Goal: Task Accomplishment & Management: Use online tool/utility

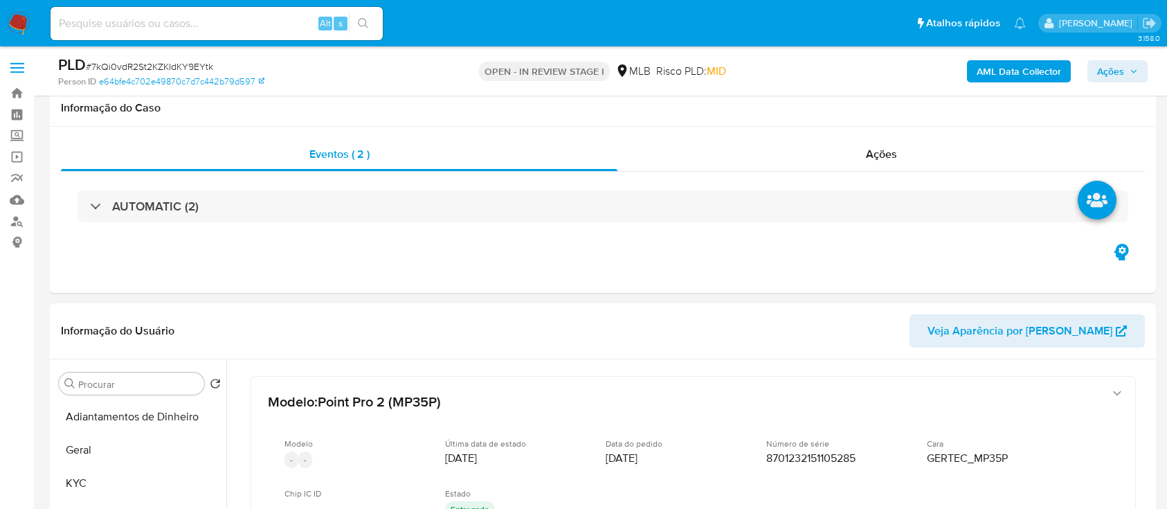
select select "10"
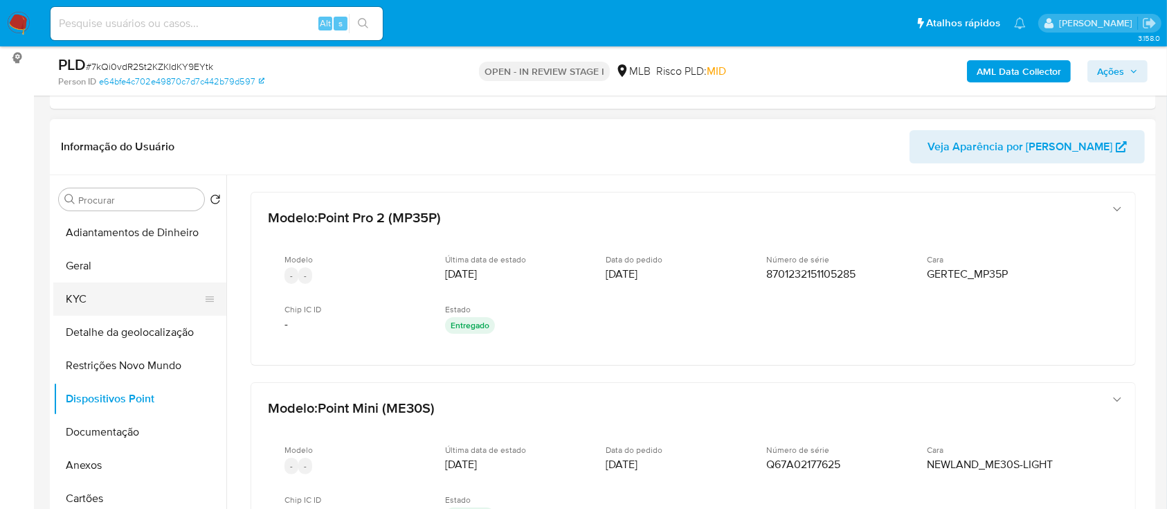
scroll to position [56, 0]
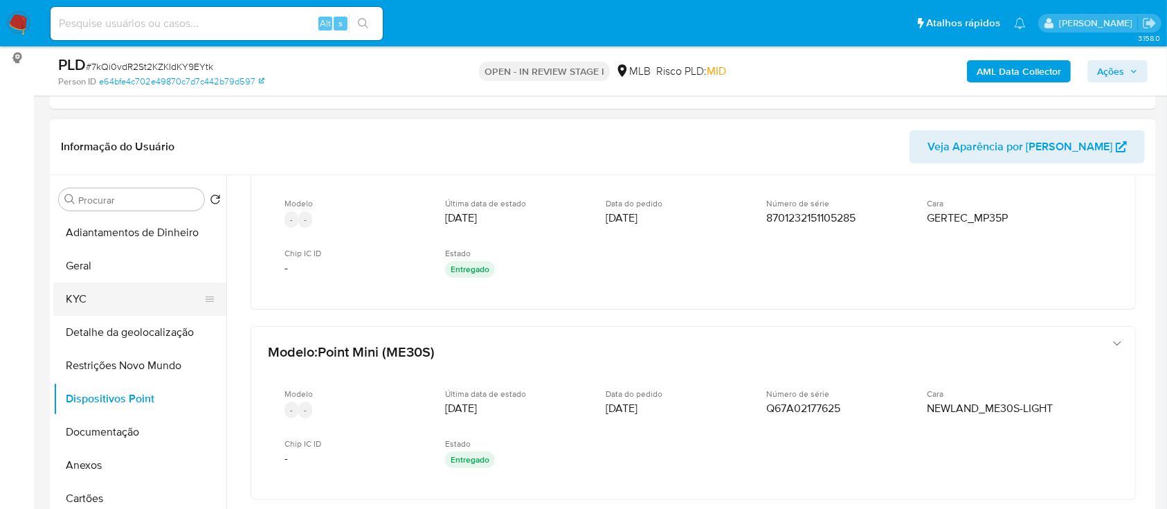
click at [93, 296] on button "KYC" at bounding box center [134, 298] width 162 height 33
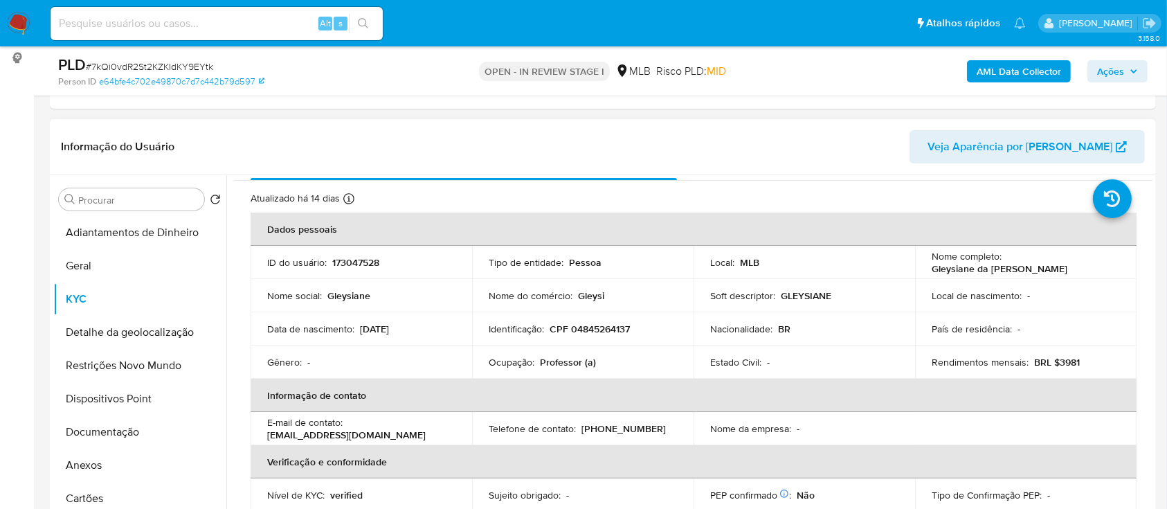
scroll to position [0, 0]
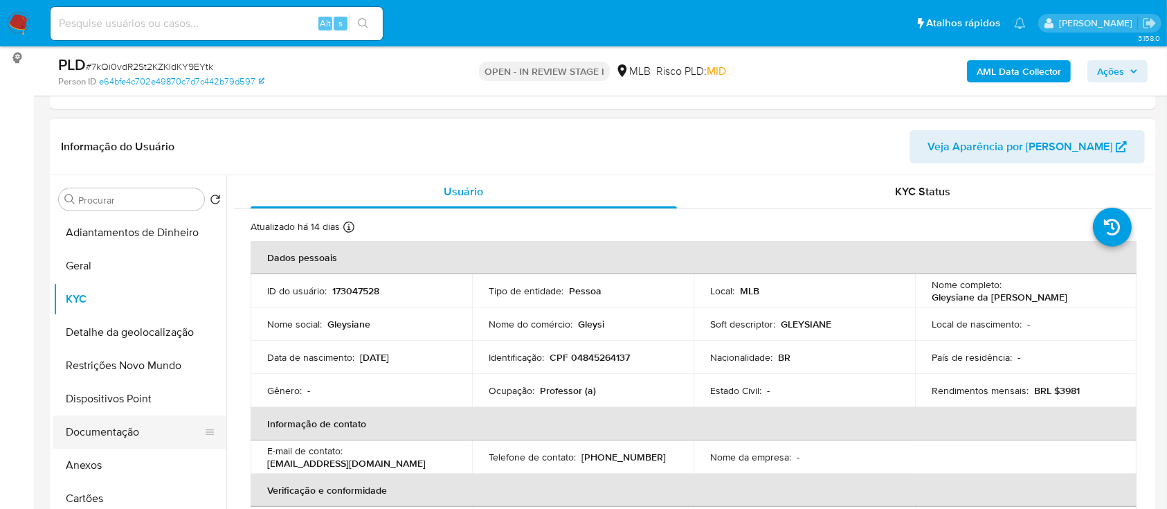
click at [142, 425] on button "Documentação" at bounding box center [134, 431] width 162 height 33
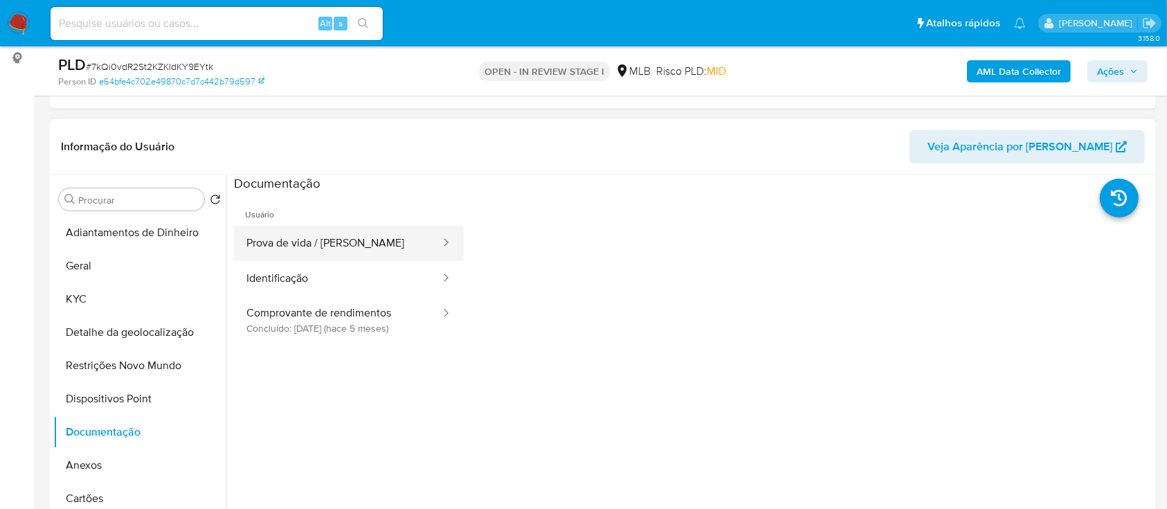
drag, startPoint x: 307, startPoint y: 237, endPoint x: 440, endPoint y: 251, distance: 132.9
click at [307, 238] on button "Prova de vida / Selfie" at bounding box center [338, 243] width 208 height 35
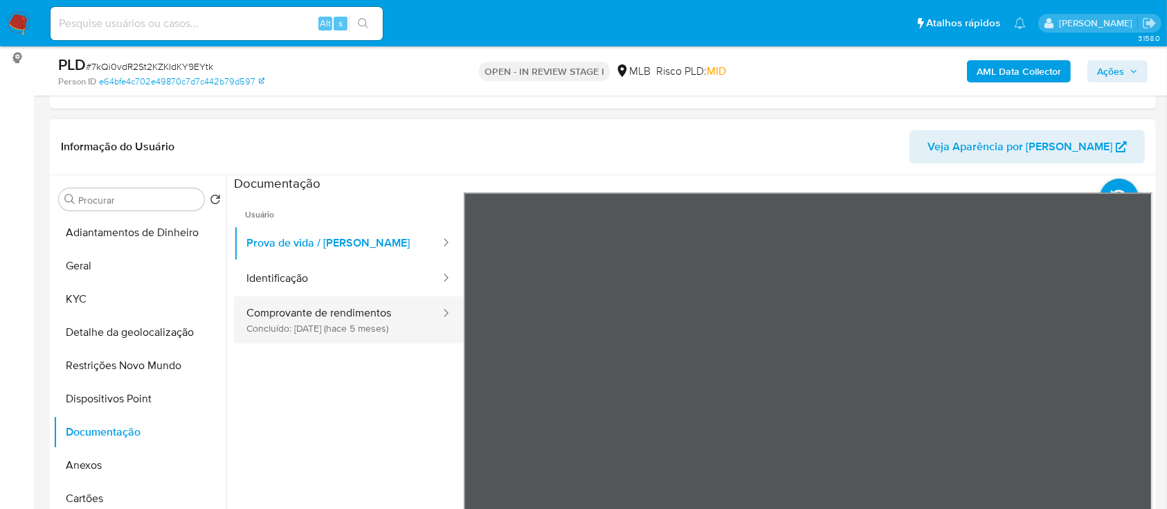
click at [329, 323] on button "Comprovante de rendimentos Concluído: 24/04/2025 (hace 5 meses)" at bounding box center [338, 319] width 208 height 47
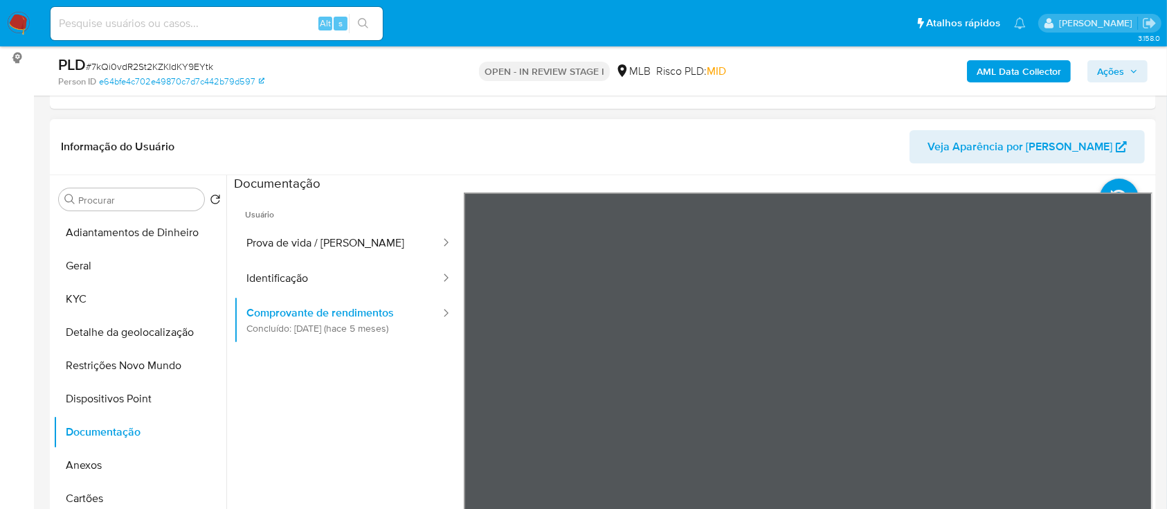
click at [799, 131] on div "Informação do Usuário Veja Aparência por Pessoa Procurar Retornar ao pedido pad…" at bounding box center [603, 324] width 1106 height 410
click at [156, 374] on button "Restrições Novo Mundo" at bounding box center [134, 365] width 162 height 33
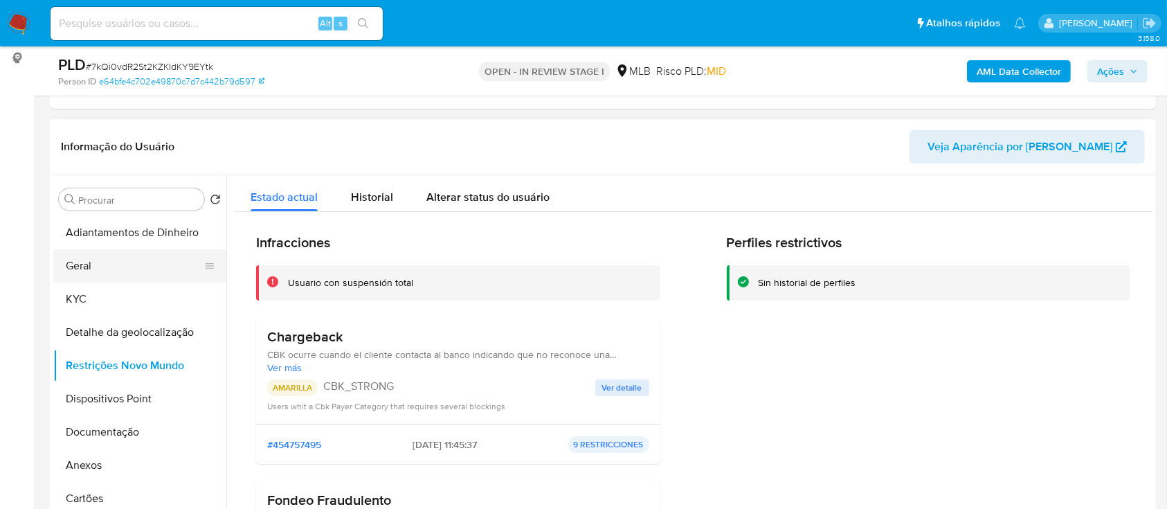
click at [91, 259] on button "Geral" at bounding box center [134, 265] width 162 height 33
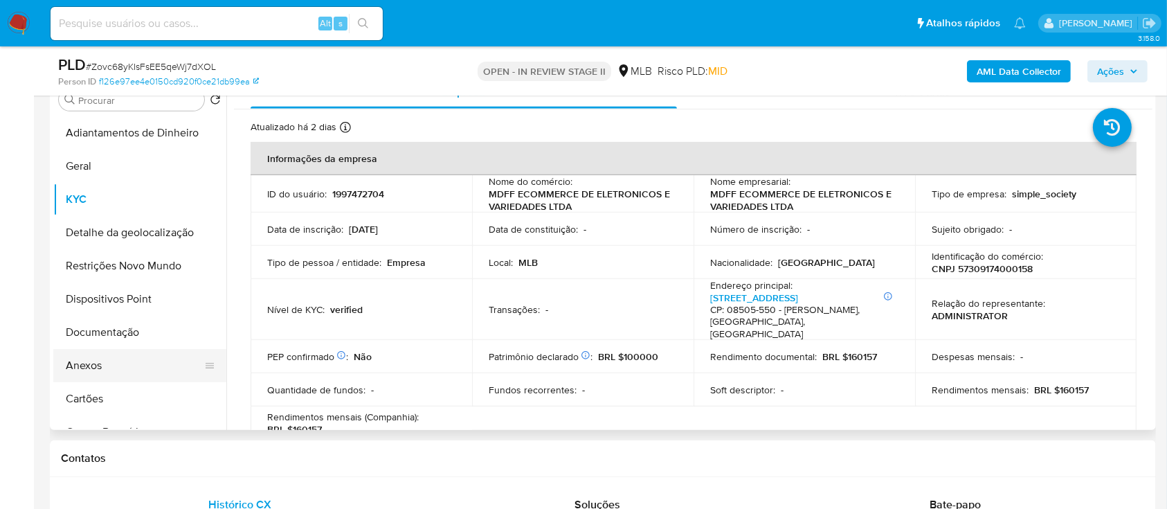
scroll to position [951, 0]
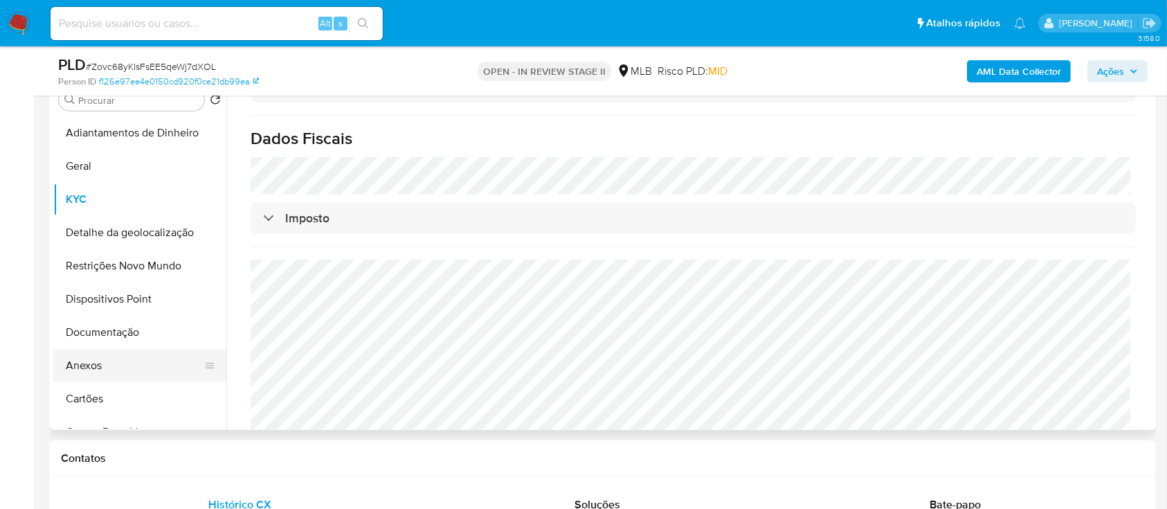
drag, startPoint x: 111, startPoint y: 364, endPoint x: 208, endPoint y: 346, distance: 99.2
click at [111, 364] on button "Anexos" at bounding box center [134, 365] width 162 height 33
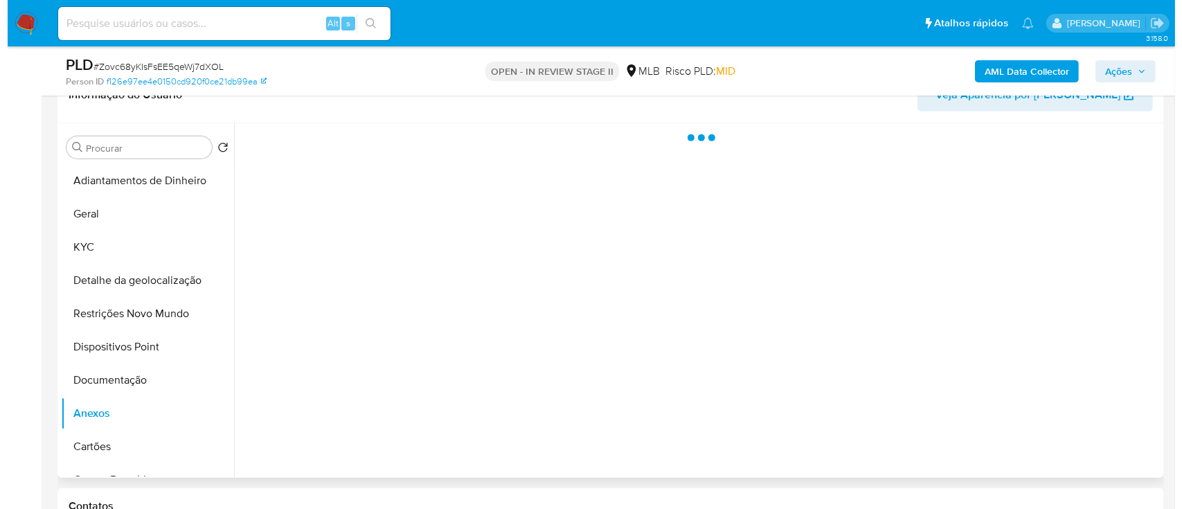
scroll to position [554, 0]
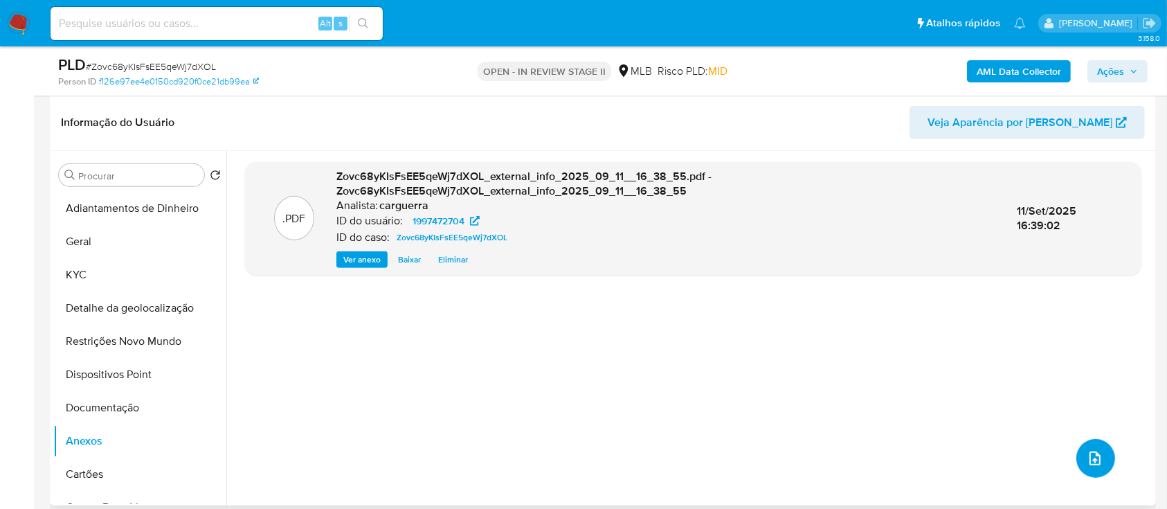
click at [1087, 459] on icon "upload-file" at bounding box center [1095, 458] width 17 height 17
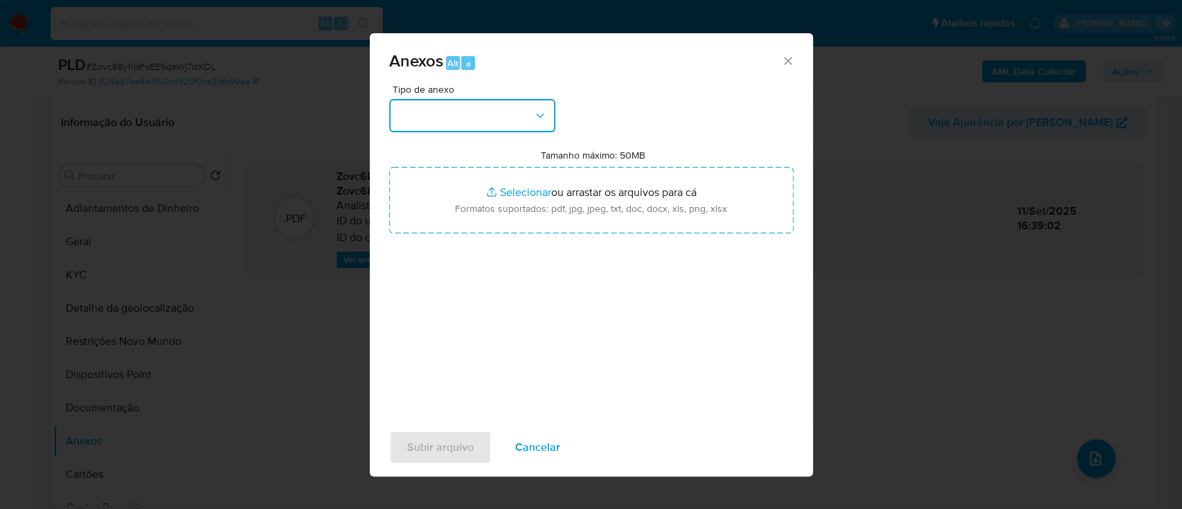
click at [462, 106] on button "button" at bounding box center [472, 115] width 166 height 33
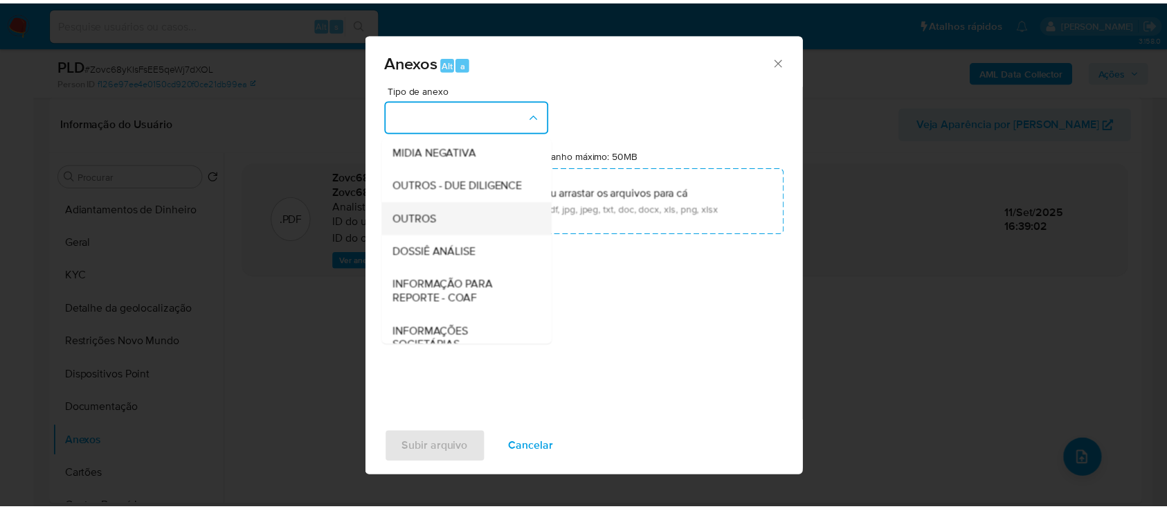
scroll to position [184, 0]
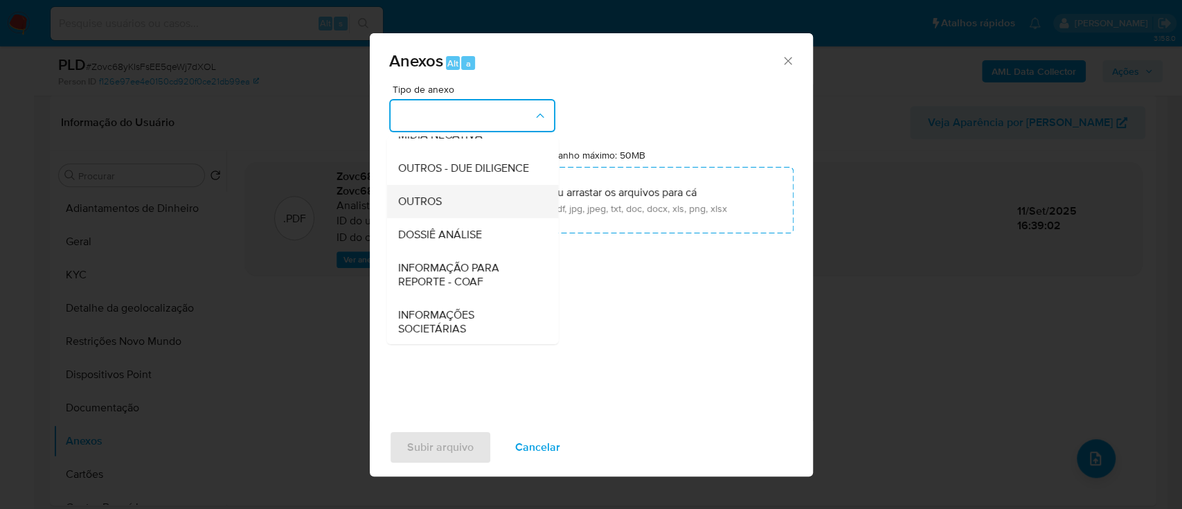
click at [426, 208] on span "OUTROS" at bounding box center [419, 202] width 44 height 14
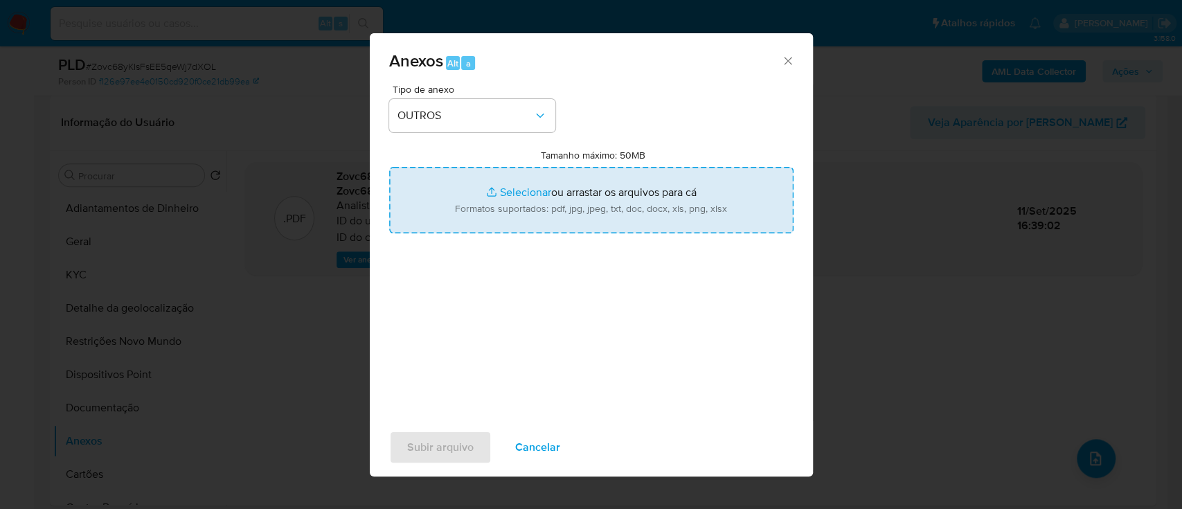
click at [541, 194] on input "Tamanho máximo: 50MB Selecionar arquivos" at bounding box center [591, 200] width 404 height 66
type input "C:\fakepath\Mulan 1997472704_2025_09_11_15_00_09.xlsx"
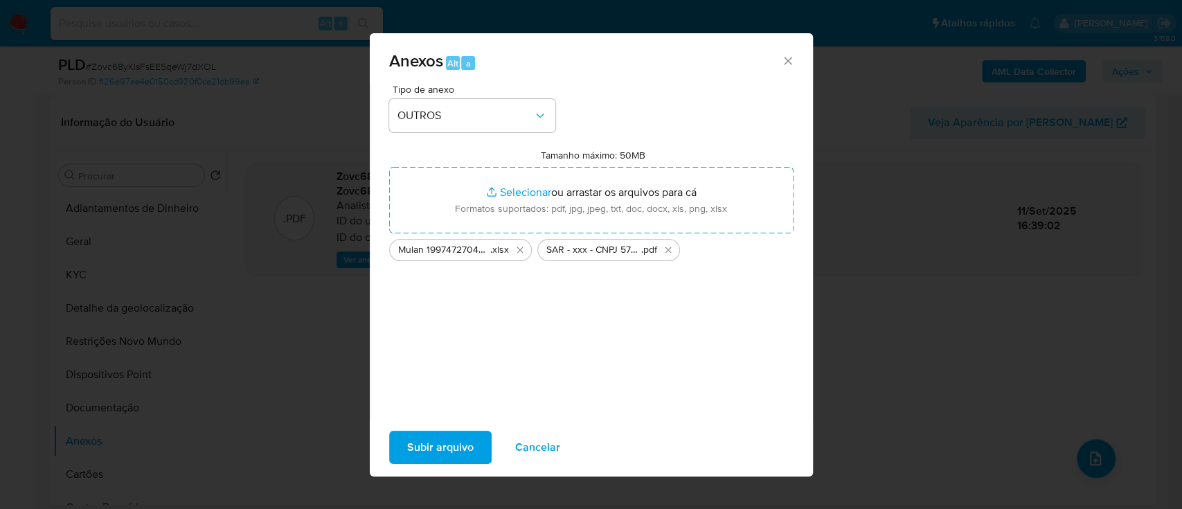
click at [409, 440] on span "Subir arquivo" at bounding box center [440, 447] width 66 height 30
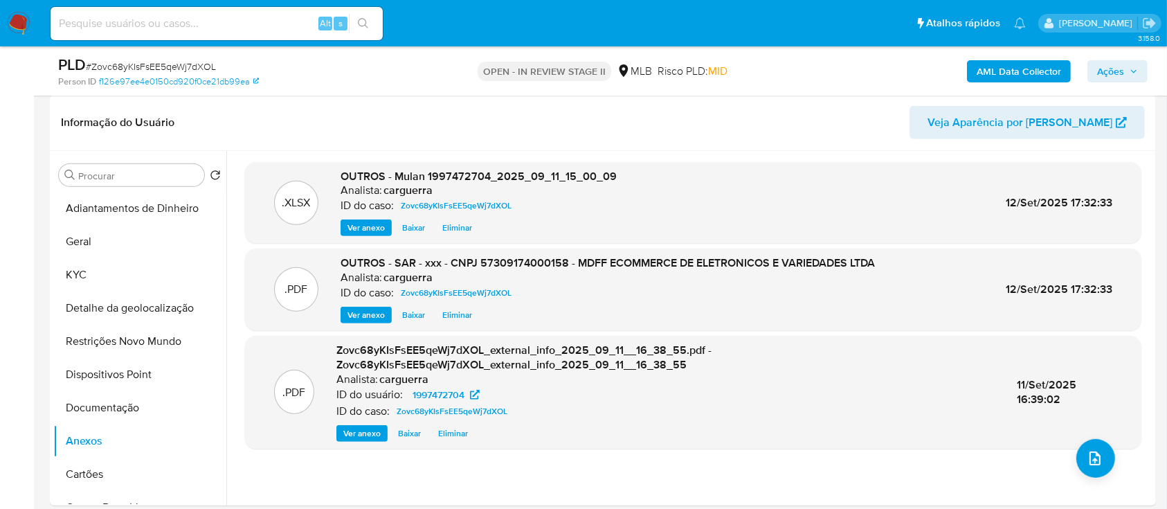
click at [1107, 68] on span "Ações" at bounding box center [1110, 71] width 27 height 22
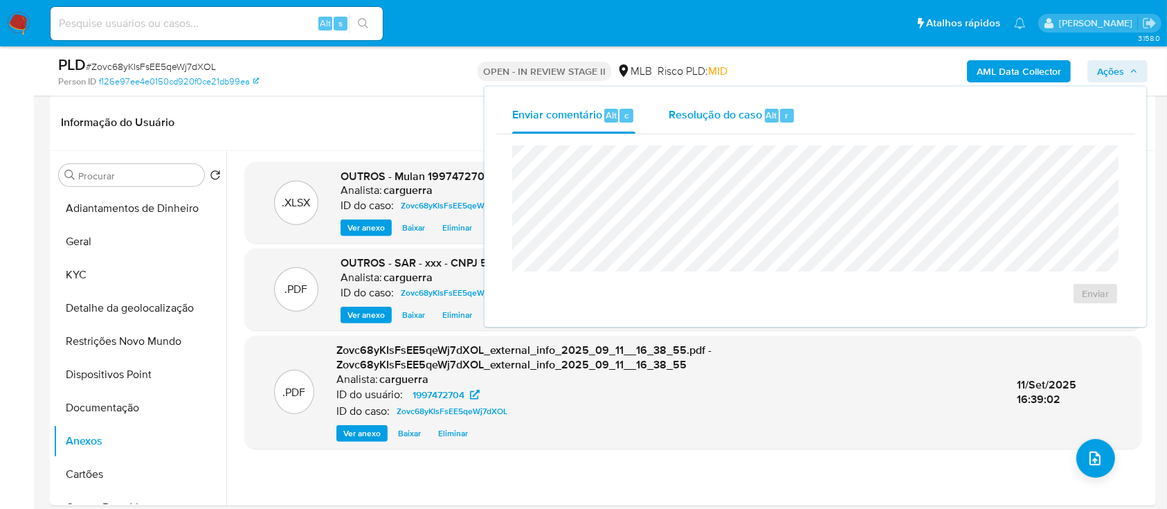
click at [719, 125] on div "Resolução do caso Alt r" at bounding box center [732, 116] width 127 height 36
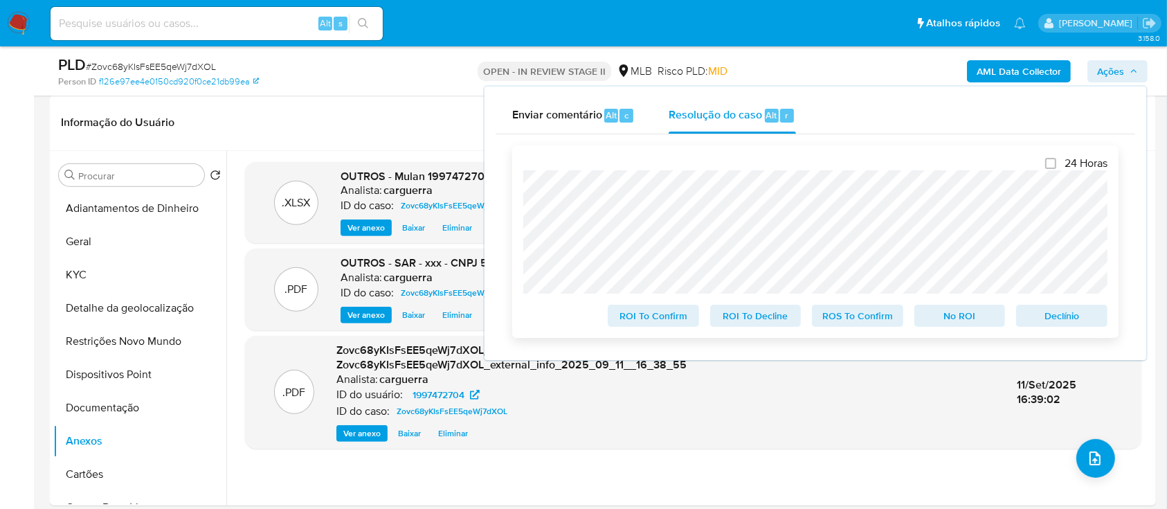
click at [856, 318] on span "ROS To Confirm" at bounding box center [858, 315] width 72 height 19
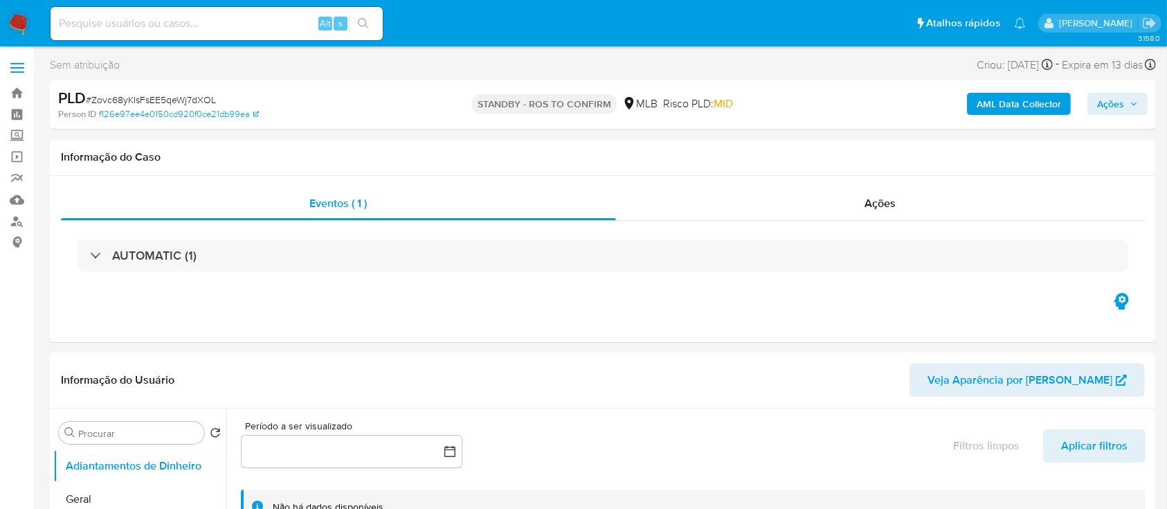
select select "10"
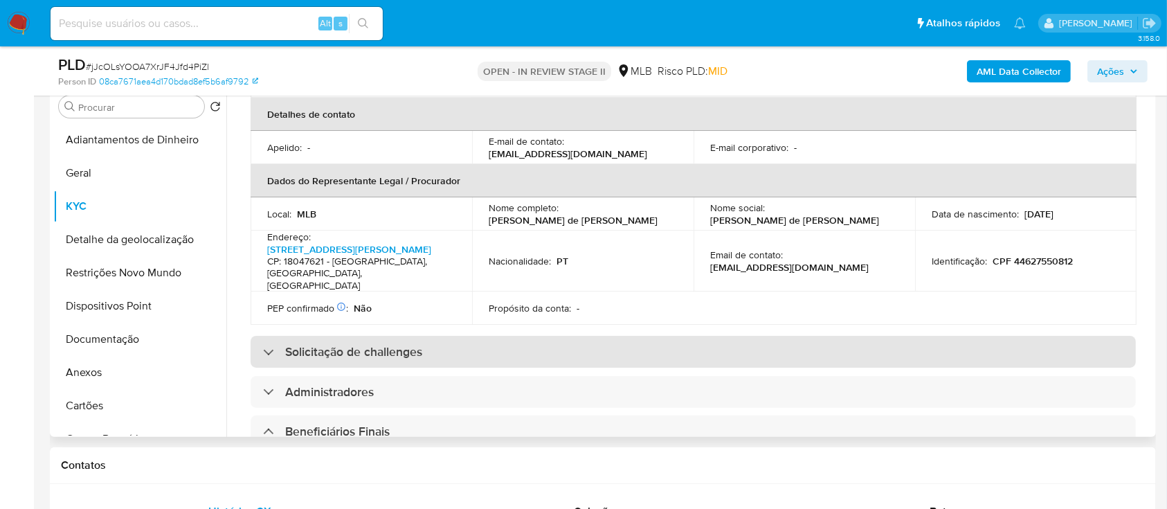
scroll to position [377, 0]
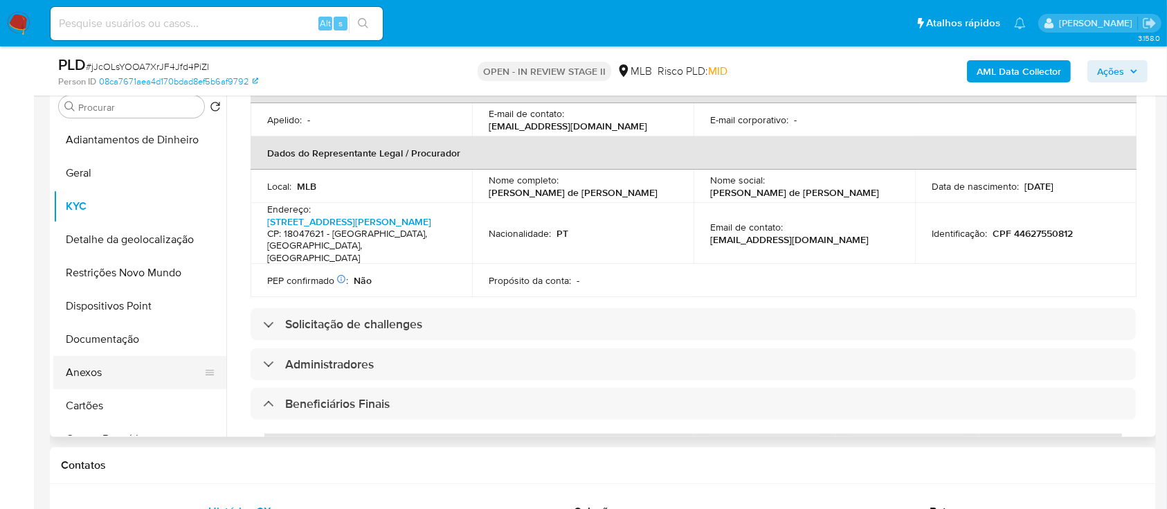
click at [107, 368] on button "Anexos" at bounding box center [134, 372] width 162 height 33
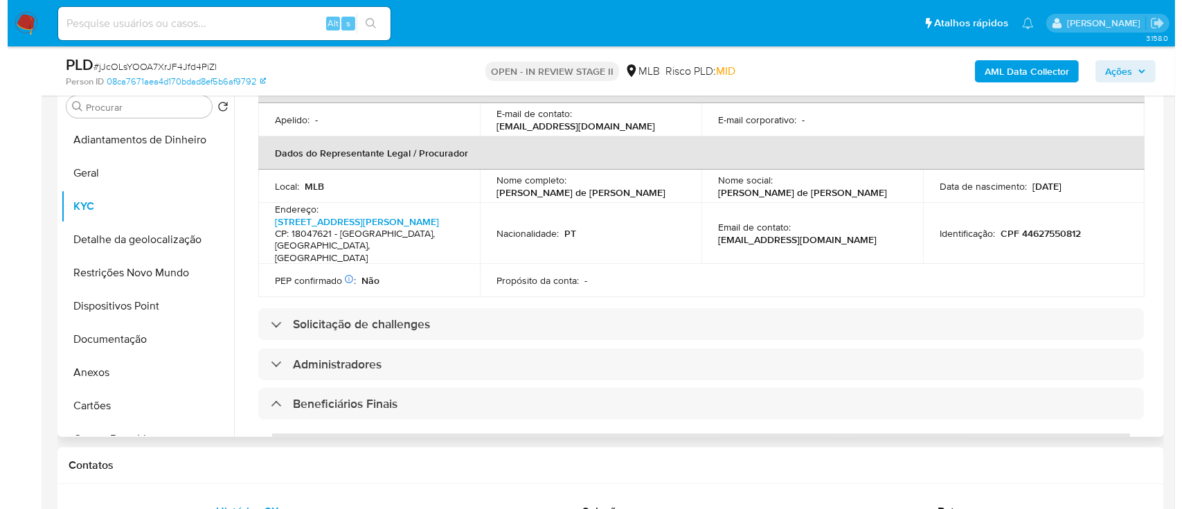
scroll to position [0, 0]
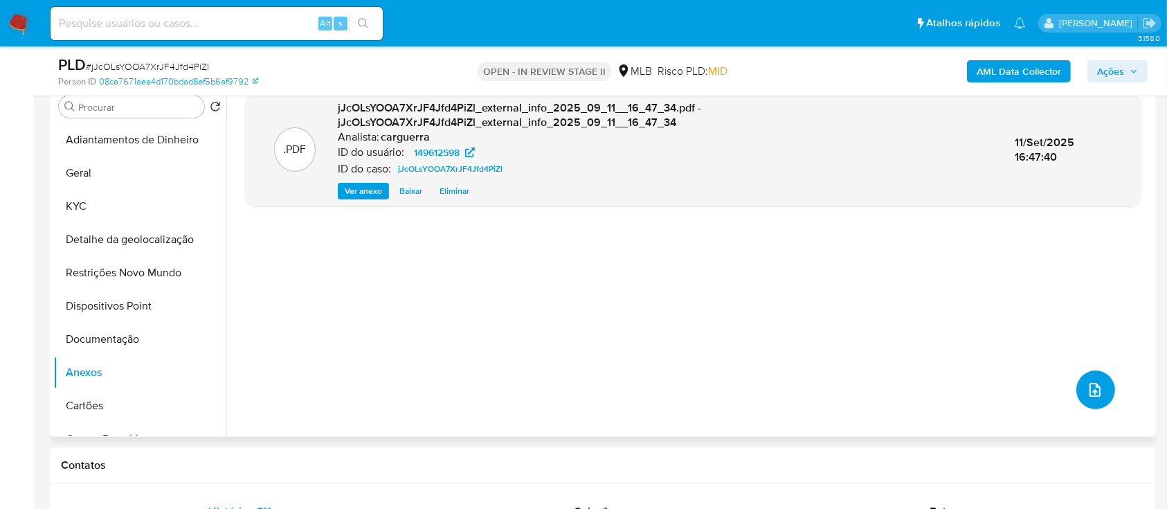
click at [1103, 396] on button "upload-file" at bounding box center [1095, 389] width 39 height 39
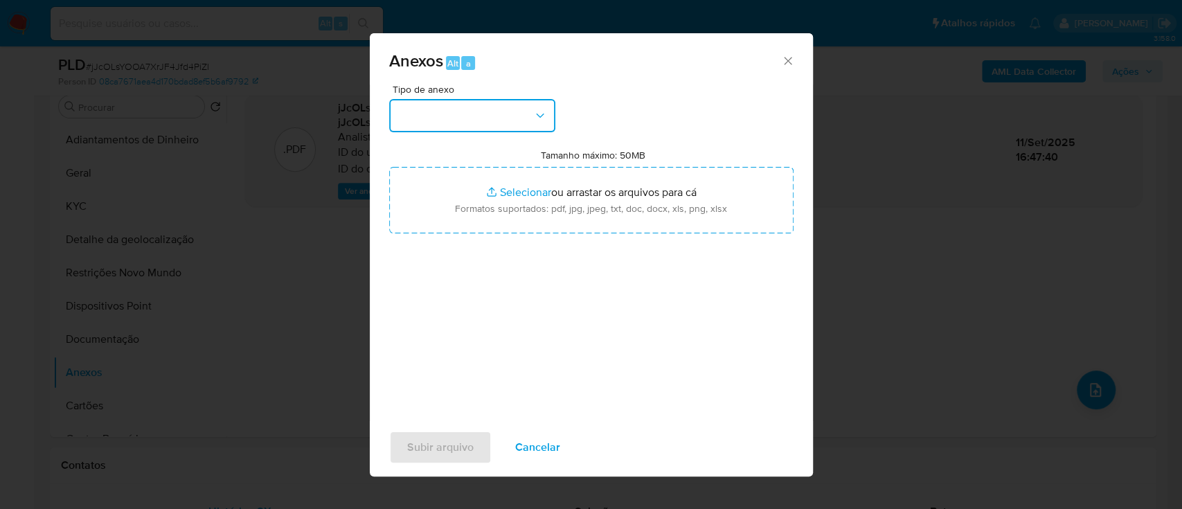
click at [478, 122] on button "button" at bounding box center [472, 115] width 166 height 33
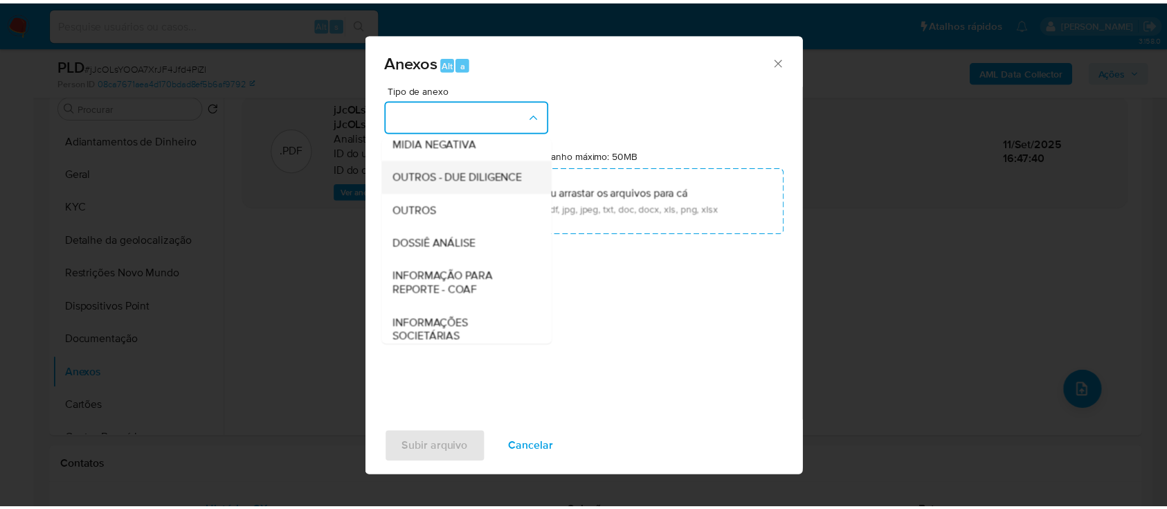
scroll to position [184, 0]
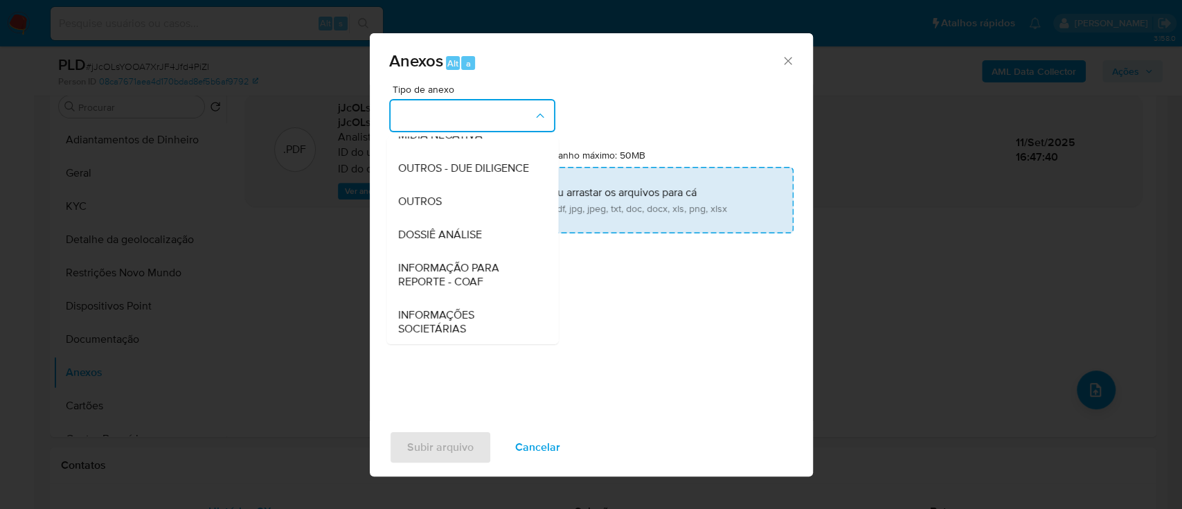
click at [433, 208] on span "OUTROS" at bounding box center [419, 202] width 44 height 14
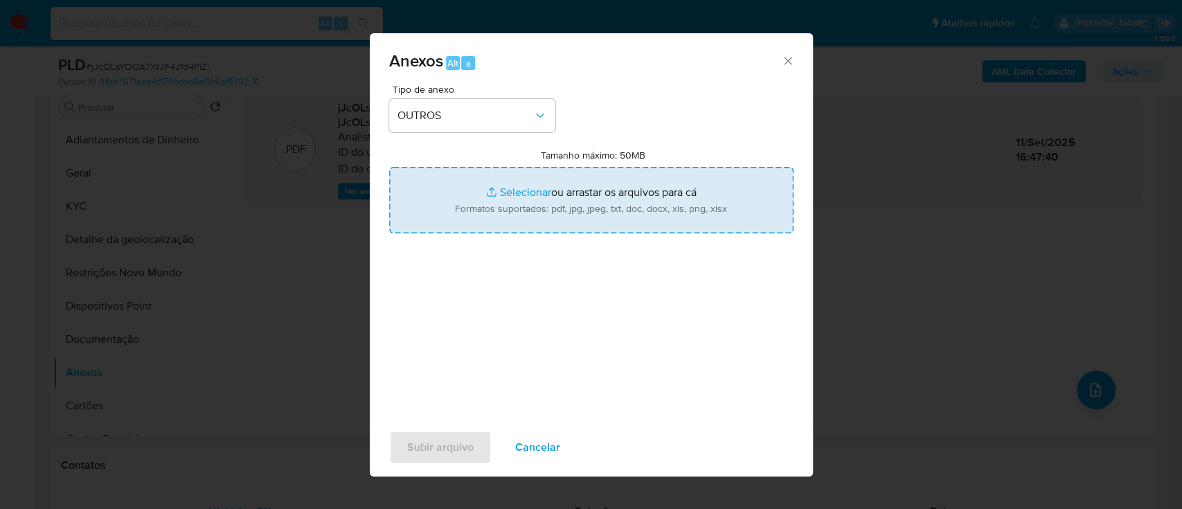
click at [507, 192] on input "Tamanho máximo: 50MB Selecionar arquivos" at bounding box center [591, 200] width 404 height 66
type input "C:\fakepath\Mulan 149612598_2025_09_11_14_59_45.xlsx"
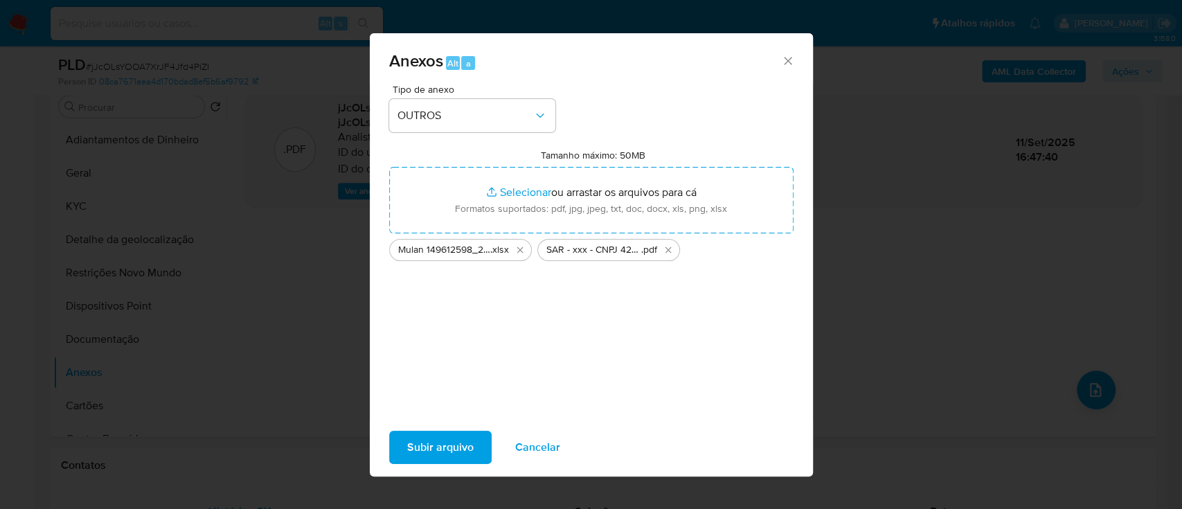
click at [458, 441] on span "Subir arquivo" at bounding box center [440, 447] width 66 height 30
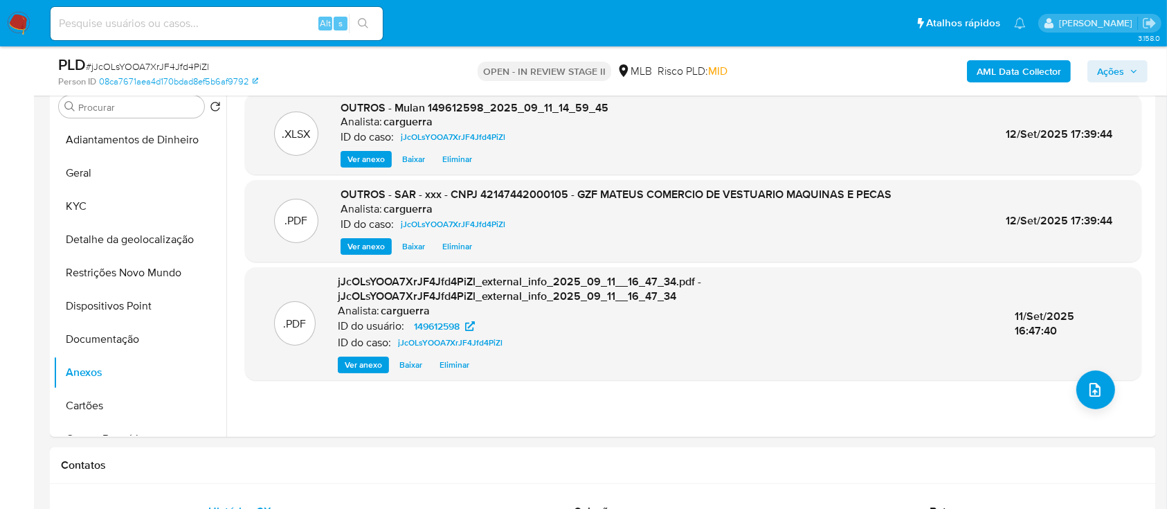
click at [1112, 65] on span "Ações" at bounding box center [1110, 71] width 27 height 22
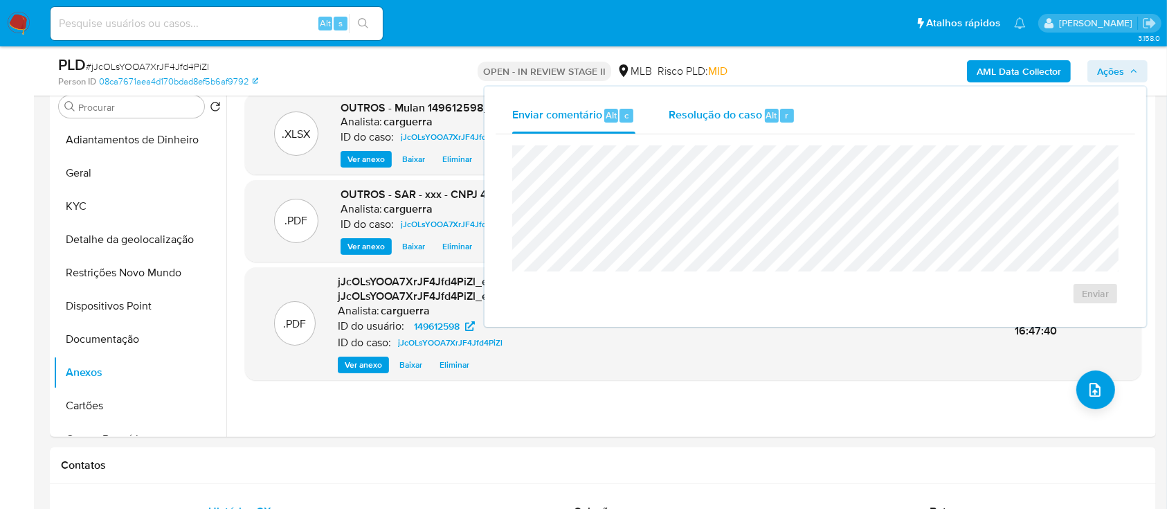
click at [725, 108] on span "Resolução do caso" at bounding box center [715, 115] width 93 height 16
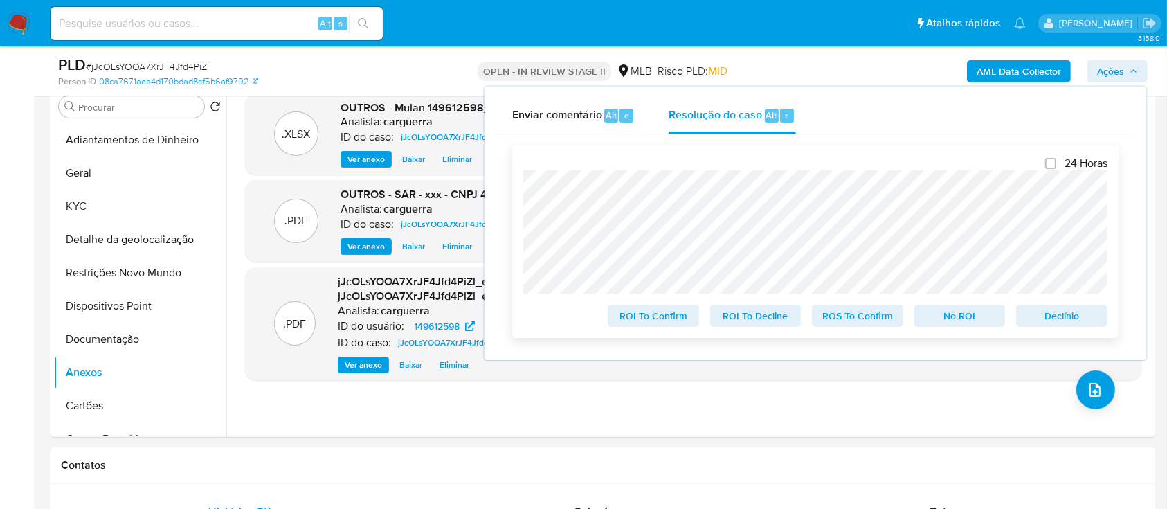
click at [851, 313] on span "ROS To Confirm" at bounding box center [858, 315] width 72 height 19
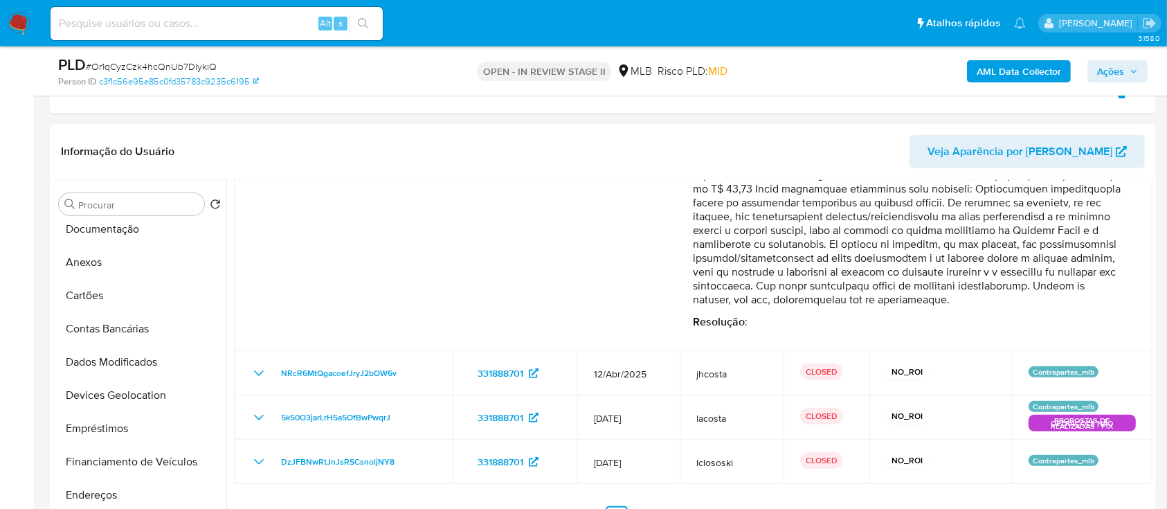
scroll to position [190, 0]
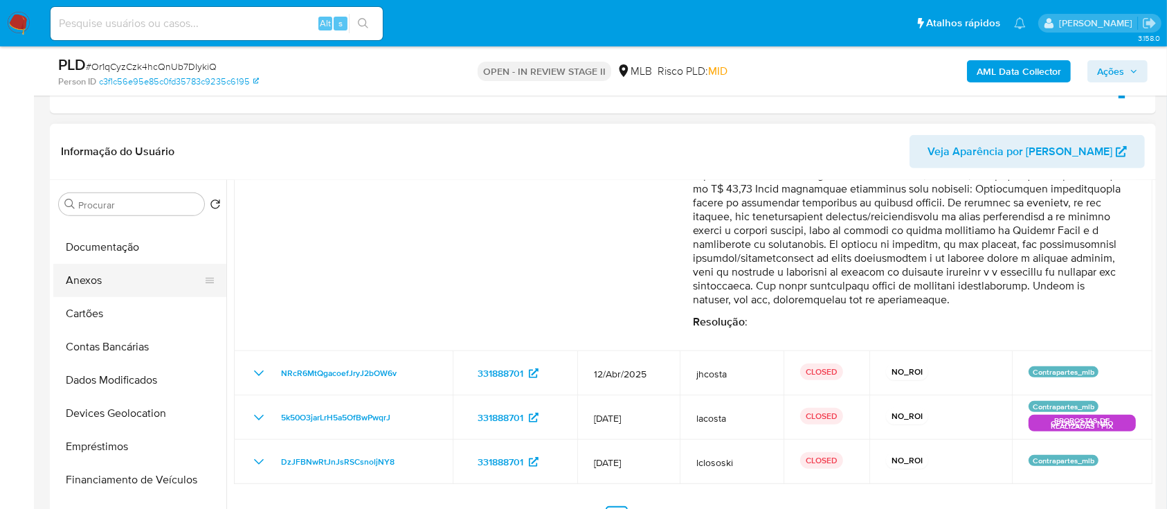
click at [91, 279] on button "Anexos" at bounding box center [134, 280] width 162 height 33
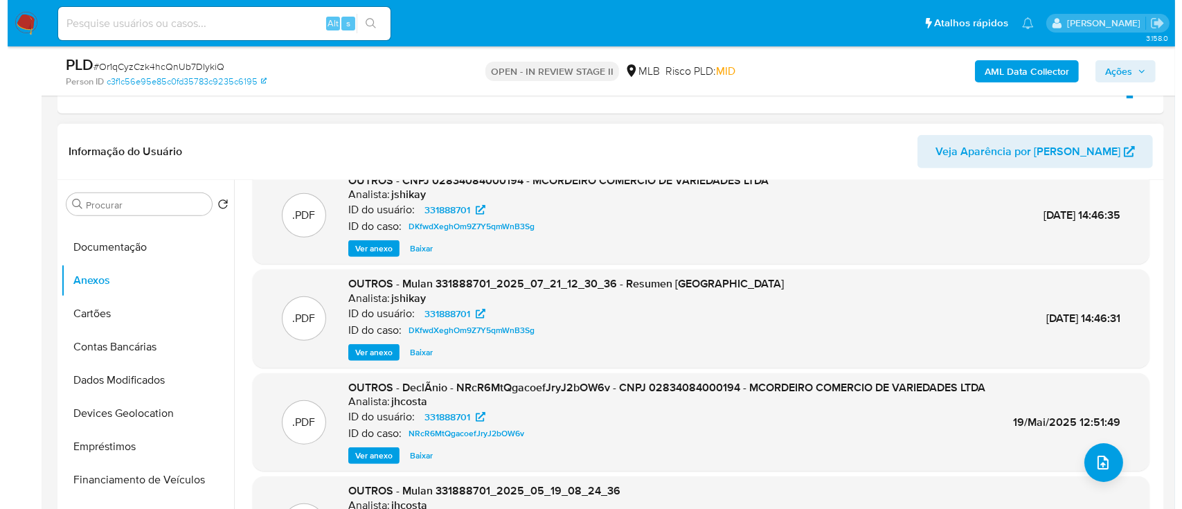
scroll to position [0, 0]
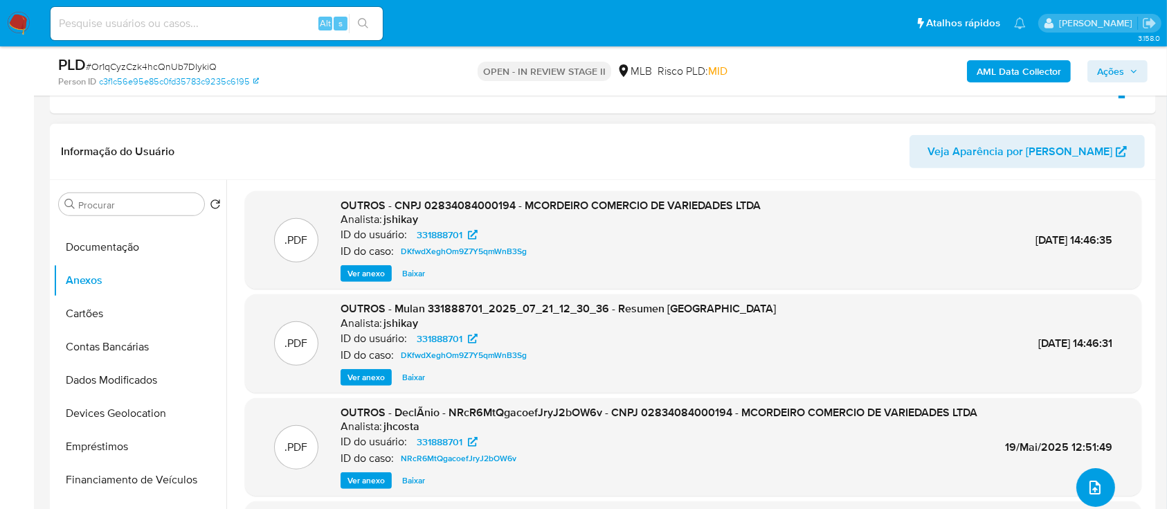
click at [1090, 485] on icon "upload-file" at bounding box center [1095, 487] width 17 height 17
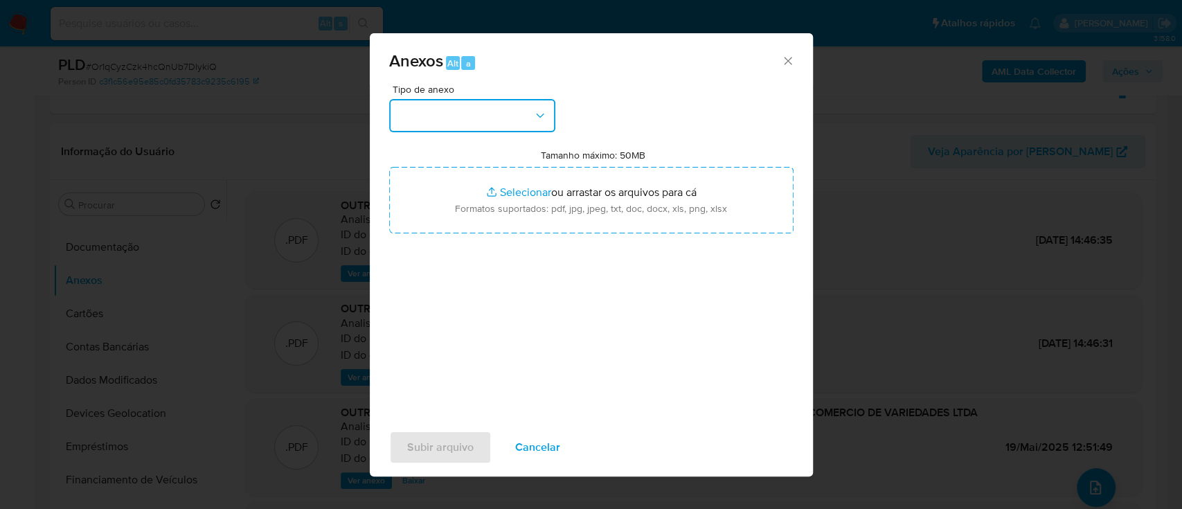
click at [472, 111] on button "button" at bounding box center [472, 115] width 166 height 33
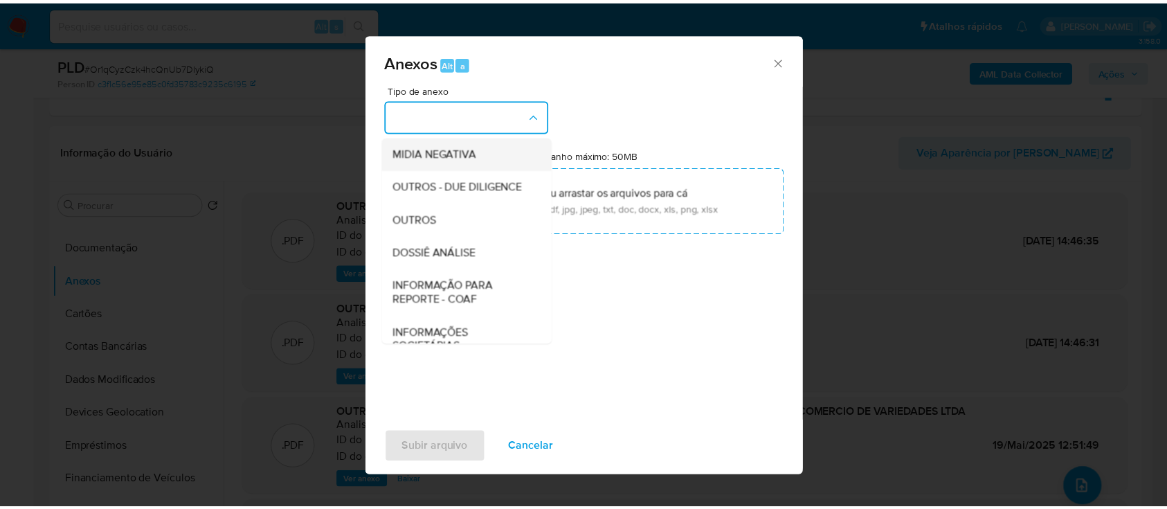
scroll to position [184, 0]
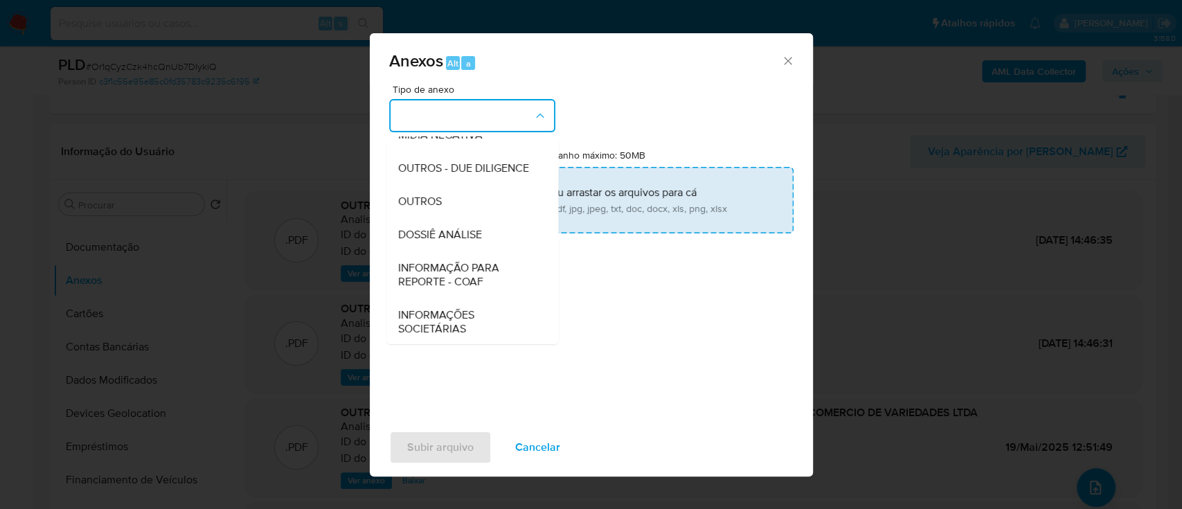
click at [441, 208] on span "OUTROS" at bounding box center [419, 202] width 44 height 14
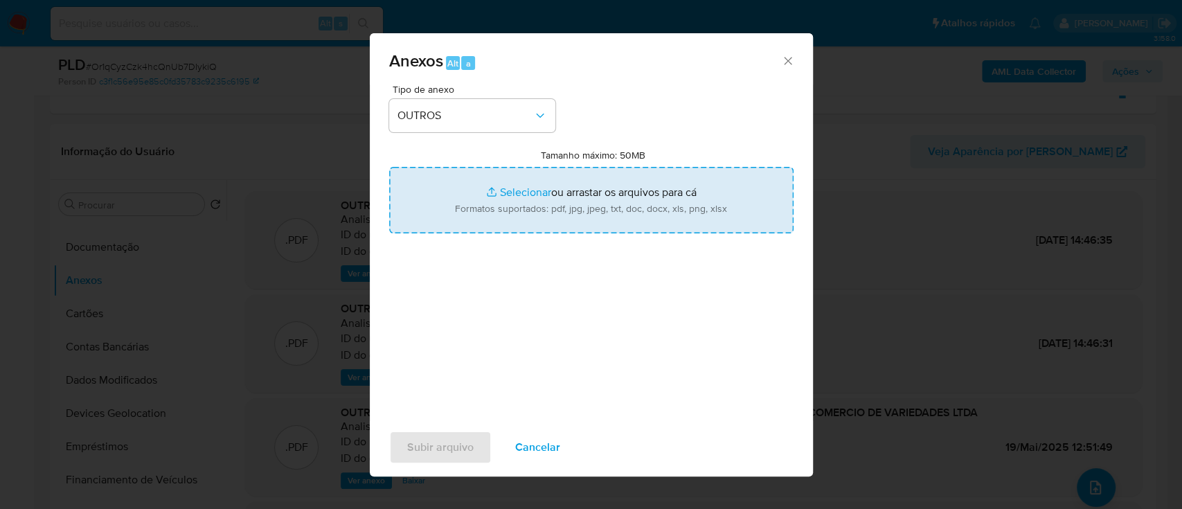
click at [523, 195] on input "Tamanho máximo: 50MB Selecionar arquivos" at bounding box center [591, 200] width 404 height 66
type input "C:\fakepath\Mulan 331888701_2025_09_11_15_00_42.xlsx"
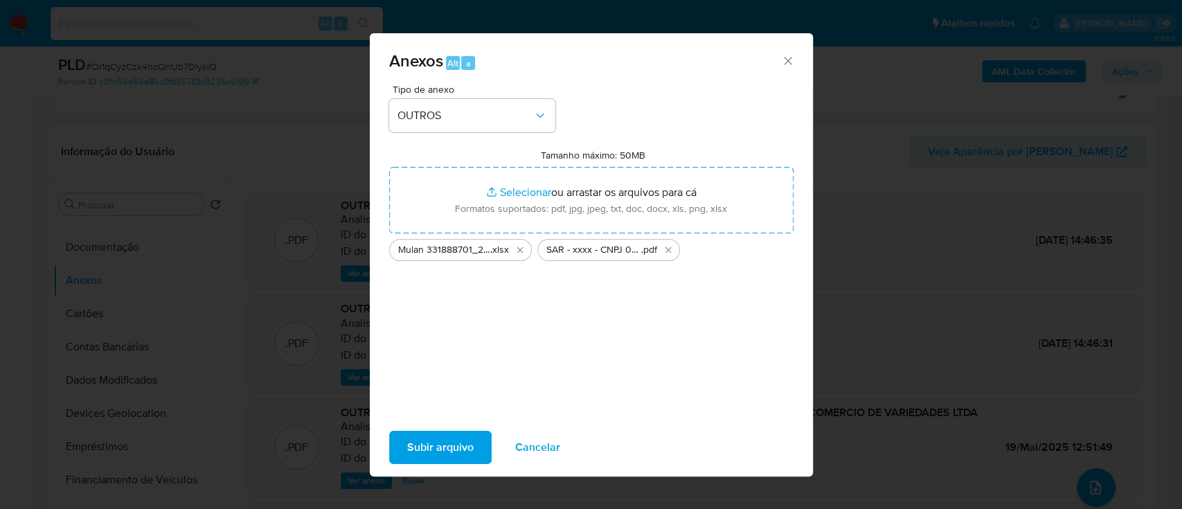
click at [454, 437] on span "Subir arquivo" at bounding box center [440, 447] width 66 height 30
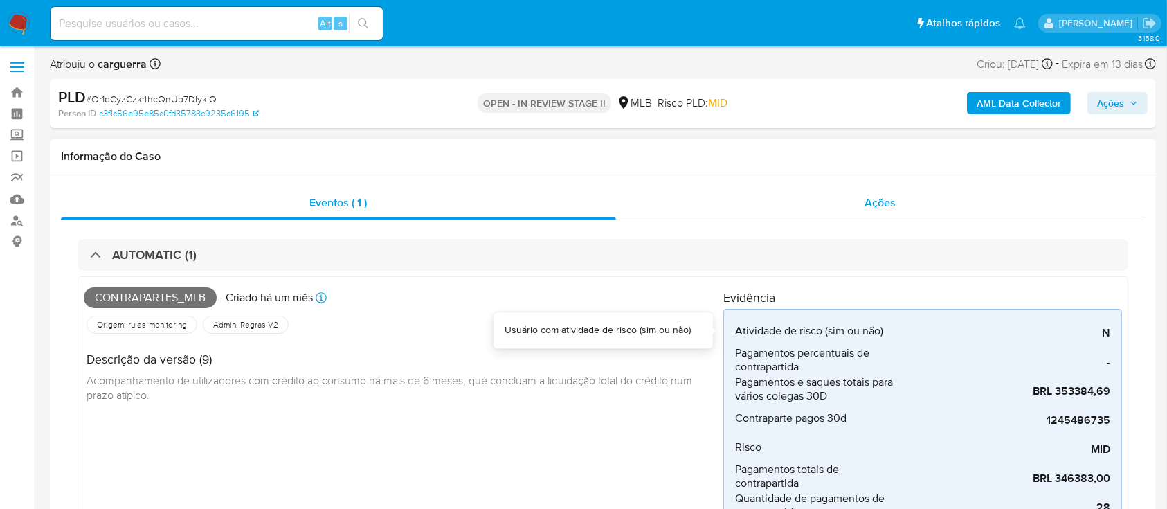
scroll to position [0, 0]
click at [1125, 100] on span "Ações" at bounding box center [1117, 103] width 41 height 19
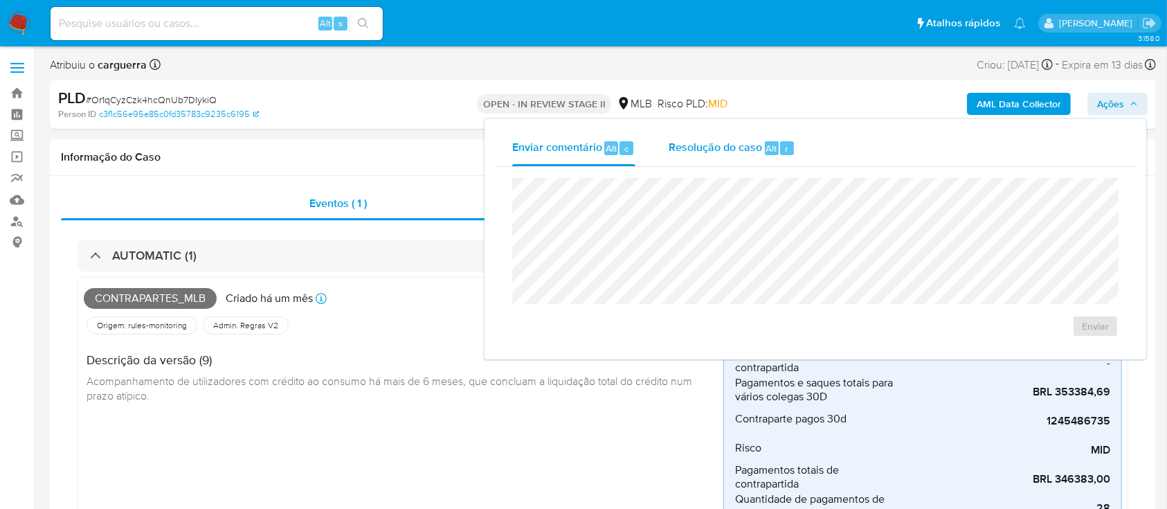
click at [713, 150] on span "Resolução do caso" at bounding box center [715, 148] width 93 height 16
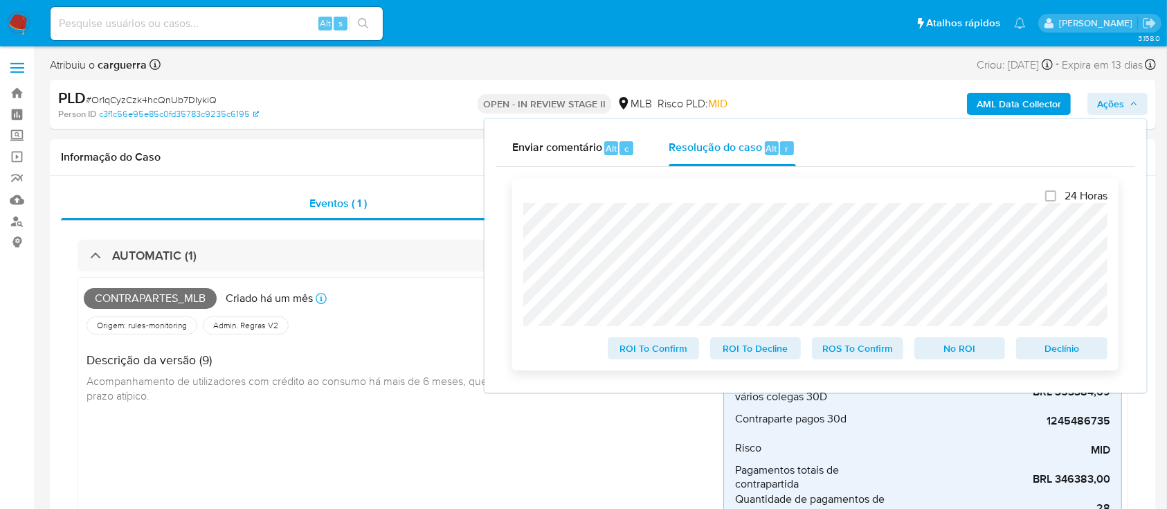
click at [965, 354] on span "No ROI" at bounding box center [960, 347] width 72 height 19
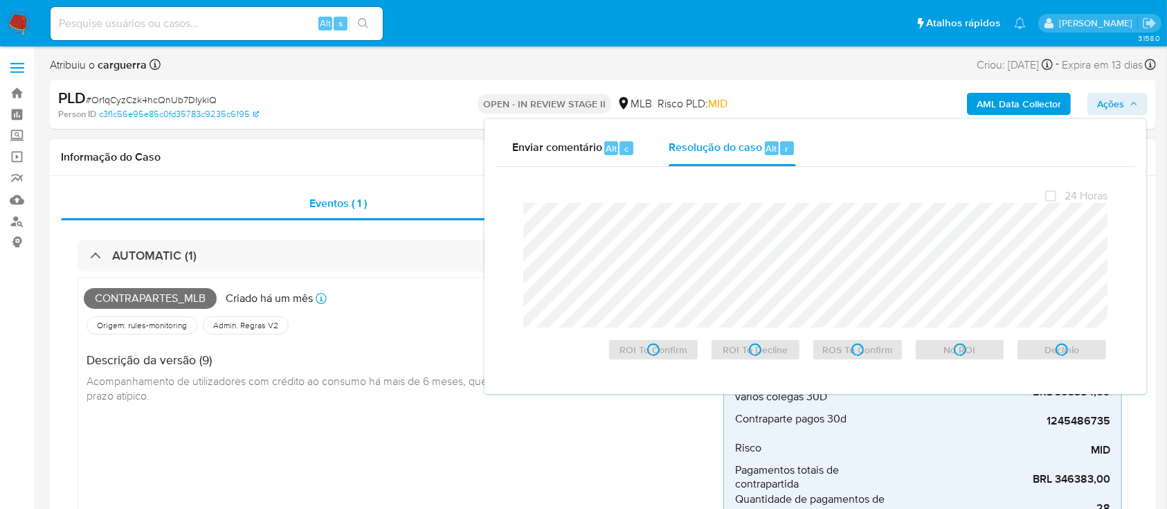
click at [473, 440] on div "Contrapartes_mlb Criado há um mês Criado: 12/08/2025 00:16:45 Origem: rules-mon…" at bounding box center [404, 463] width 640 height 361
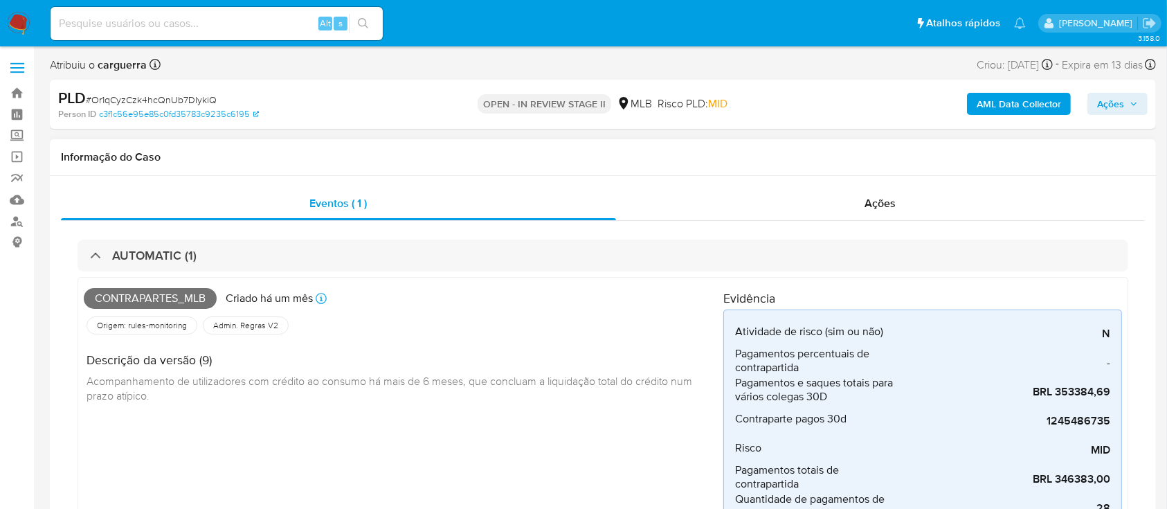
click at [411, 423] on div "Contrapartes_mlb Criado há um mês Criado: 12/08/2025 00:16:45 Origem: rules-mon…" at bounding box center [404, 463] width 640 height 361
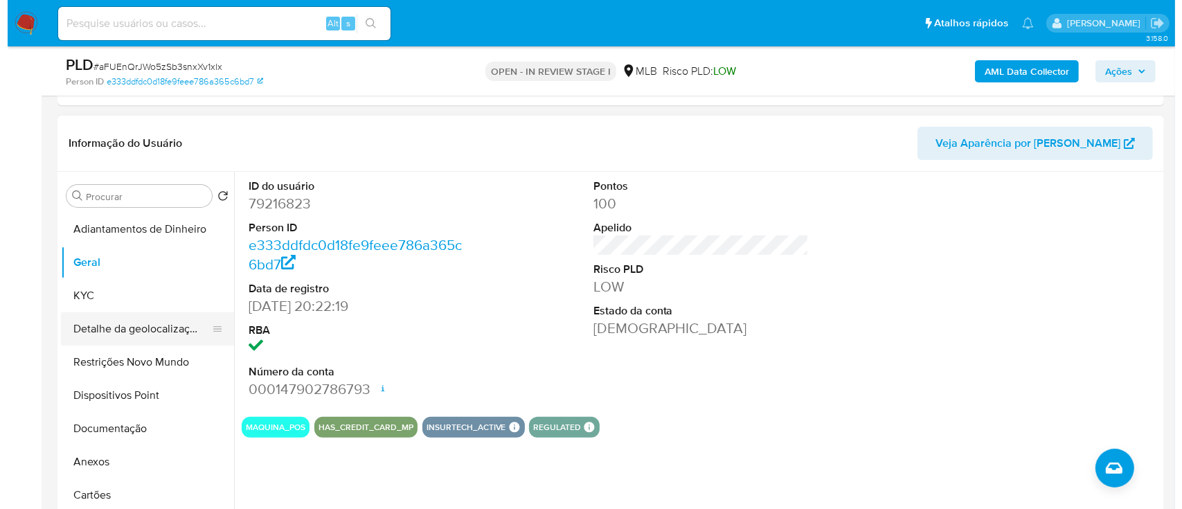
scroll to position [92, 0]
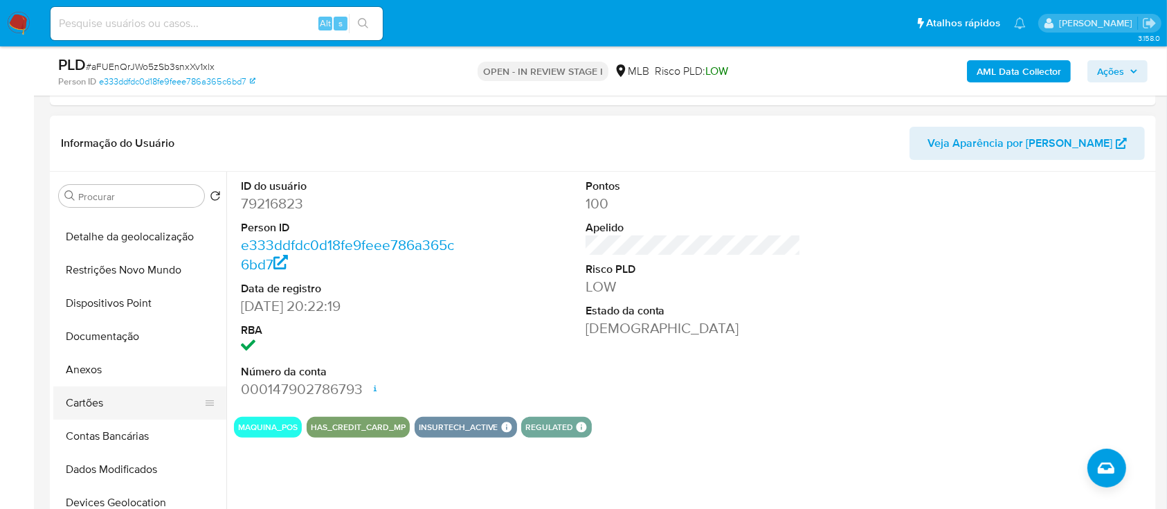
drag, startPoint x: 94, startPoint y: 372, endPoint x: 101, endPoint y: 370, distance: 7.1
click at [94, 372] on button "Anexos" at bounding box center [139, 369] width 173 height 33
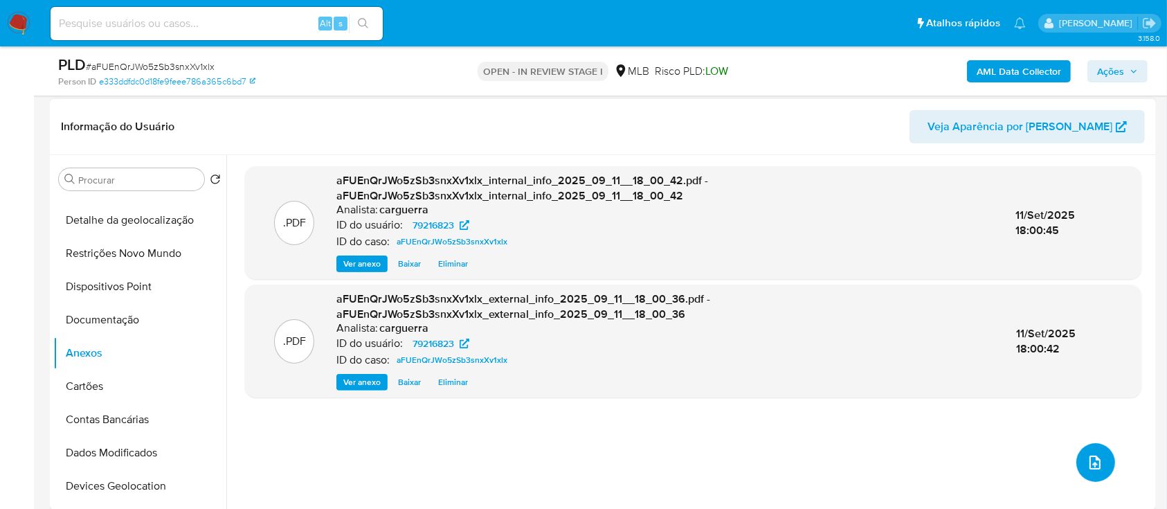
click at [1097, 460] on icon "upload-file" at bounding box center [1095, 462] width 17 height 17
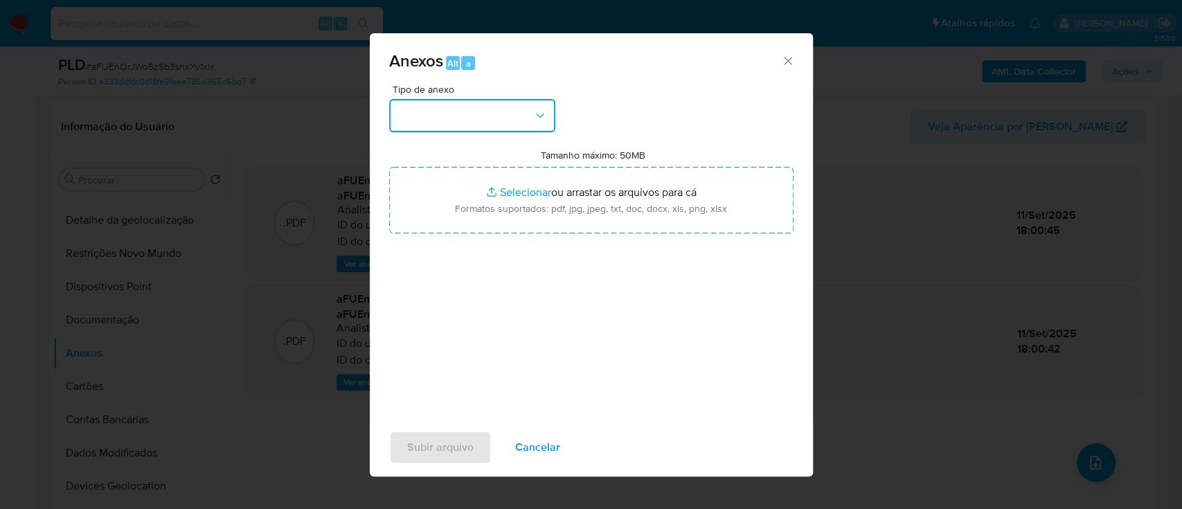
click at [482, 117] on button "button" at bounding box center [472, 115] width 166 height 33
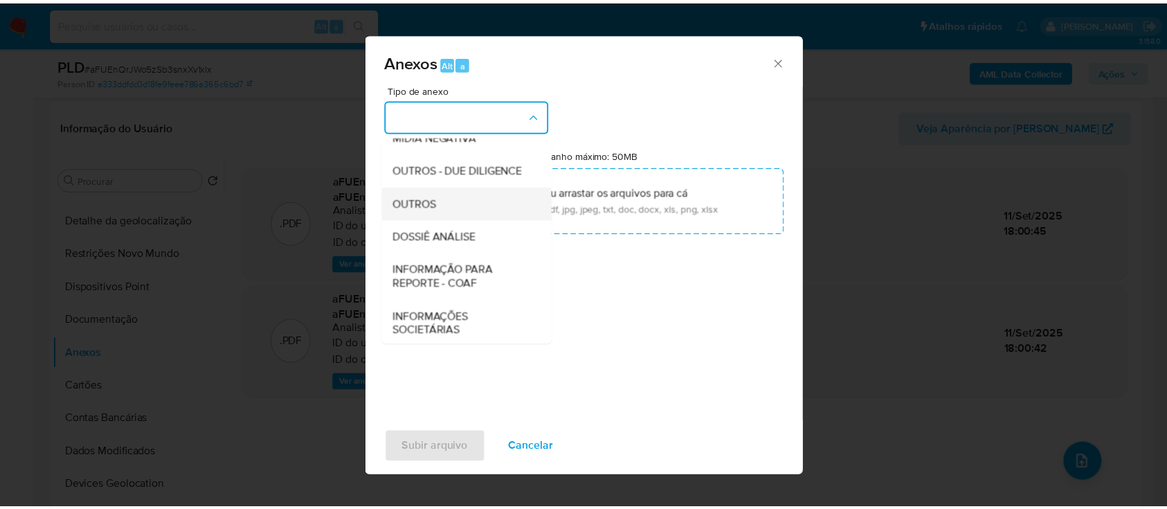
scroll to position [184, 0]
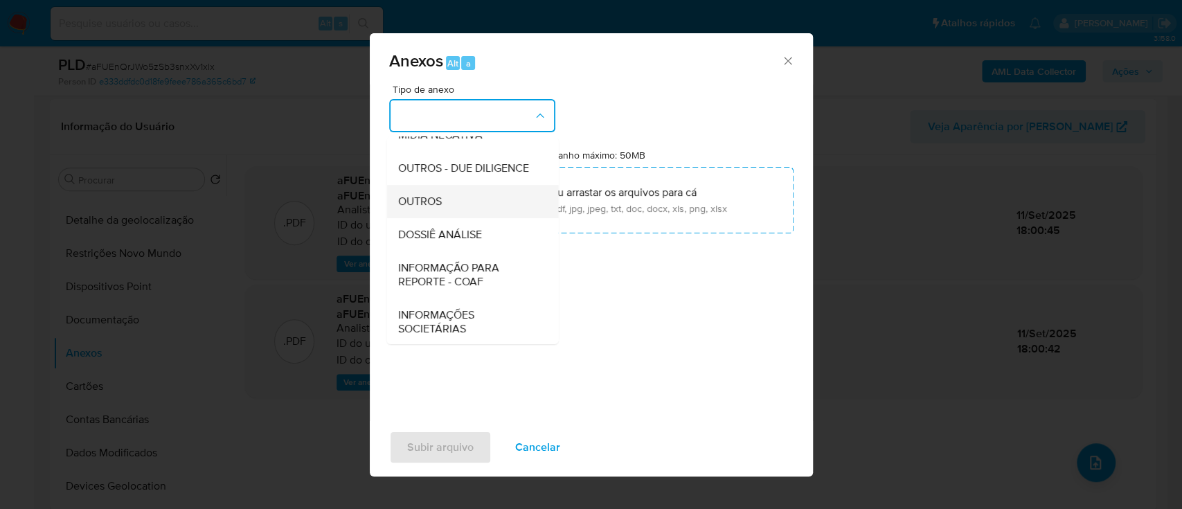
click at [439, 208] on span "OUTROS" at bounding box center [419, 202] width 44 height 14
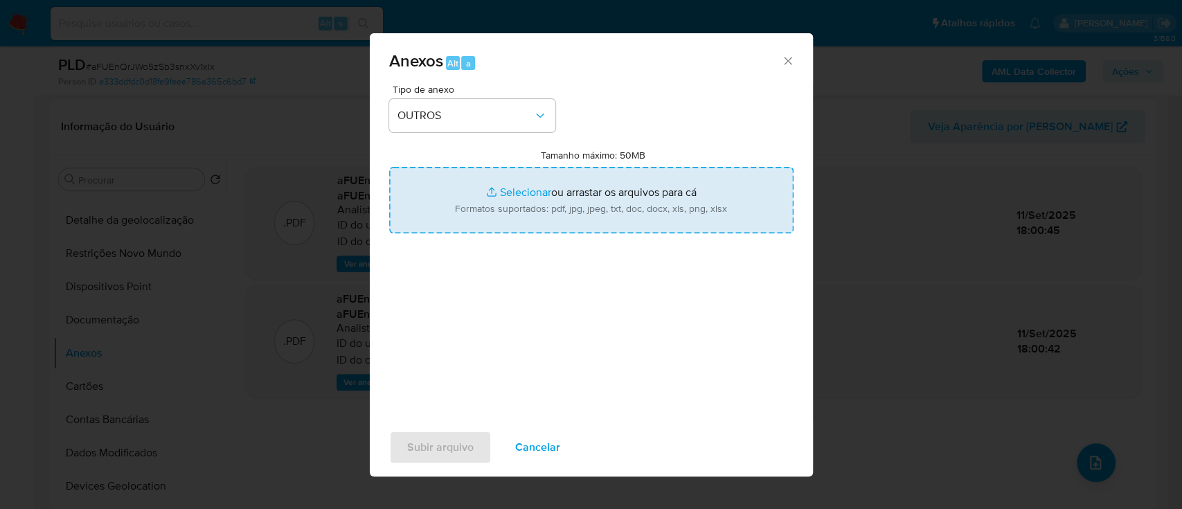
click at [506, 194] on input "Tamanho máximo: 50MB Selecionar arquivos" at bounding box center [591, 200] width 404 height 66
type input "C:\fakepath\Mulan 79216823_2025_09_11_15_00_16.xlsx"
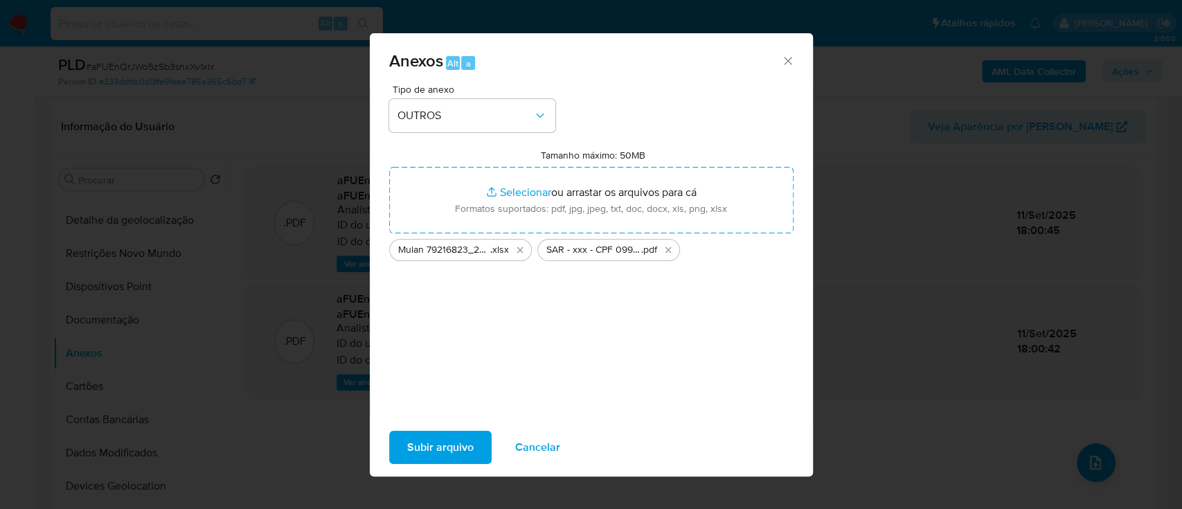
click at [446, 449] on span "Subir arquivo" at bounding box center [440, 447] width 66 height 30
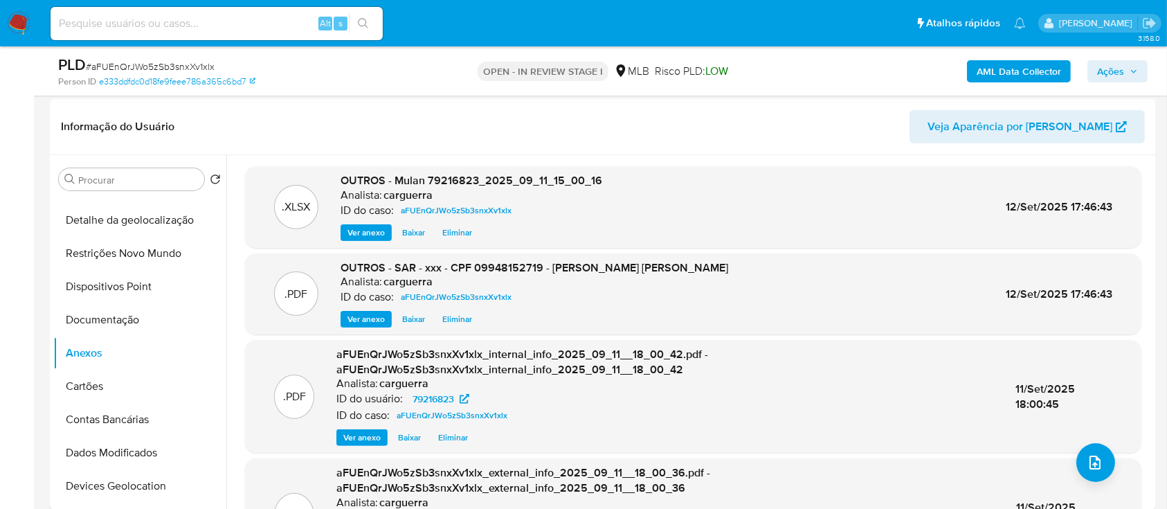
click at [1120, 65] on span "Ações" at bounding box center [1110, 71] width 27 height 22
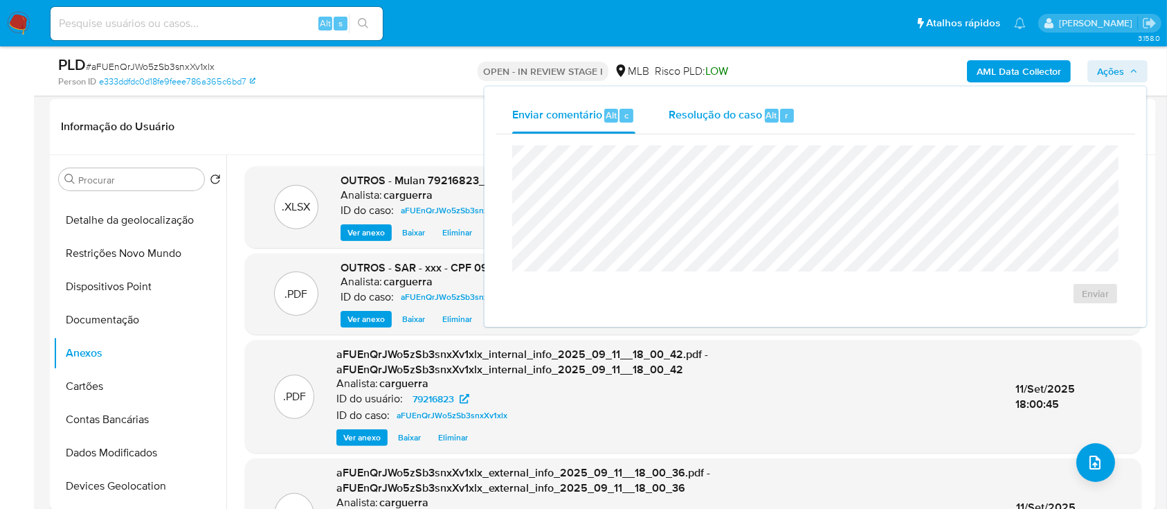
click at [739, 119] on span "Resolução do caso" at bounding box center [715, 115] width 93 height 16
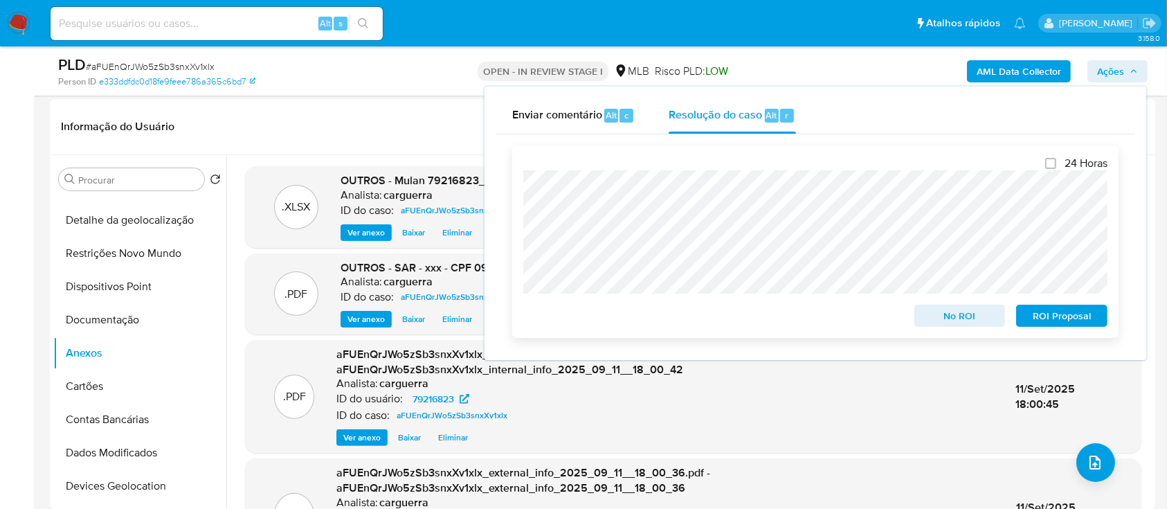
click at [1061, 316] on span "ROI Proposal" at bounding box center [1062, 315] width 72 height 19
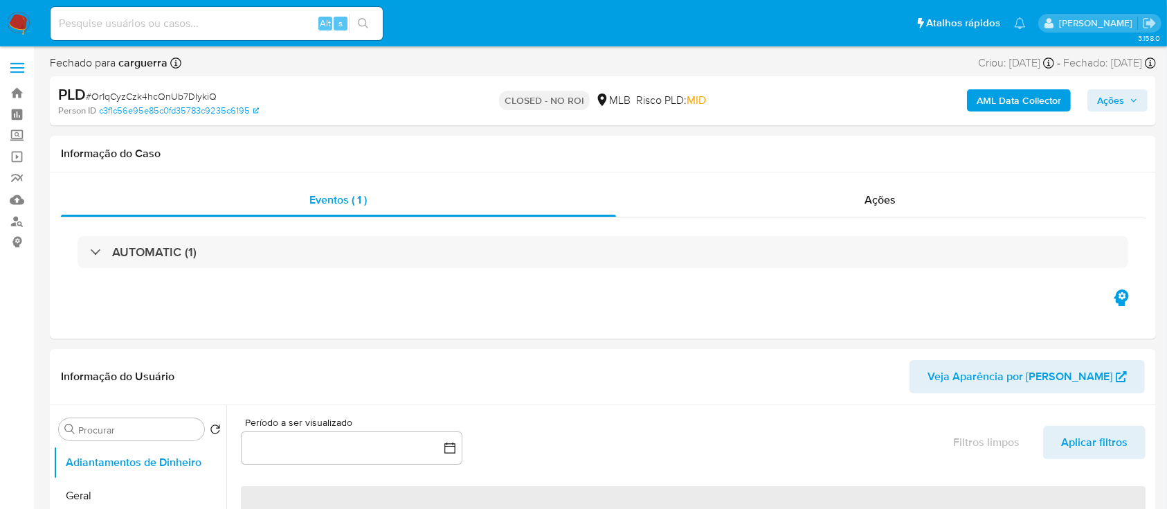
select select "10"
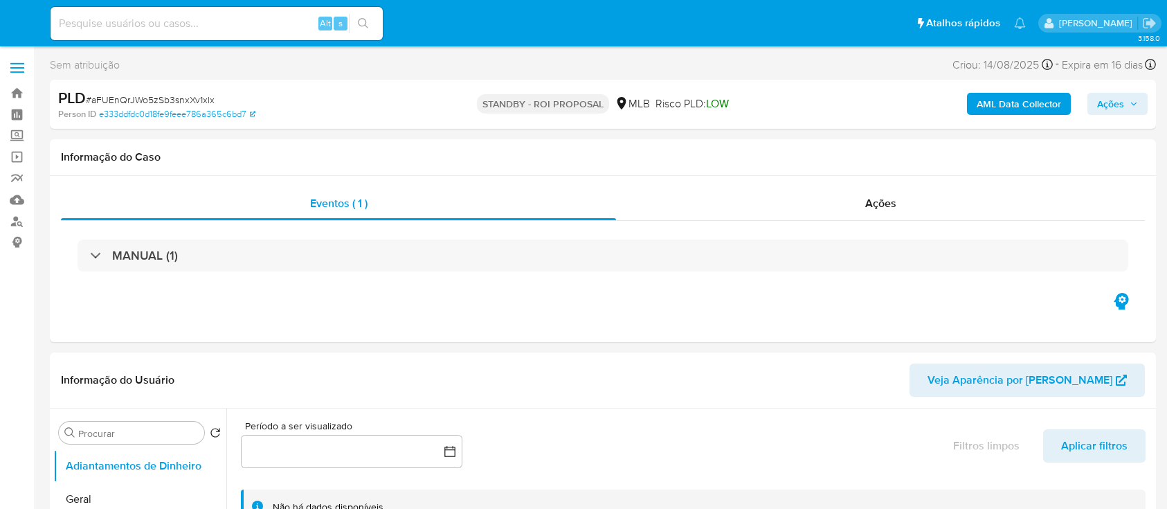
select select "10"
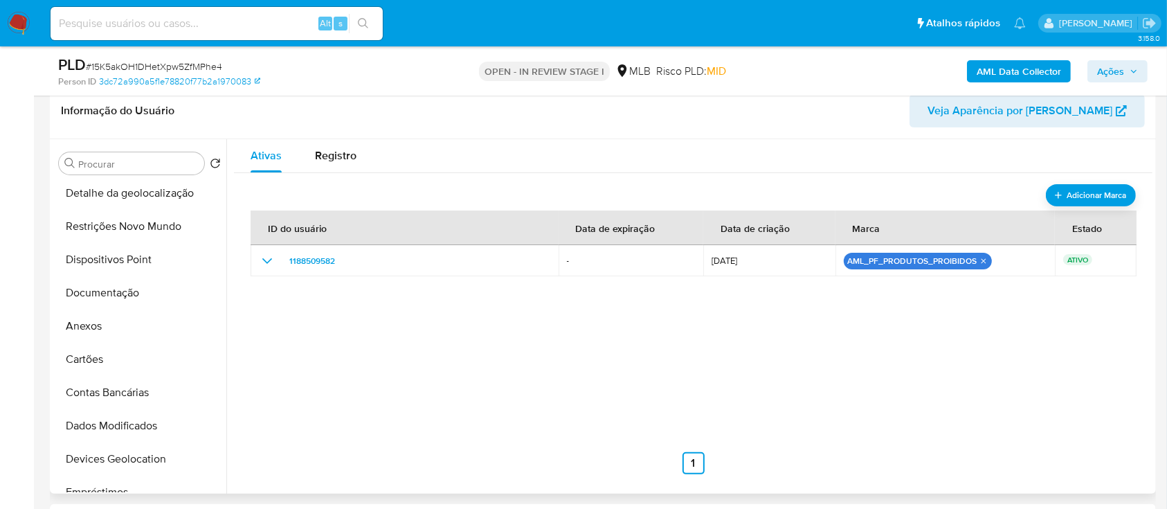
scroll to position [98, 0]
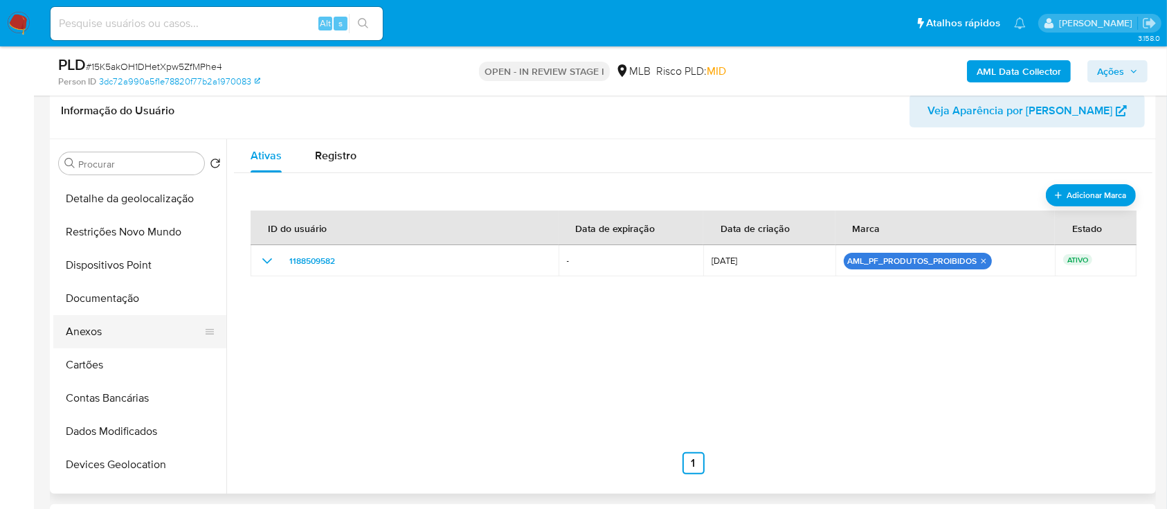
click at [94, 324] on button "Anexos" at bounding box center [134, 331] width 162 height 33
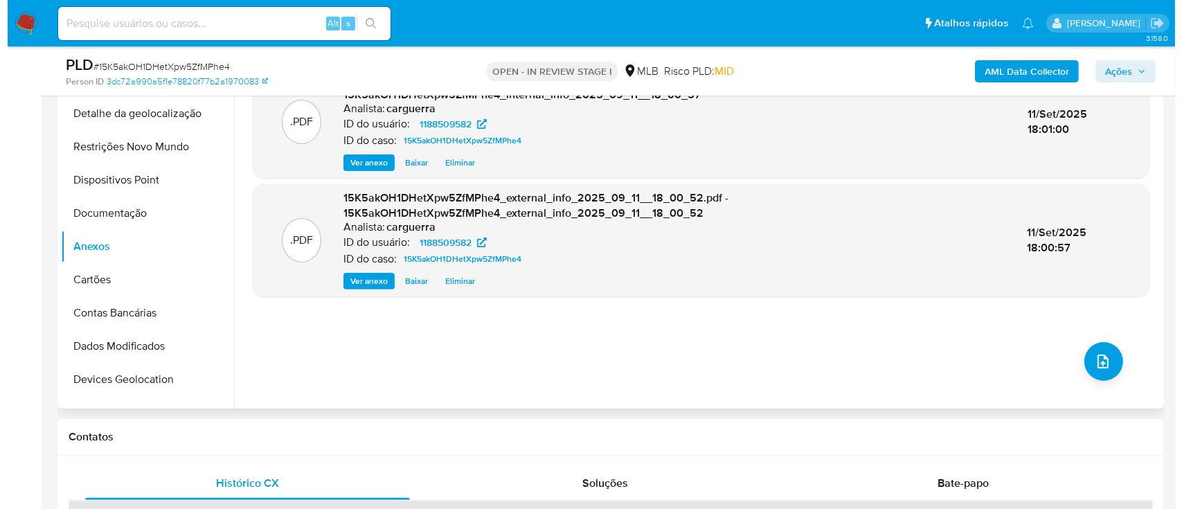
scroll to position [385, 0]
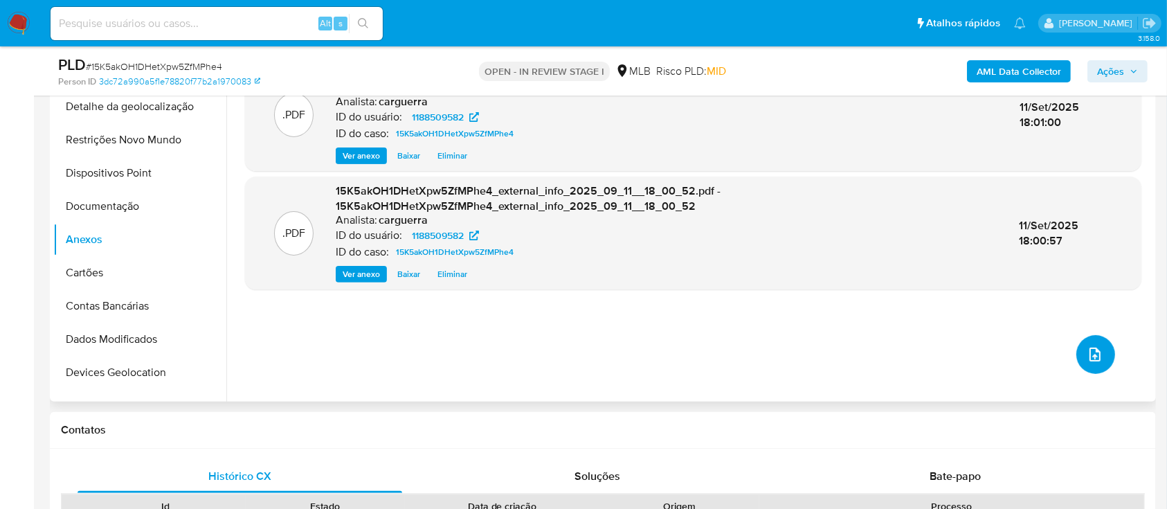
click at [1091, 346] on icon "upload-file" at bounding box center [1095, 354] width 17 height 17
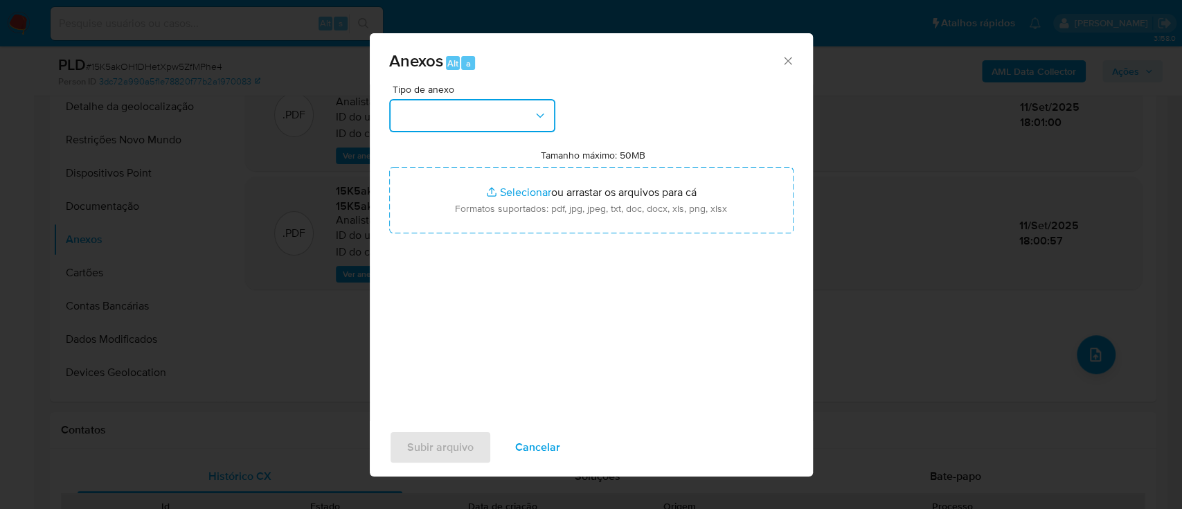
click at [495, 125] on button "button" at bounding box center [472, 115] width 166 height 33
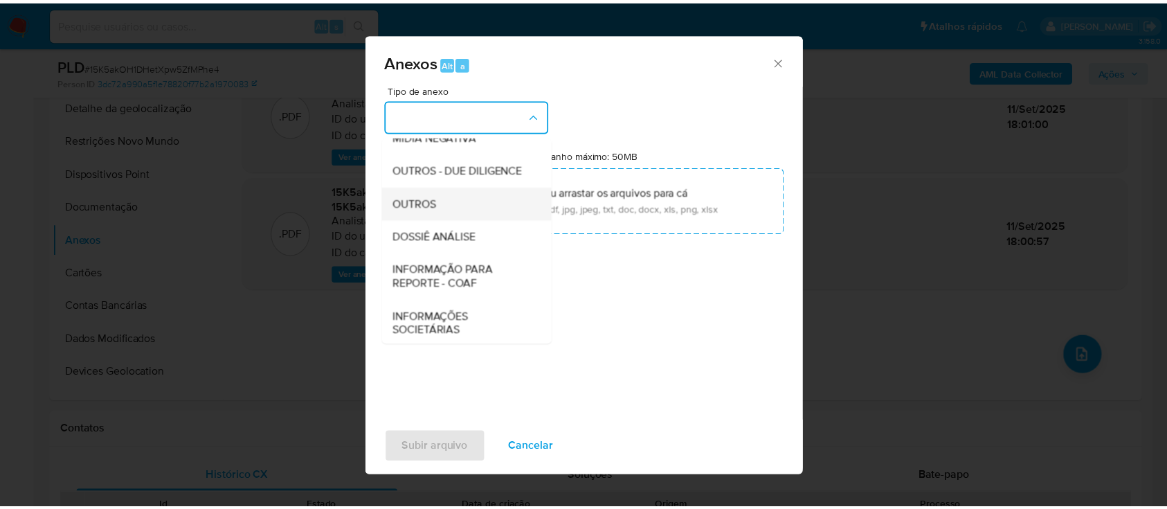
scroll to position [184, 0]
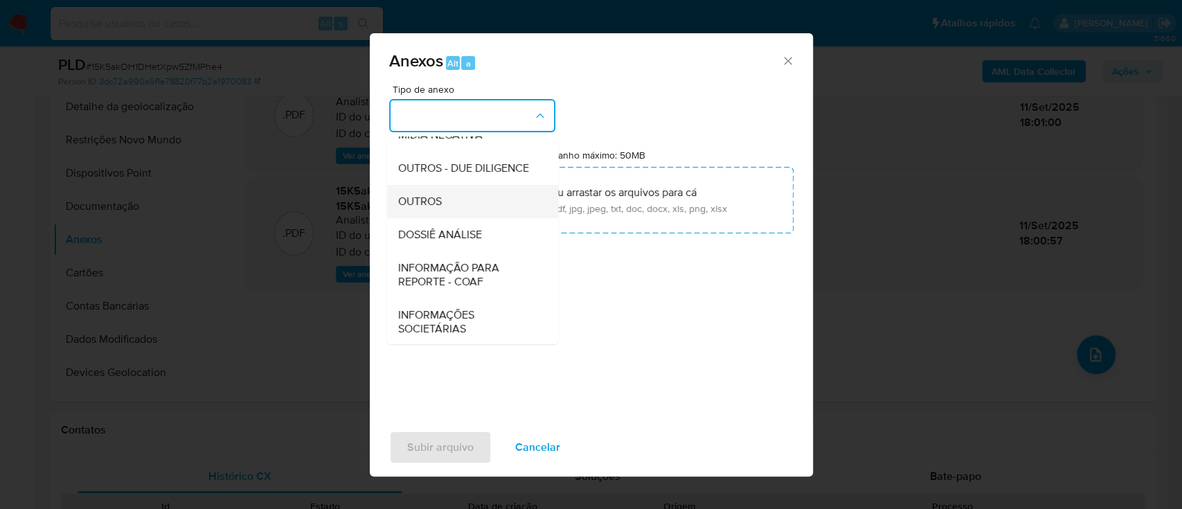
click at [449, 218] on div "OUTROS" at bounding box center [467, 201] width 141 height 33
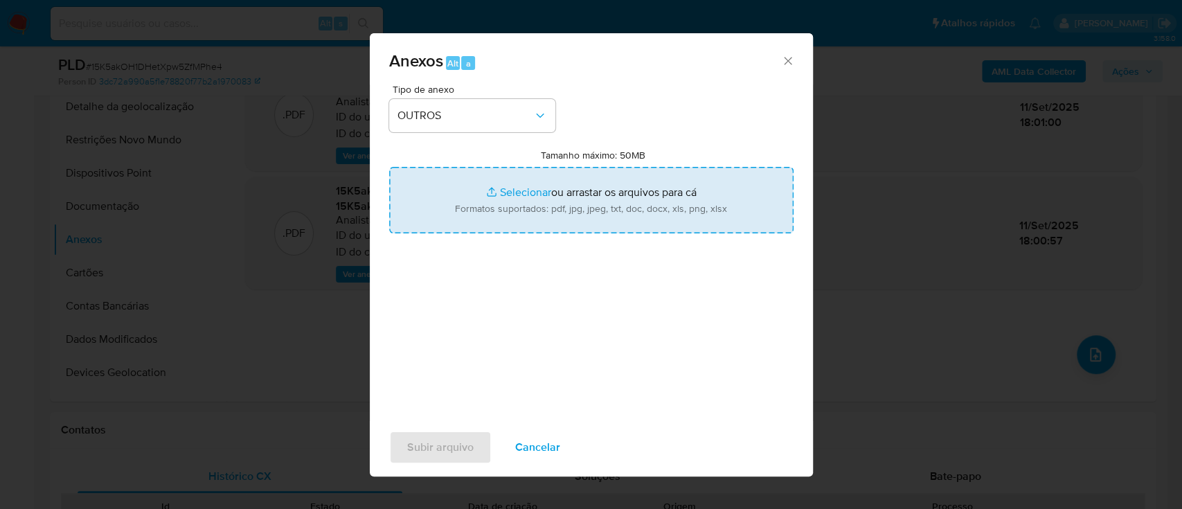
click at [531, 186] on input "Tamanho máximo: 50MB Selecionar arquivos" at bounding box center [591, 200] width 404 height 66
type input "C:\fakepath\Mulan 1188509582_2025_09_11_15_00_33.xlsx"
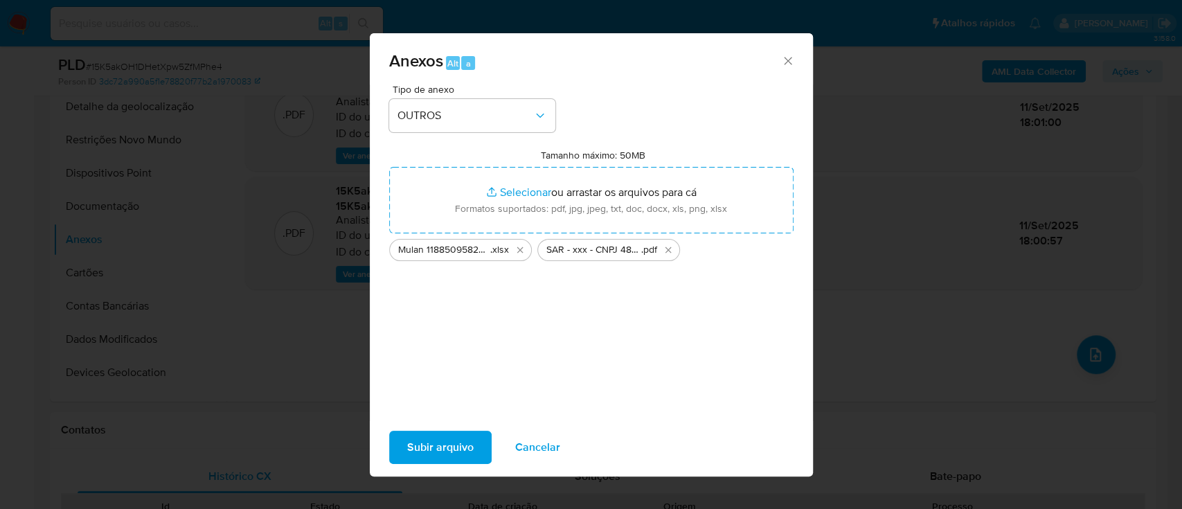
click at [408, 444] on span "Subir arquivo" at bounding box center [440, 447] width 66 height 30
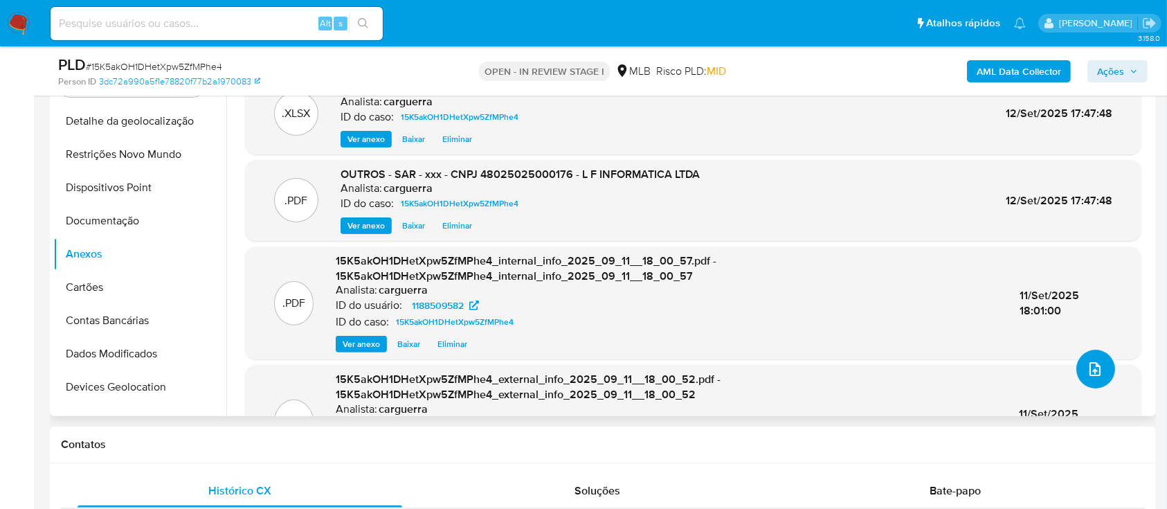
scroll to position [200, 0]
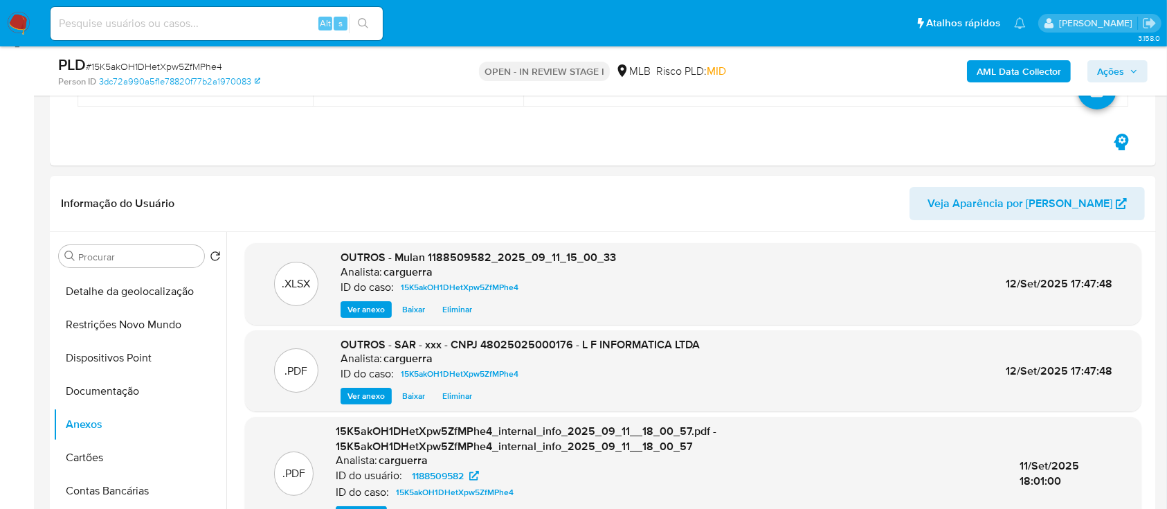
click at [1110, 64] on span "Ações" at bounding box center [1110, 71] width 27 height 22
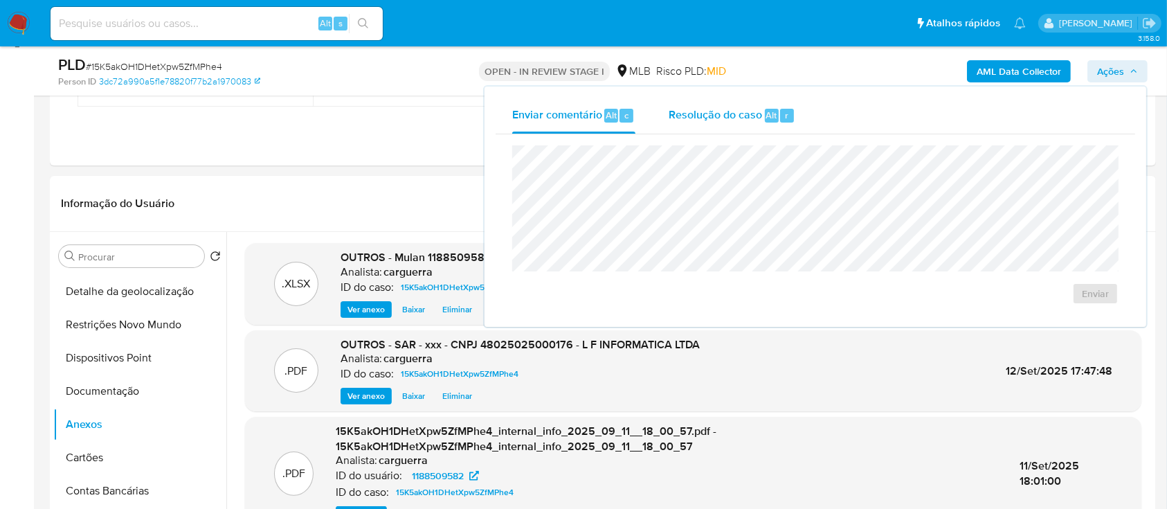
click at [714, 120] on span "Resolução do caso" at bounding box center [715, 115] width 93 height 16
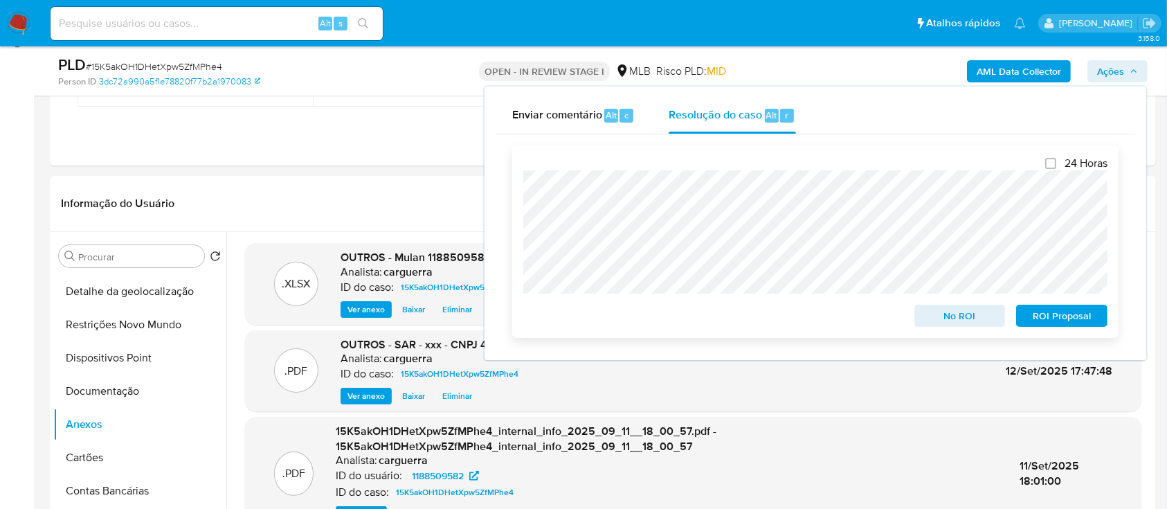
click at [1051, 318] on span "ROI Proposal" at bounding box center [1062, 315] width 72 height 19
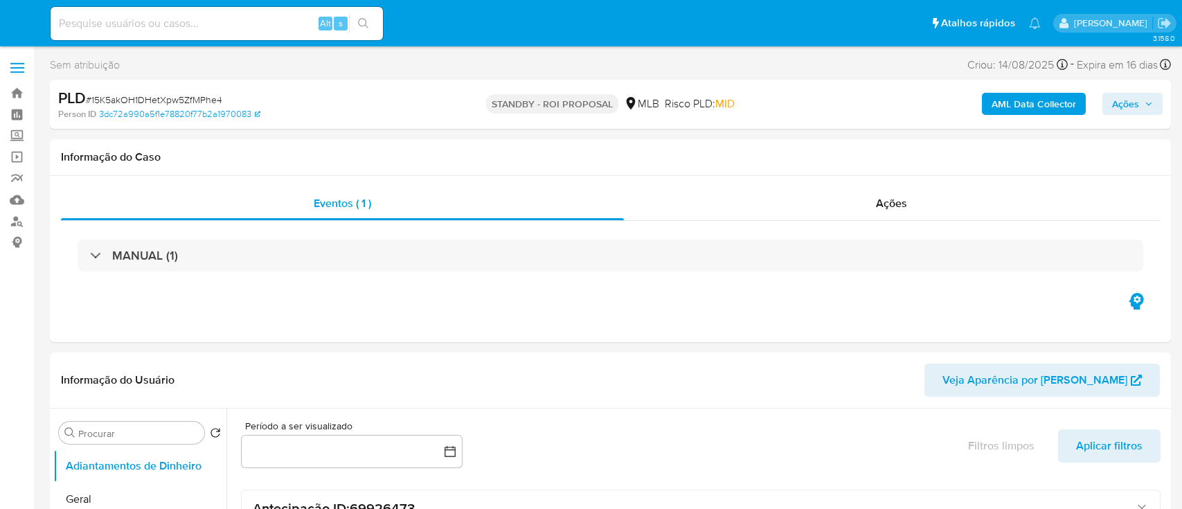
select select "10"
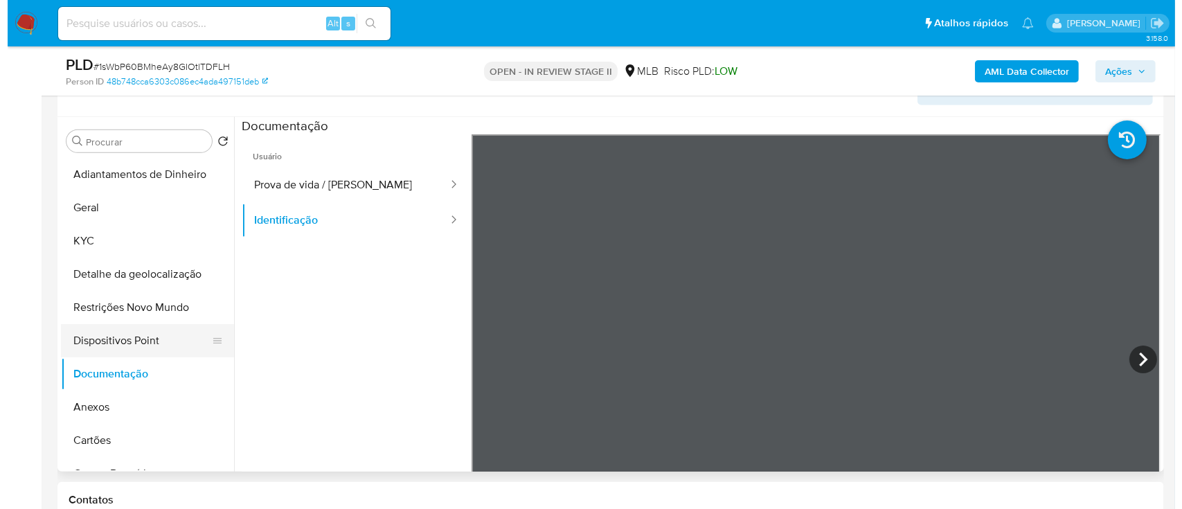
scroll to position [92, 0]
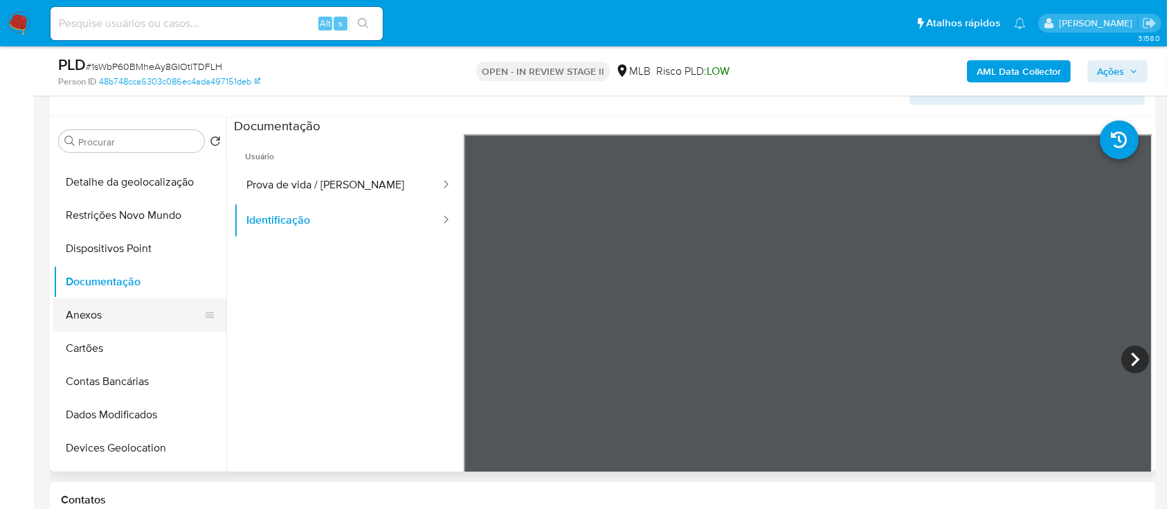
click at [96, 318] on button "Anexos" at bounding box center [134, 314] width 162 height 33
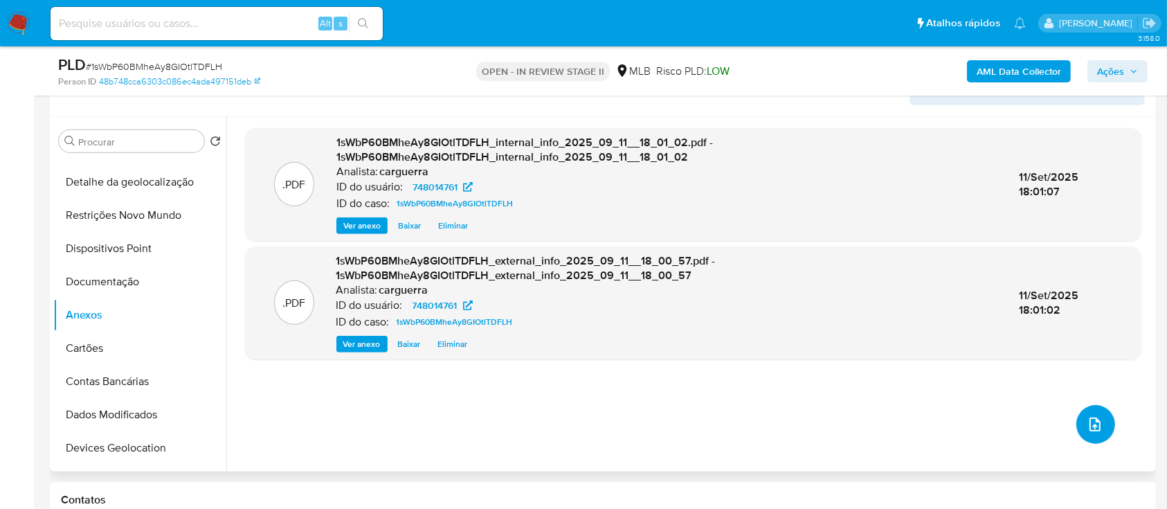
click at [1081, 435] on button "upload-file" at bounding box center [1095, 424] width 39 height 39
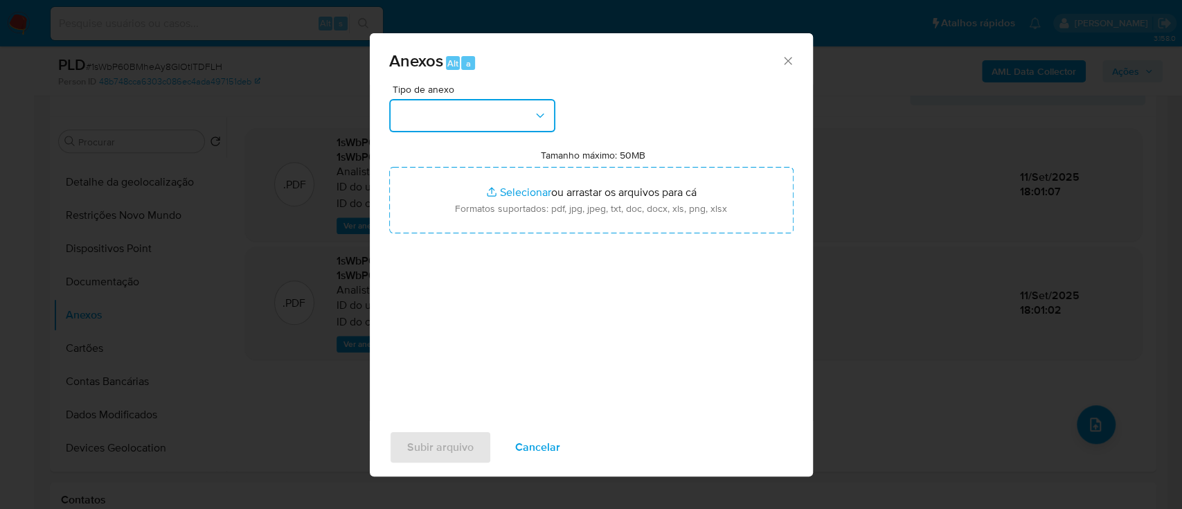
click at [454, 113] on button "button" at bounding box center [472, 115] width 166 height 33
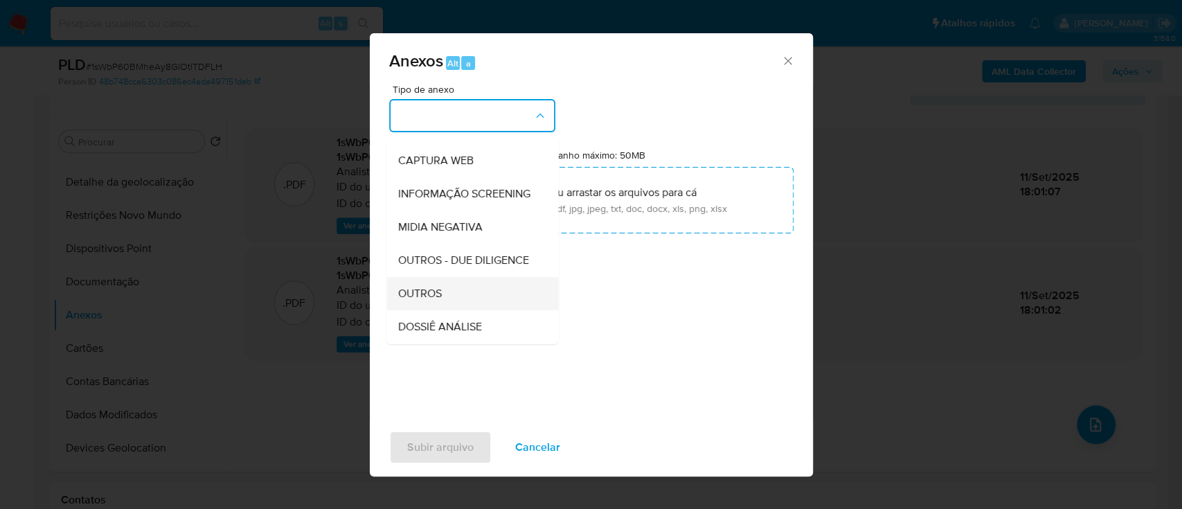
click at [435, 307] on div "OUTROS" at bounding box center [467, 293] width 141 height 33
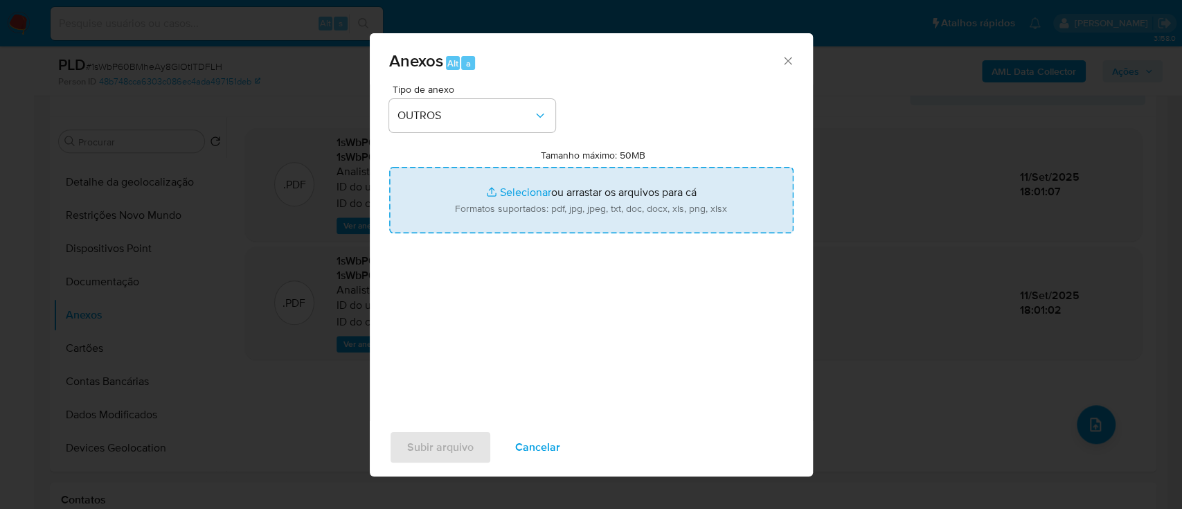
click at [530, 191] on input "Tamanho máximo: 50MB Selecionar arquivos" at bounding box center [591, 200] width 404 height 66
type input "C:\fakepath\Mulan 748014761_2025_09_11_15_00_54.xlsx"
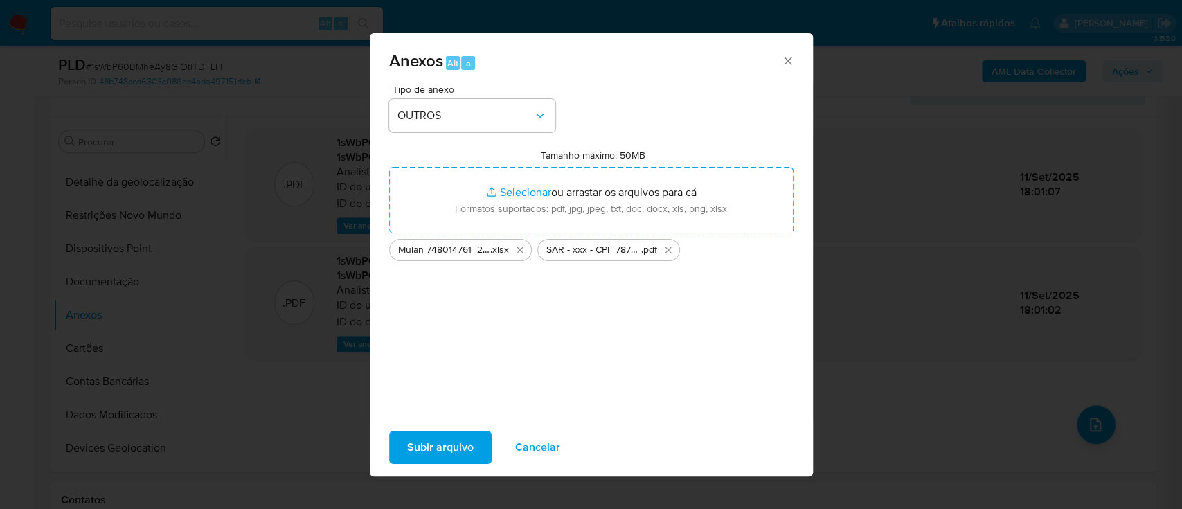
click at [448, 450] on span "Subir arquivo" at bounding box center [440, 447] width 66 height 30
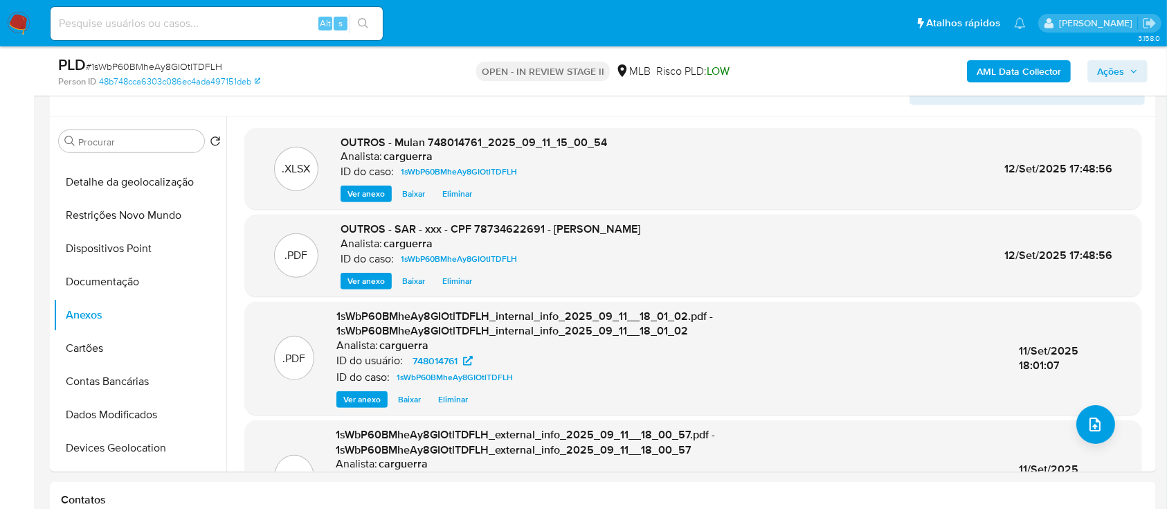
click at [1111, 67] on span "Ações" at bounding box center [1110, 71] width 27 height 22
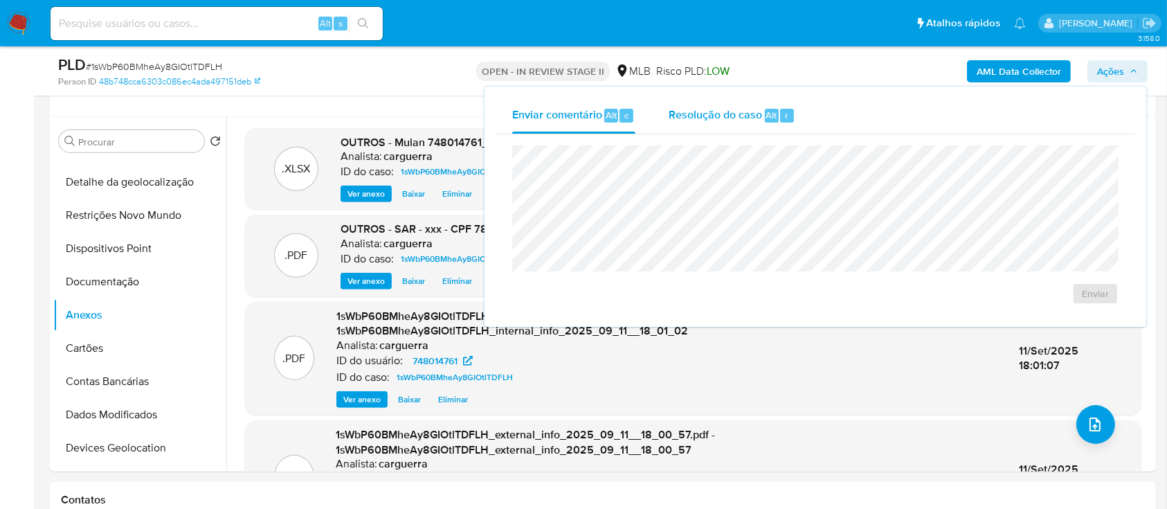
drag, startPoint x: 705, startPoint y: 108, endPoint x: 700, endPoint y: 120, distance: 12.5
click at [704, 109] on span "Resolução do caso" at bounding box center [715, 115] width 93 height 16
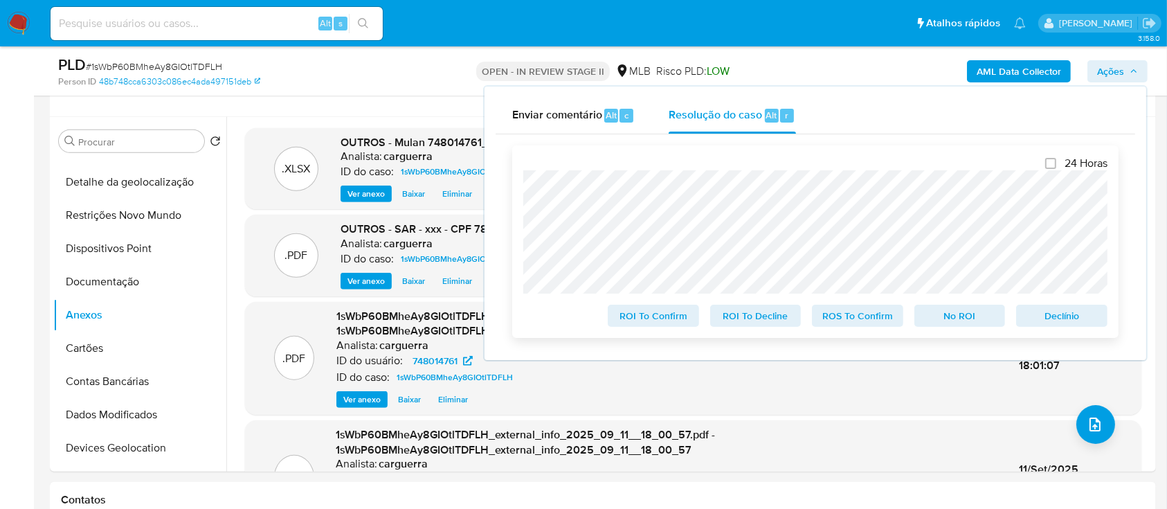
click at [855, 324] on span "ROS To Confirm" at bounding box center [858, 315] width 72 height 19
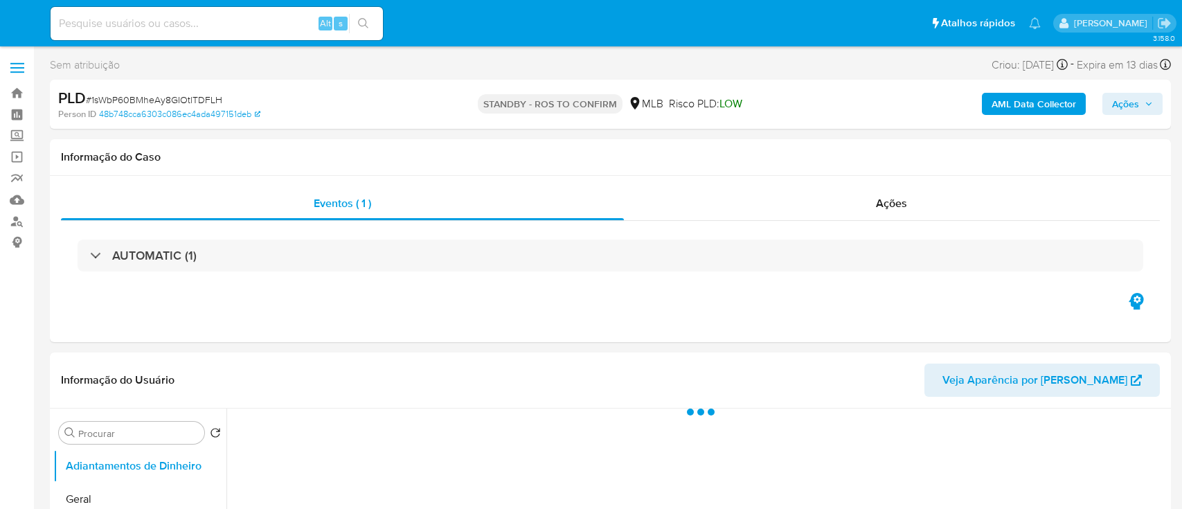
select select "10"
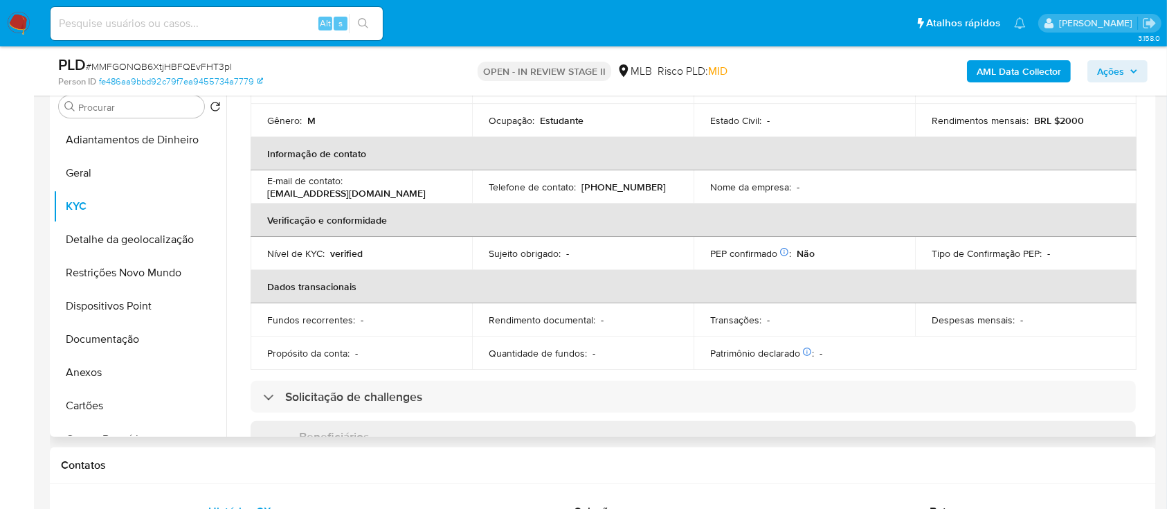
scroll to position [219, 0]
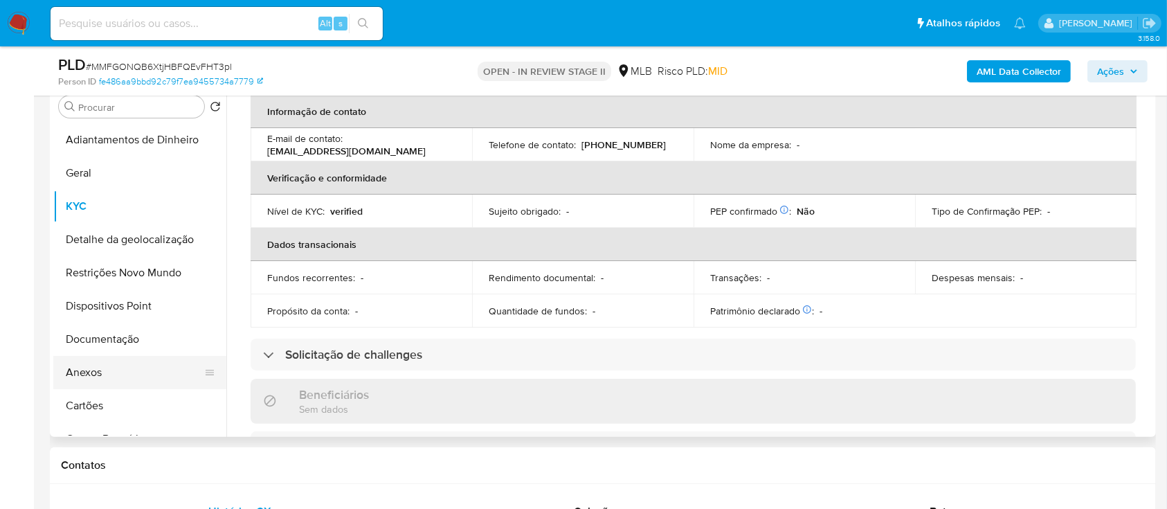
click at [116, 362] on button "Anexos" at bounding box center [134, 372] width 162 height 33
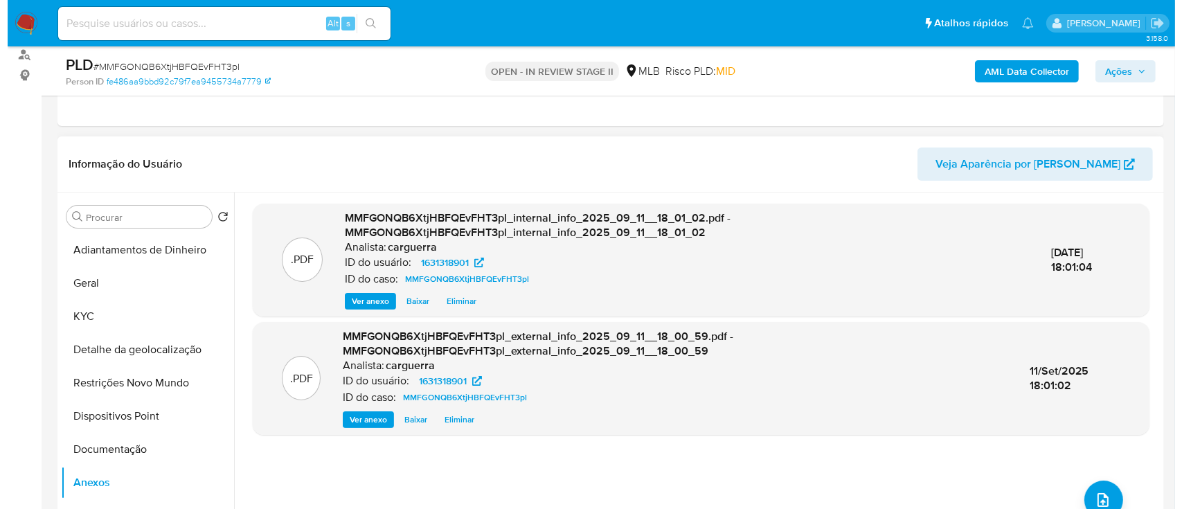
scroll to position [184, 0]
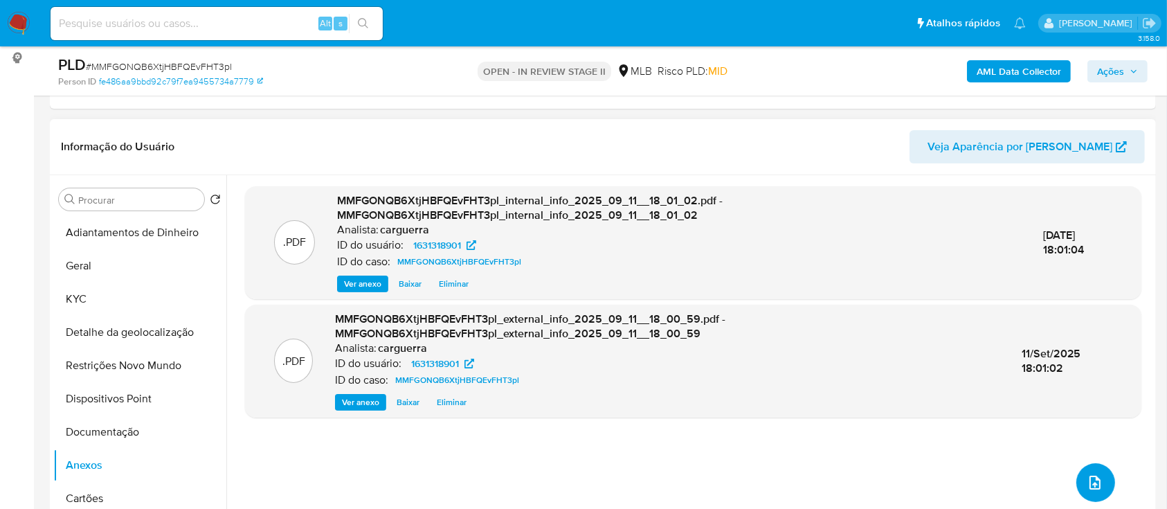
click at [1076, 485] on button "upload-file" at bounding box center [1095, 482] width 39 height 39
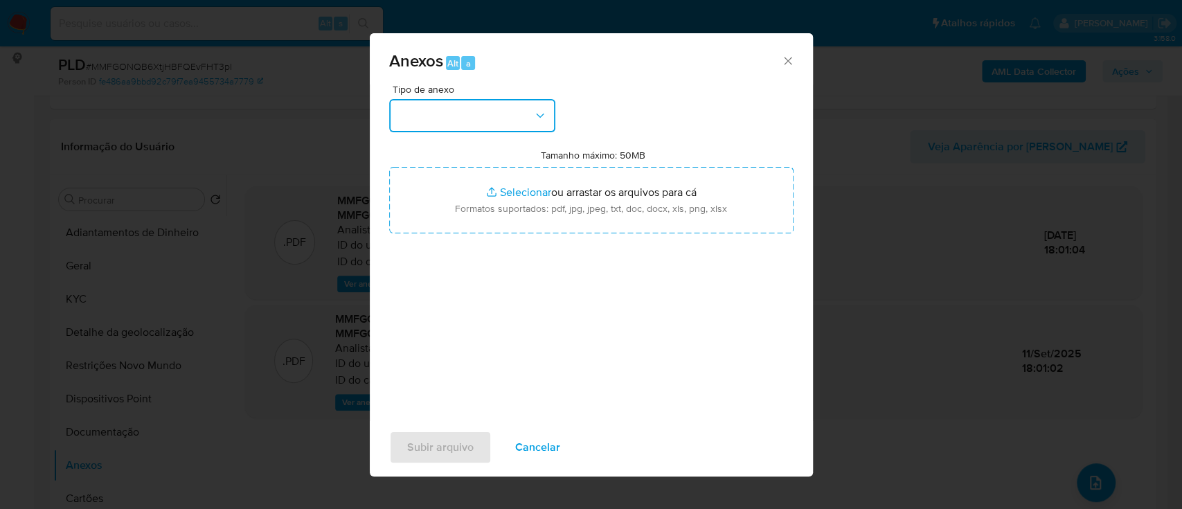
click at [450, 115] on button "button" at bounding box center [472, 115] width 166 height 33
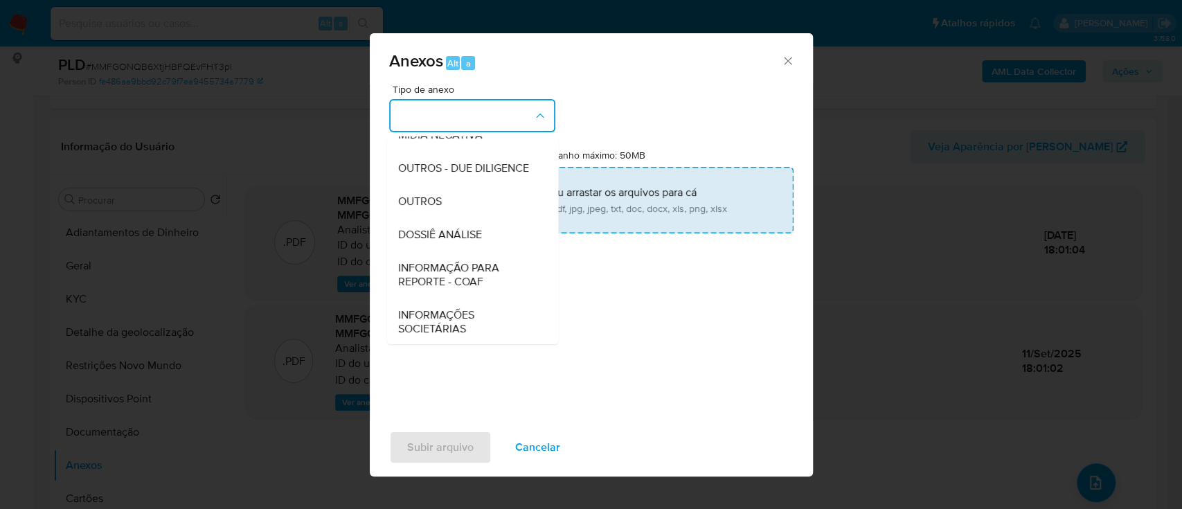
click at [433, 217] on div "OUTROS" at bounding box center [467, 201] width 141 height 33
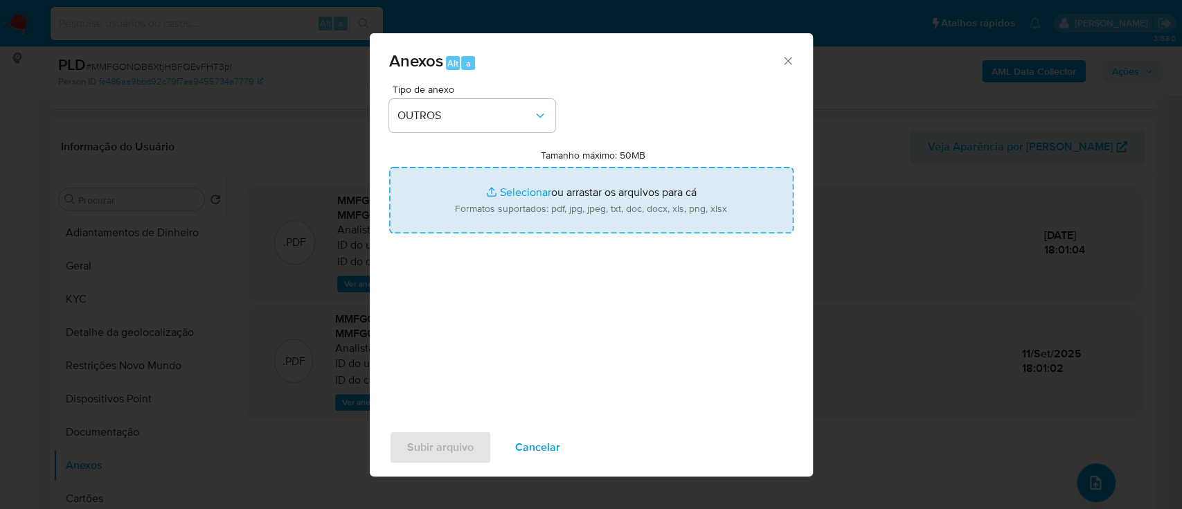
click at [515, 191] on input "Tamanho máximo: 50MB Selecionar arquivos" at bounding box center [591, 200] width 404 height 66
type input "C:\fakepath\Mulan 1631318901_2025_09_11_15_04_58.xlsx"
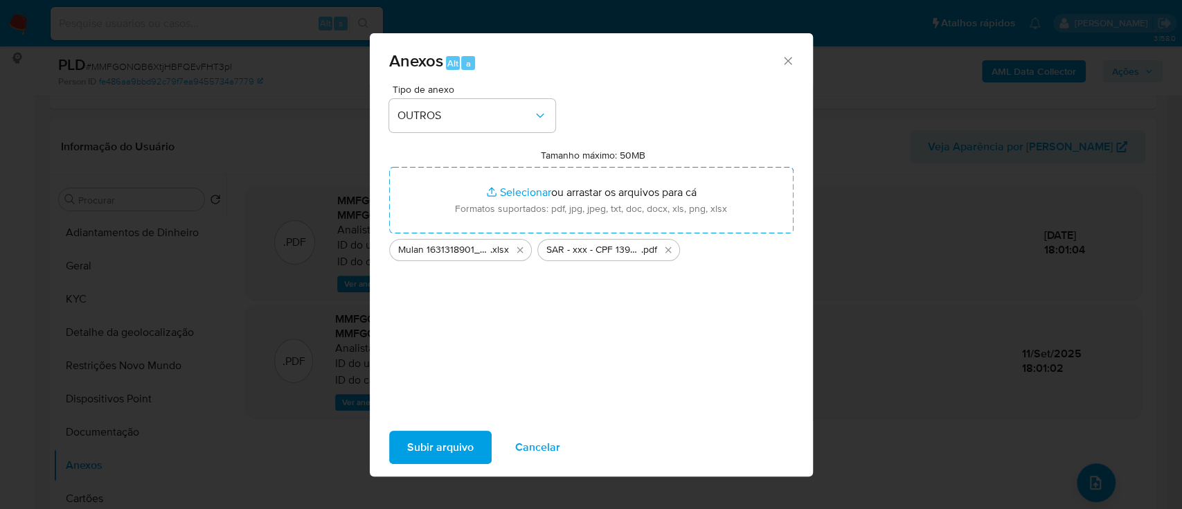
click at [455, 451] on span "Subir arquivo" at bounding box center [440, 447] width 66 height 30
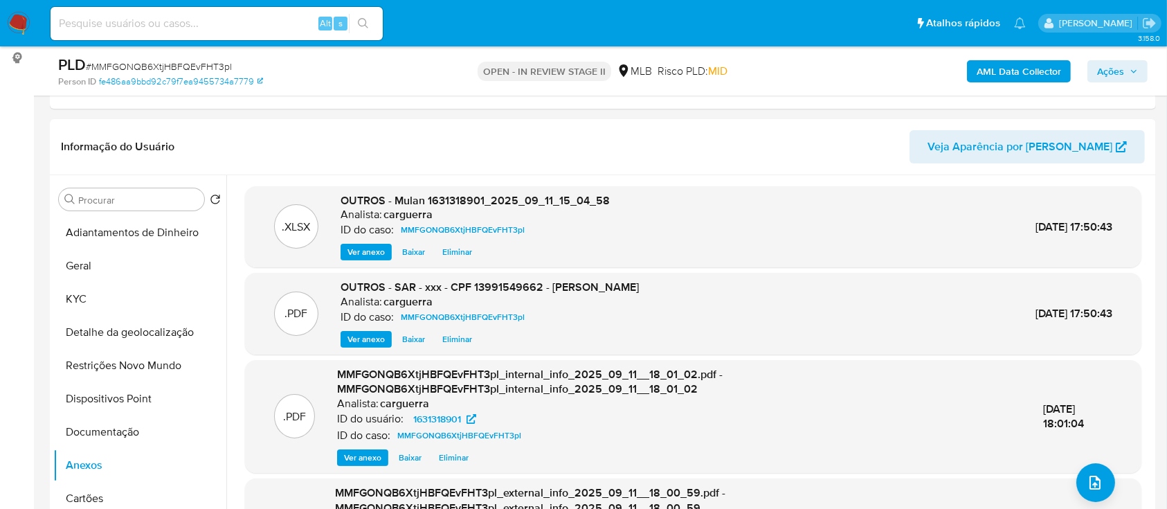
click at [1120, 69] on span "Ações" at bounding box center [1110, 71] width 27 height 22
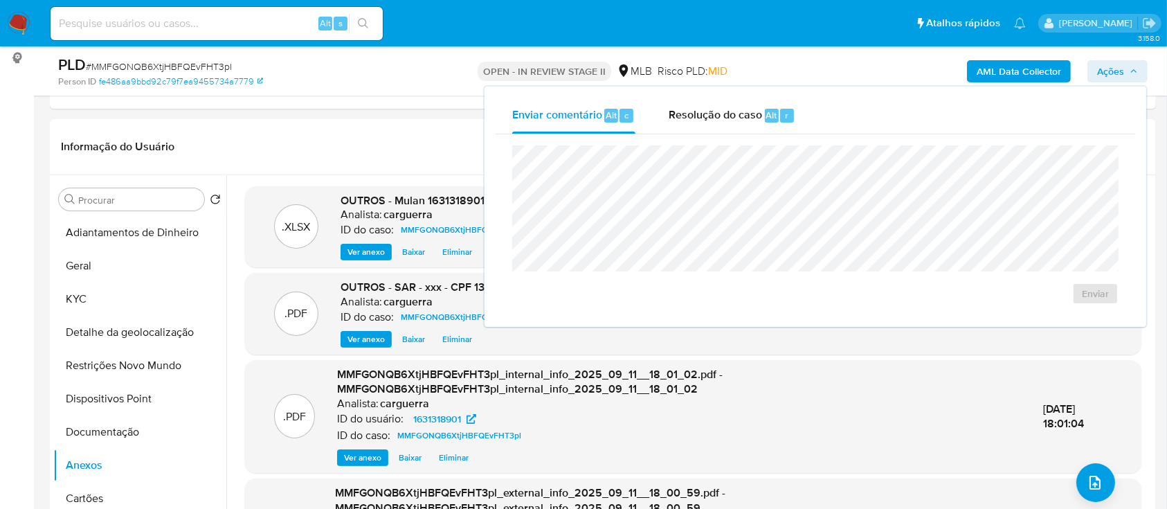
drag, startPoint x: 716, startPoint y: 112, endPoint x: 705, endPoint y: 138, distance: 28.8
click at [716, 112] on span "Resolução do caso" at bounding box center [715, 115] width 93 height 16
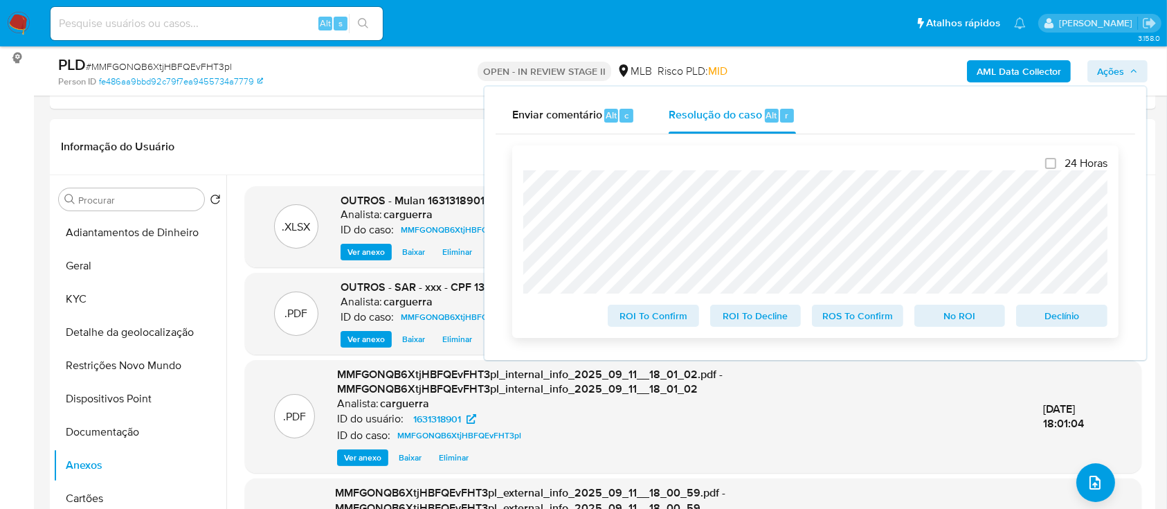
click at [879, 314] on span "ROS To Confirm" at bounding box center [858, 315] width 72 height 19
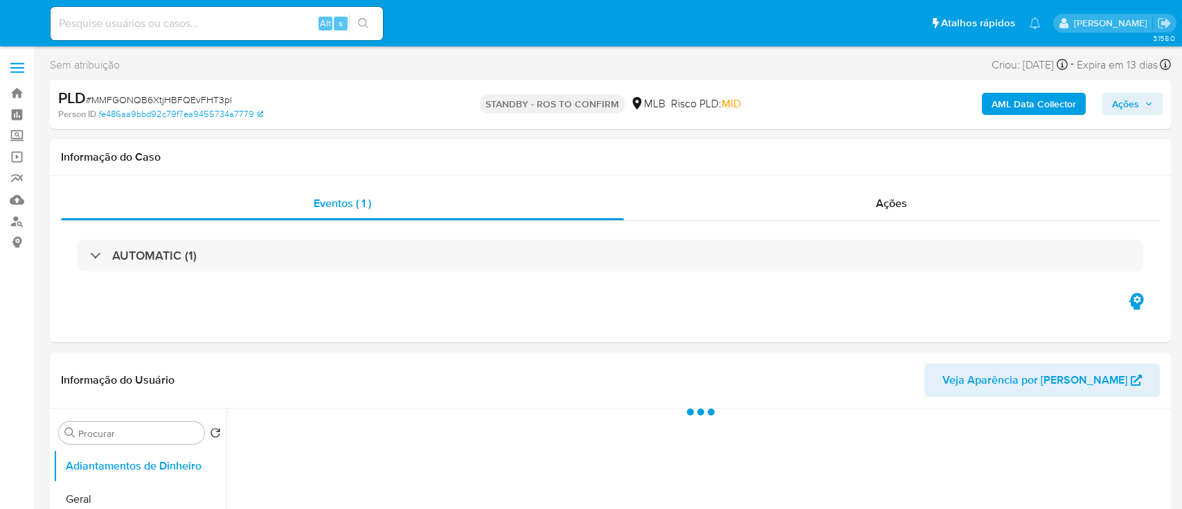
select select "10"
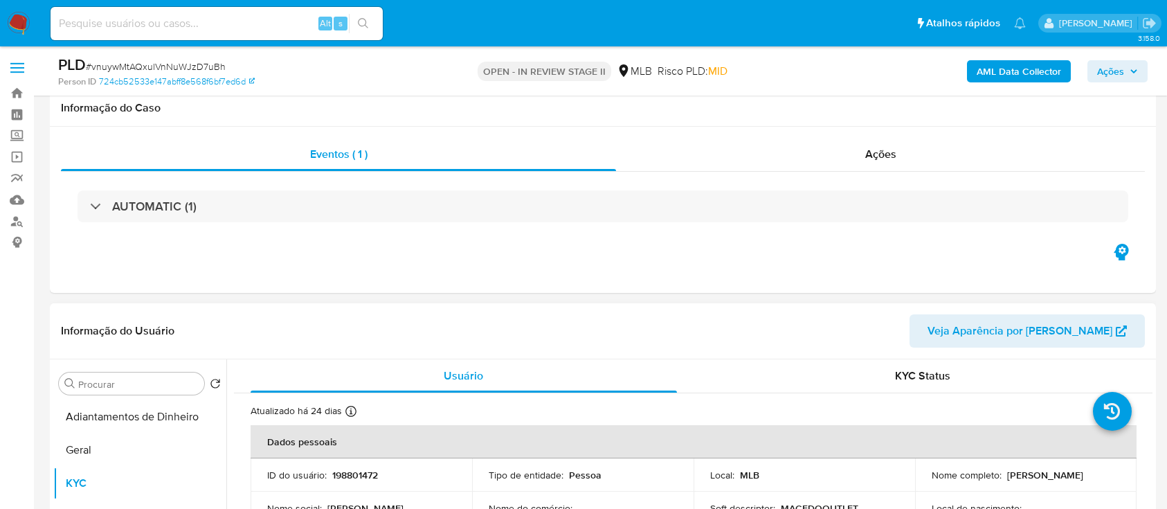
scroll to position [184, 0]
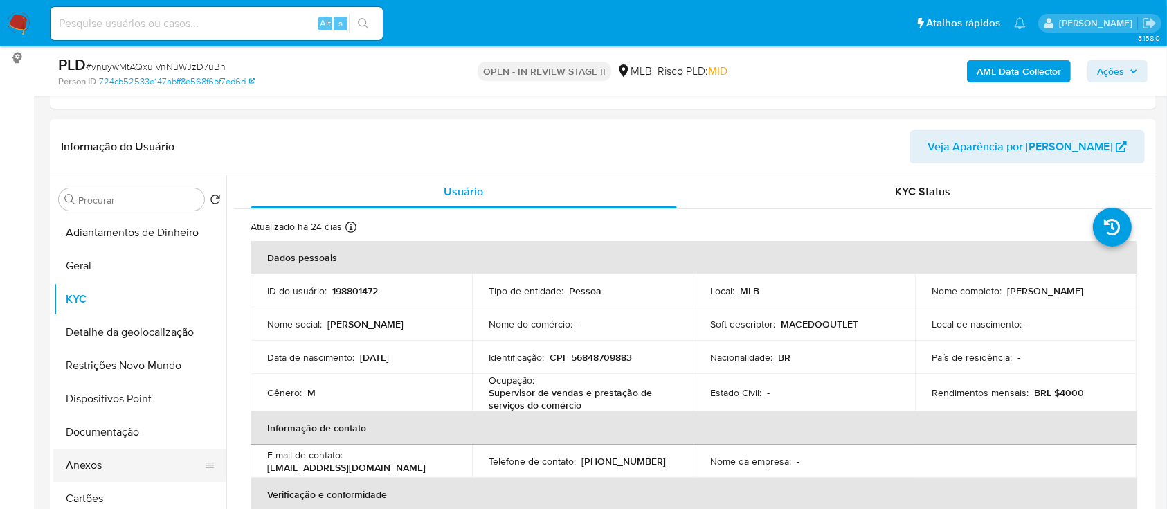
click at [96, 457] on button "Anexos" at bounding box center [134, 465] width 162 height 33
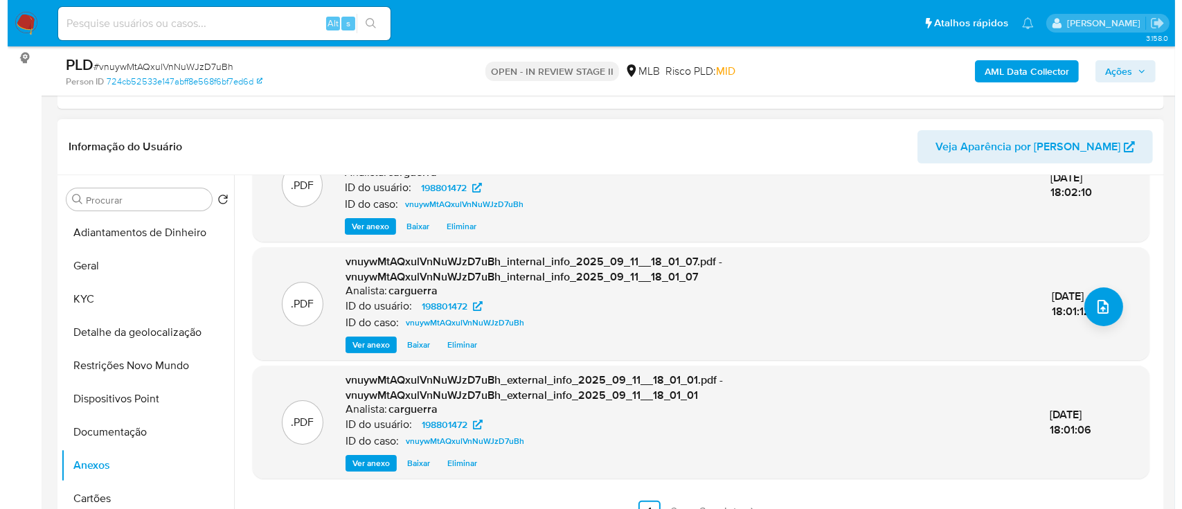
scroll to position [177, 0]
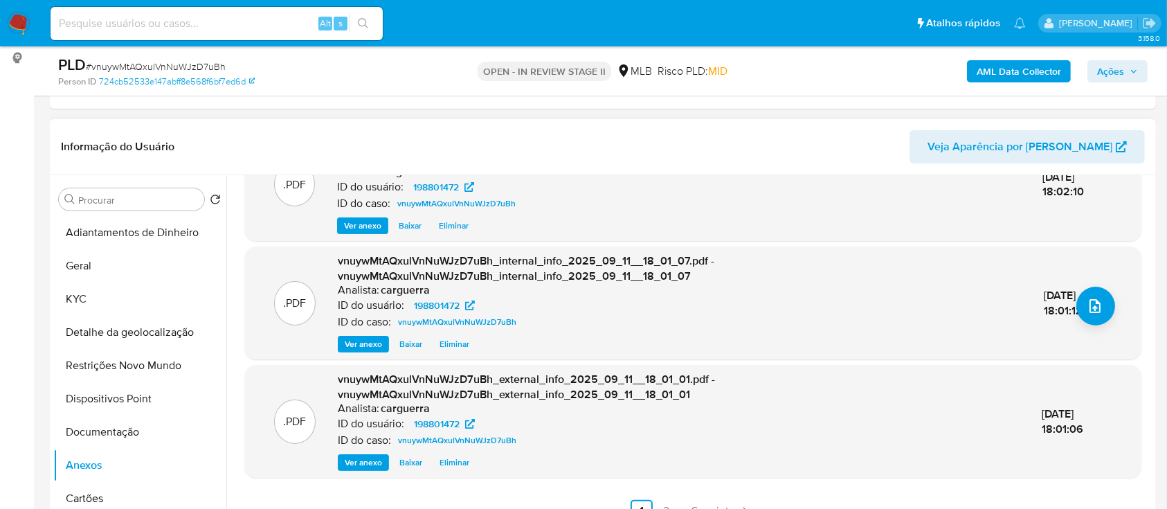
click at [1119, 303] on div ".PDF vnuywMtAQxulVnNuWJzD7uBh_internal_info_2025_09_11__18_01_07.pdf - vnuywMtA…" at bounding box center [693, 302] width 883 height 99
click at [1091, 307] on icon "upload-file" at bounding box center [1095, 306] width 17 height 17
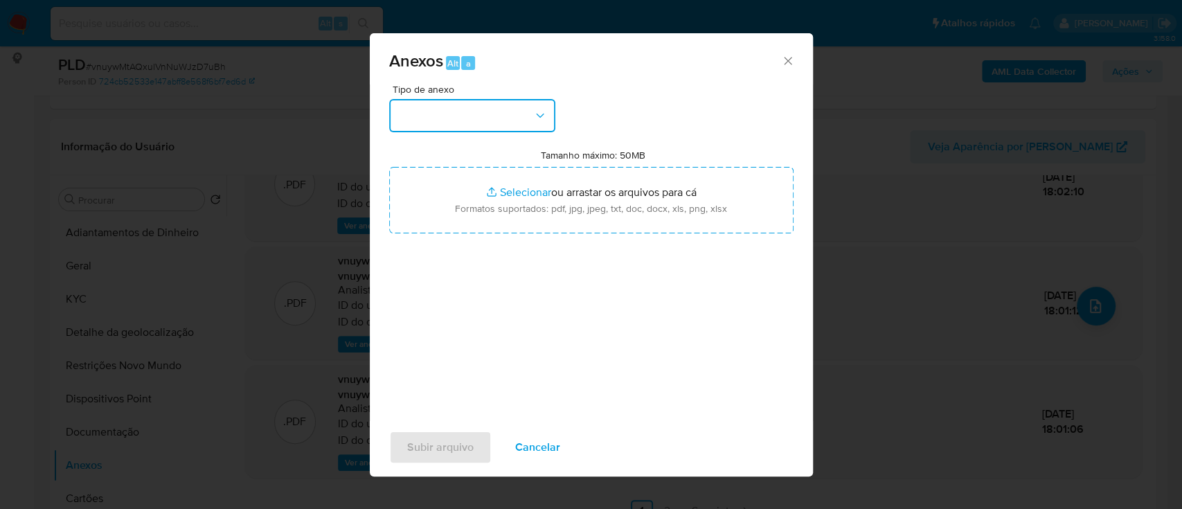
click at [450, 111] on button "button" at bounding box center [472, 115] width 166 height 33
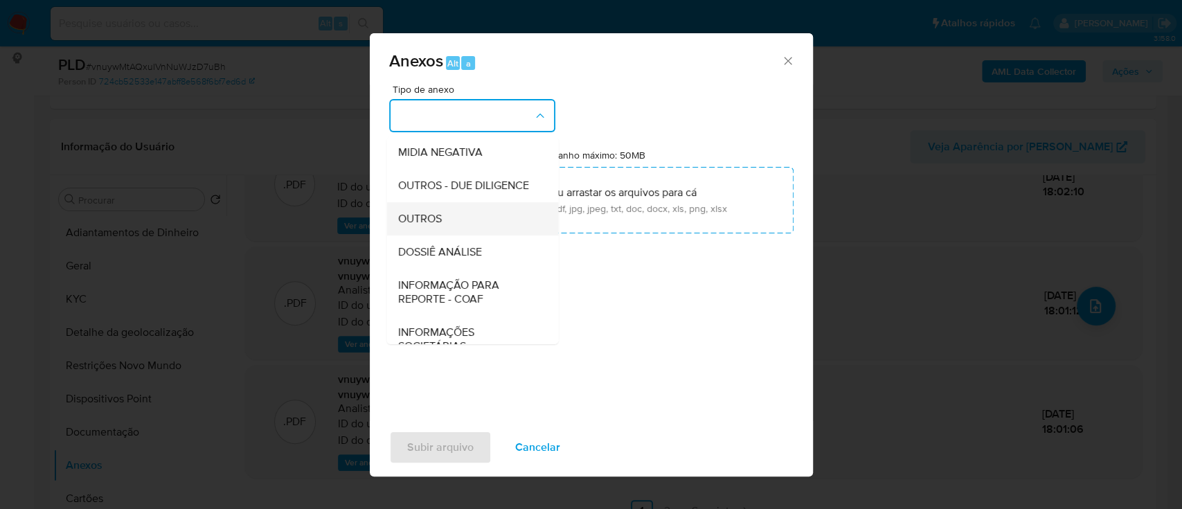
scroll to position [184, 0]
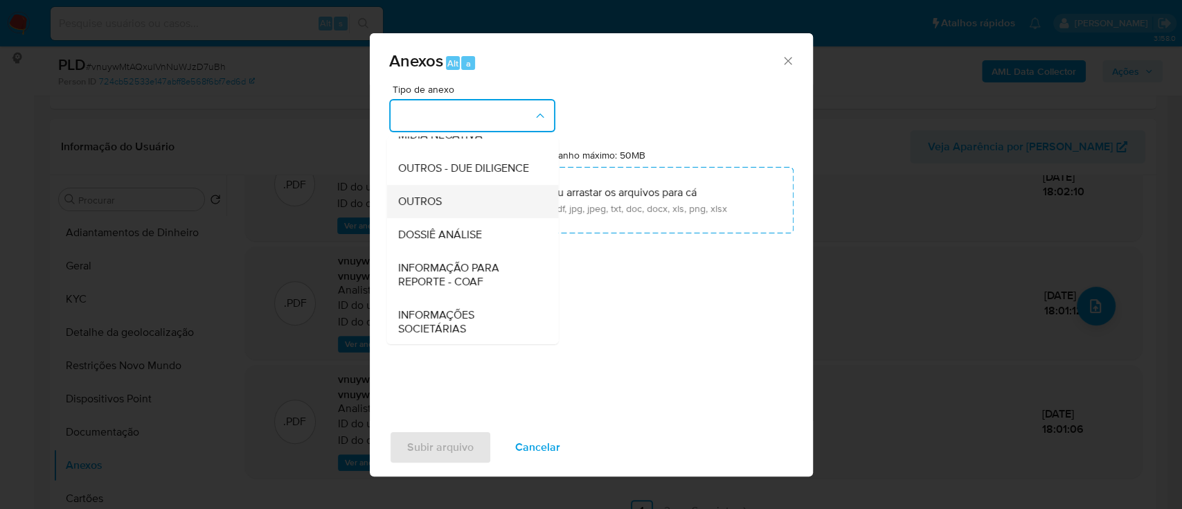
click at [437, 208] on span "OUTROS" at bounding box center [419, 202] width 44 height 14
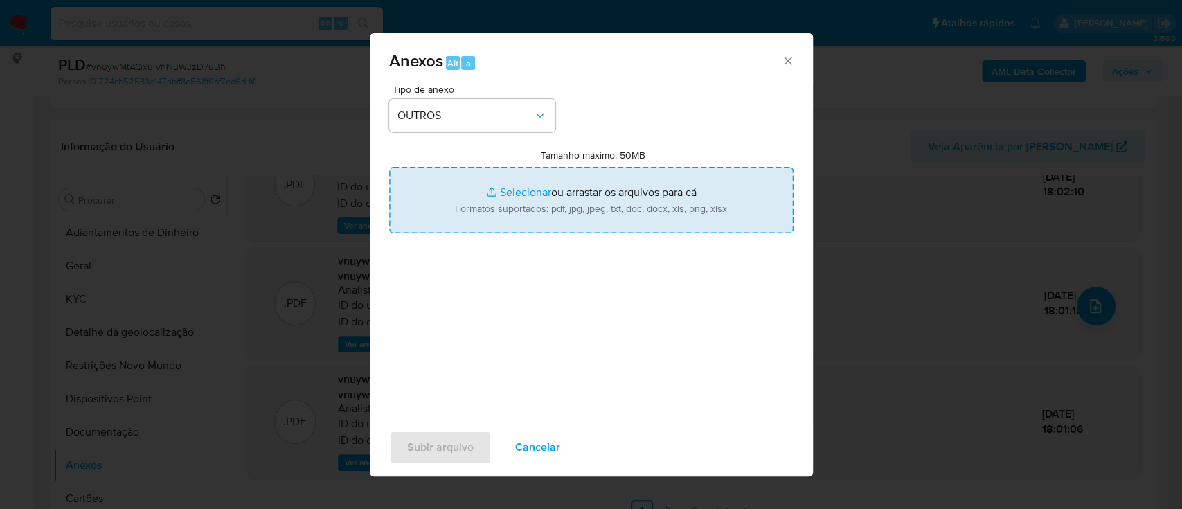
click at [519, 194] on input "Tamanho máximo: 50MB Selecionar arquivos" at bounding box center [591, 200] width 404 height 66
type input "C:\fakepath\Mulan 198801472_2025_09_11_15_04_49.xlsx"
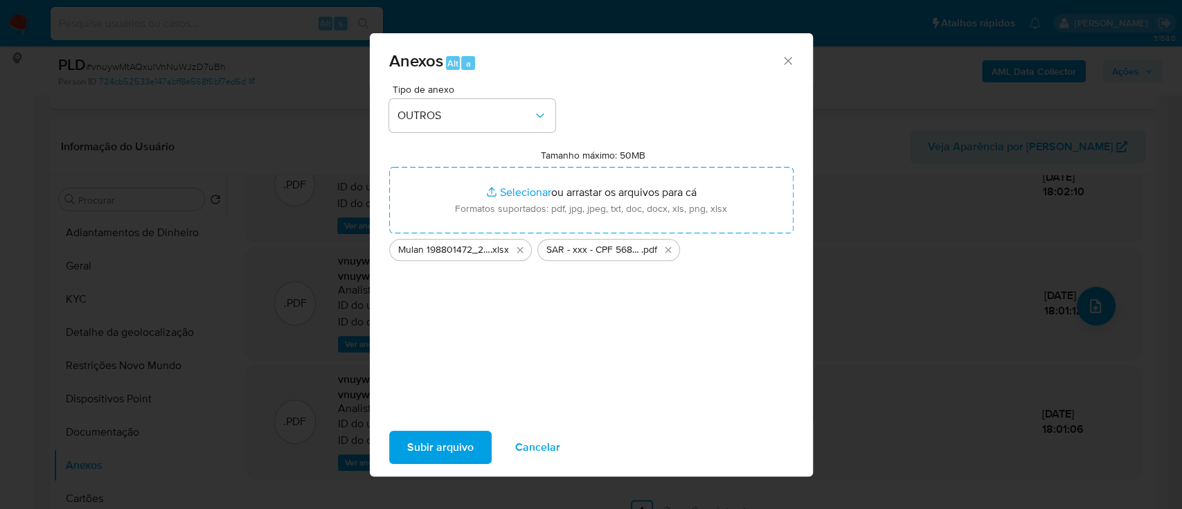
click at [445, 448] on span "Subir arquivo" at bounding box center [440, 447] width 66 height 30
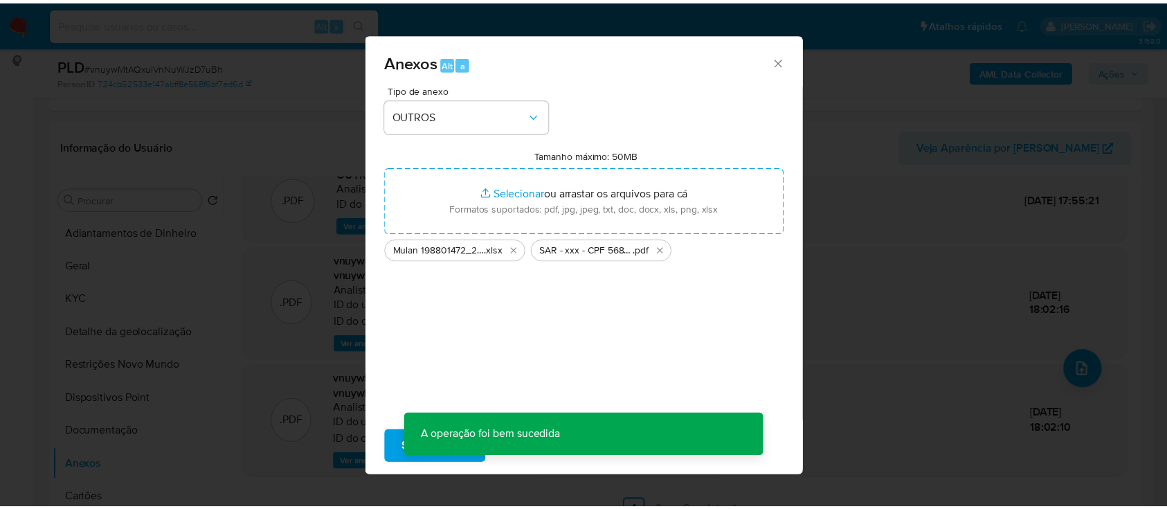
scroll to position [113, 0]
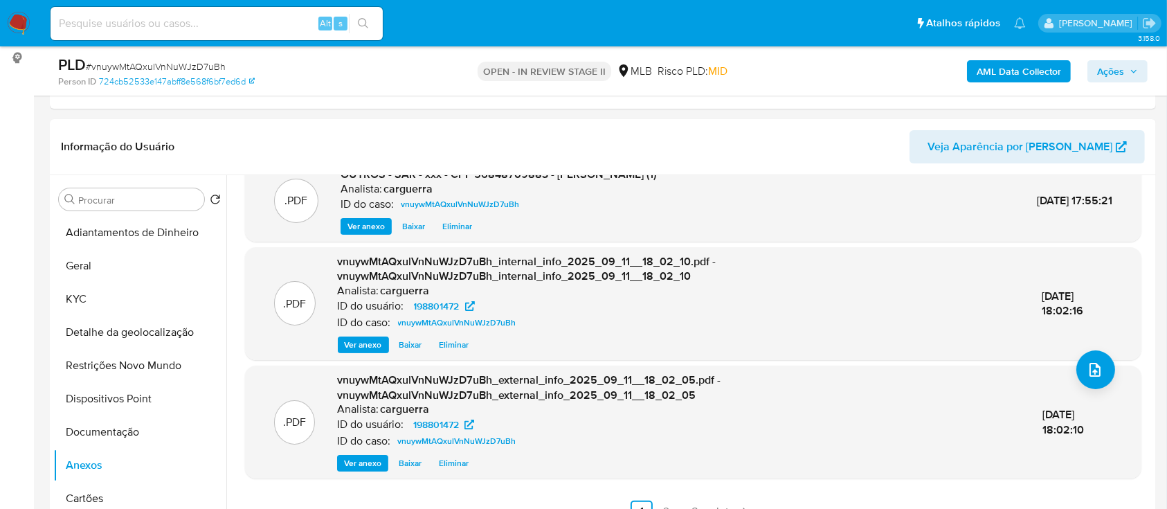
drag, startPoint x: 1128, startPoint y: 66, endPoint x: 1105, endPoint y: 78, distance: 26.3
click at [1126, 67] on span "Ações" at bounding box center [1117, 71] width 41 height 19
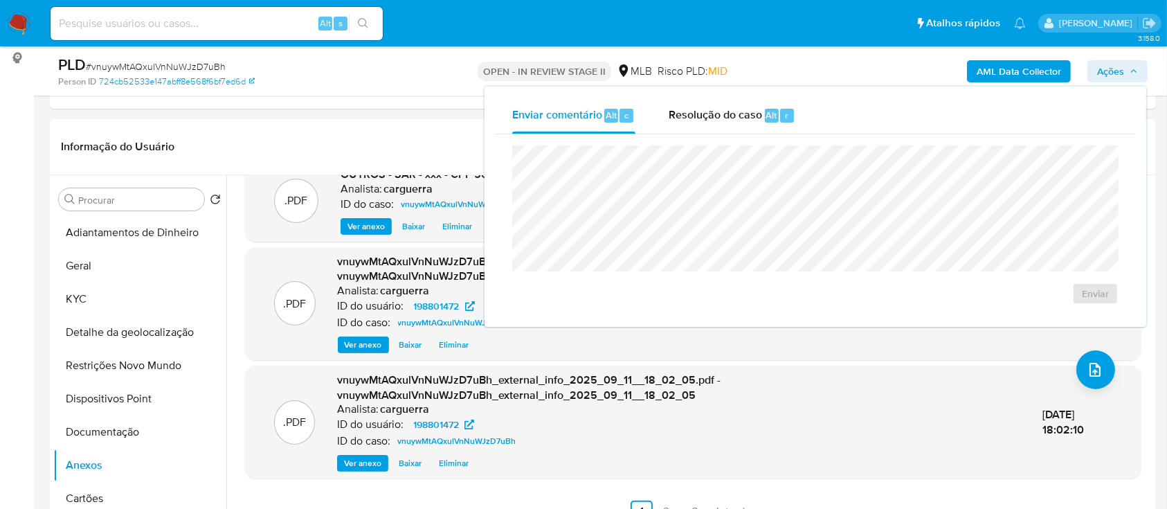
drag, startPoint x: 709, startPoint y: 116, endPoint x: 709, endPoint y: 136, distance: 20.1
click at [708, 118] on span "Resolução do caso" at bounding box center [715, 115] width 93 height 16
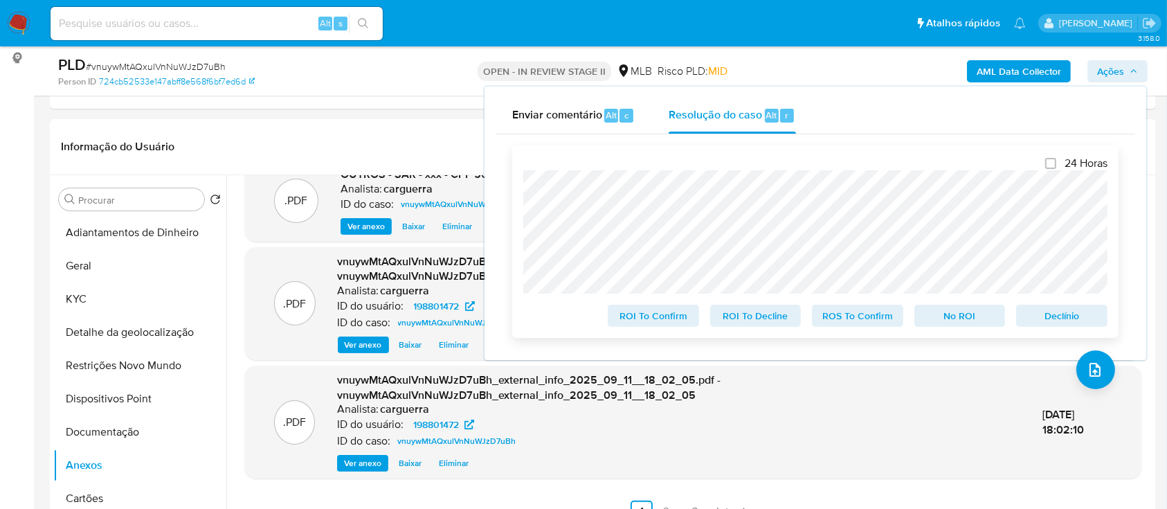
click at [839, 323] on span "ROS To Confirm" at bounding box center [858, 315] width 72 height 19
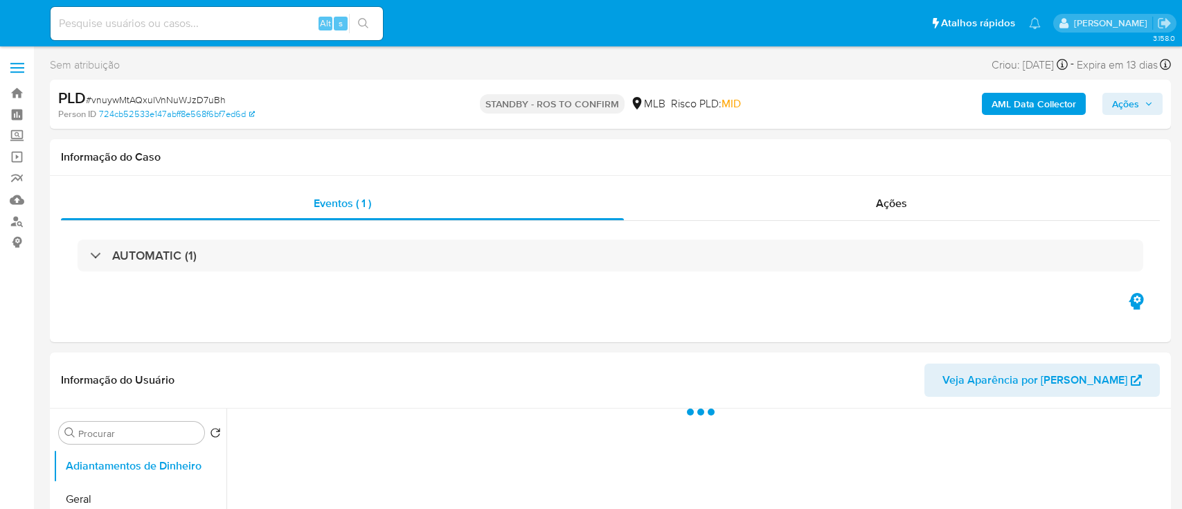
select select "10"
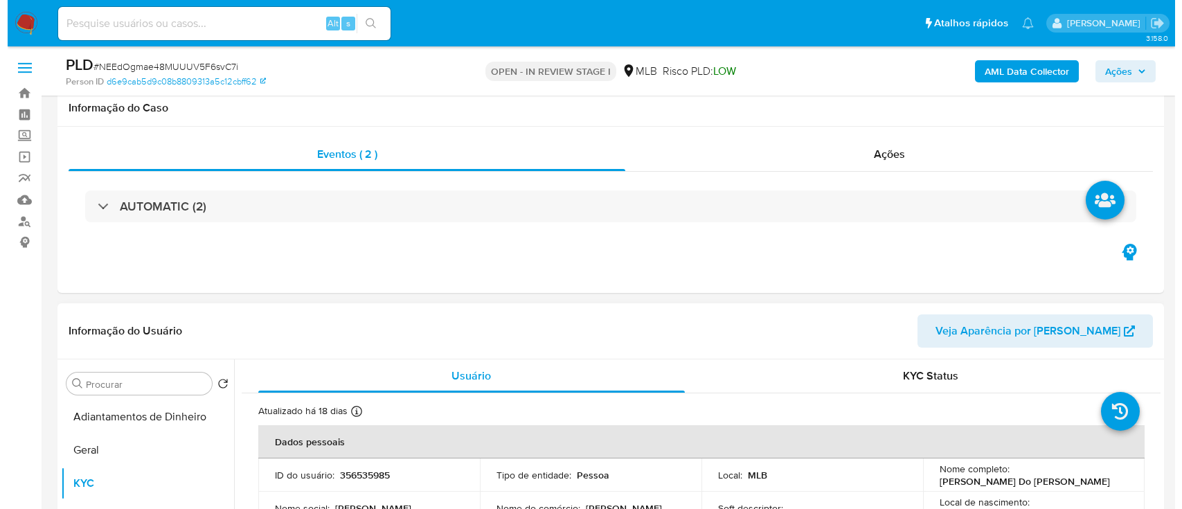
scroll to position [277, 0]
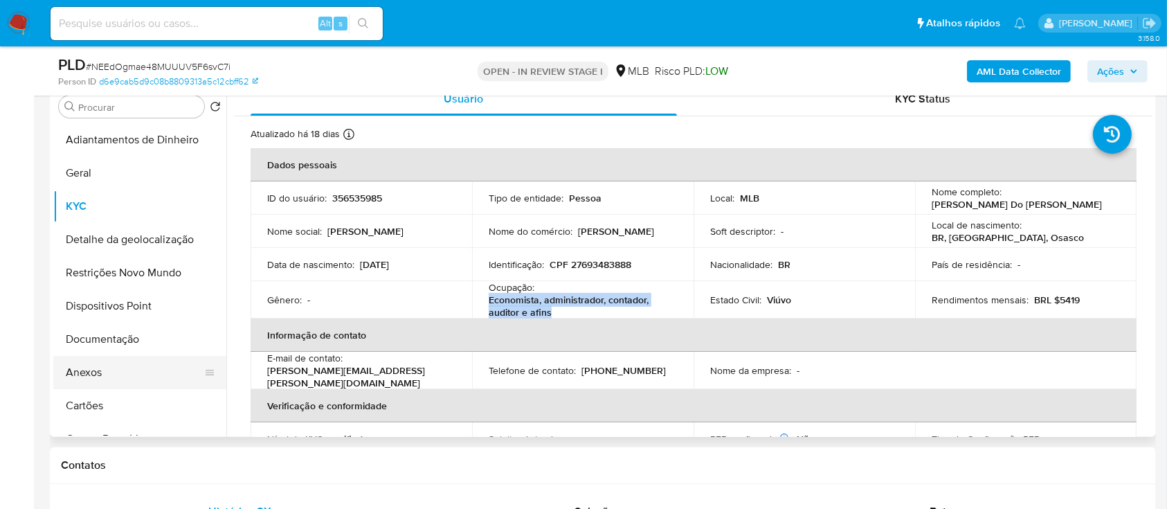
click at [116, 379] on button "Anexos" at bounding box center [134, 372] width 162 height 33
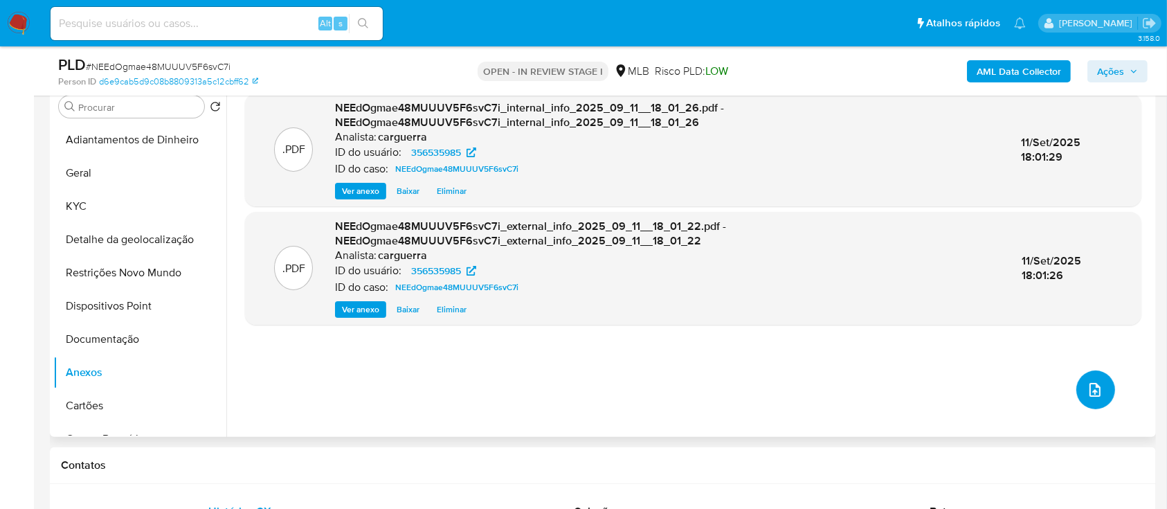
click at [1094, 387] on icon "upload-file" at bounding box center [1095, 389] width 17 height 17
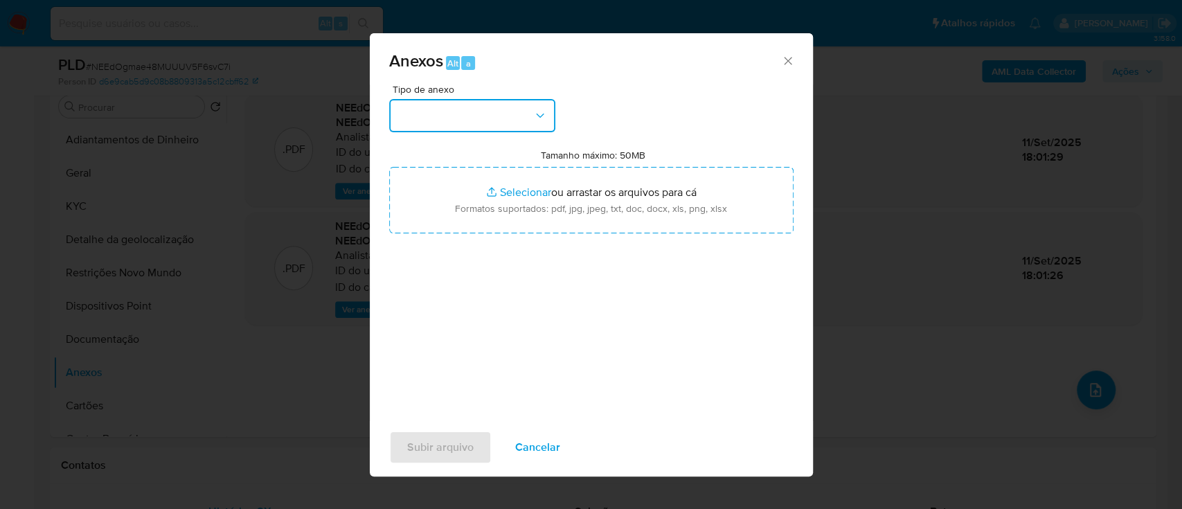
click at [435, 117] on button "button" at bounding box center [472, 115] width 166 height 33
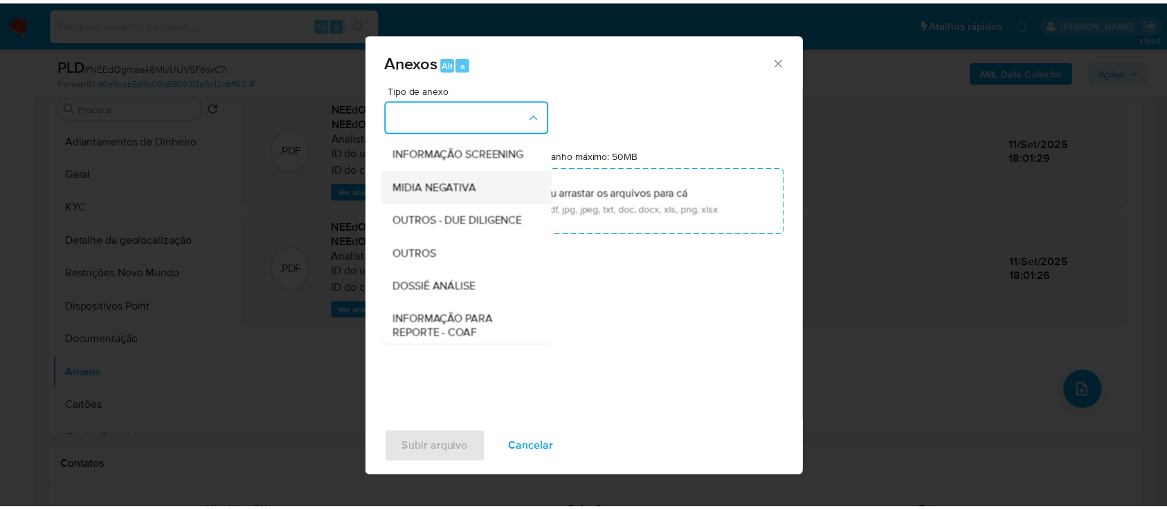
scroll to position [184, 0]
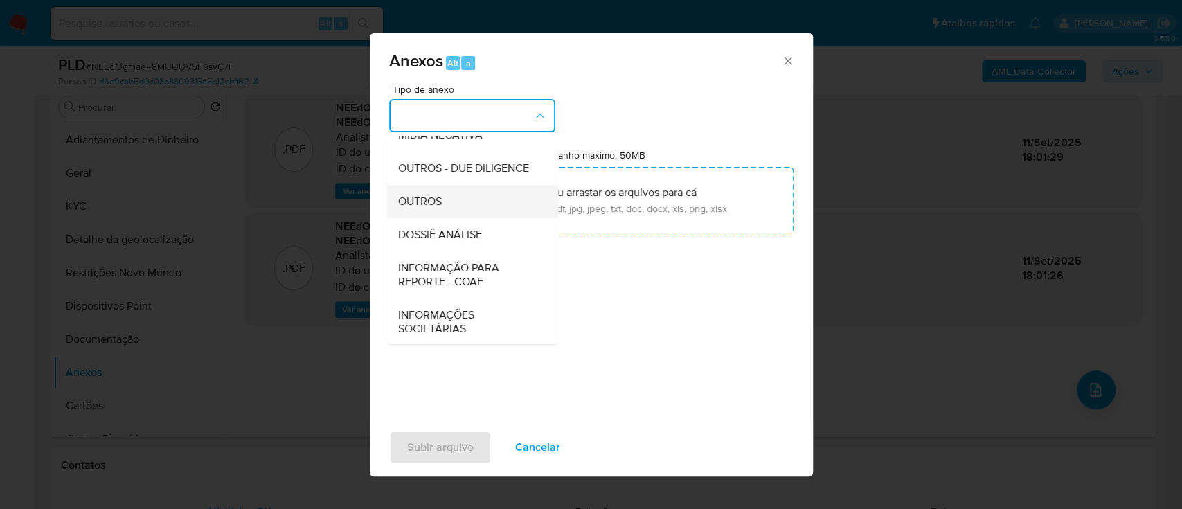
click at [449, 218] on div "OUTROS" at bounding box center [467, 201] width 141 height 33
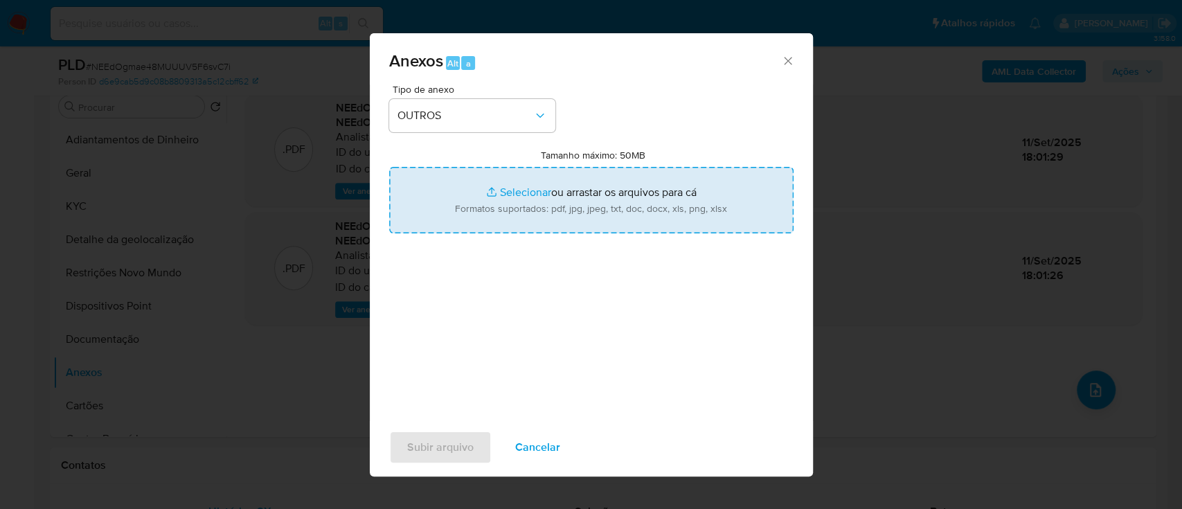
click at [526, 187] on input "Tamanho máximo: 50MB Selecionar arquivos" at bounding box center [591, 200] width 404 height 66
type input "C:\fakepath\SAR - xxx - CPF 27693483888 - IRENE MARTINS DO CARMO.pdf"
click at [542, 191] on input "Tamanho máximo: 50MB Selecionar arquivos" at bounding box center [591, 200] width 404 height 66
type input "C:\fakepath\Mulan 356535985_2025_09_11_15_03_24.xlsx"
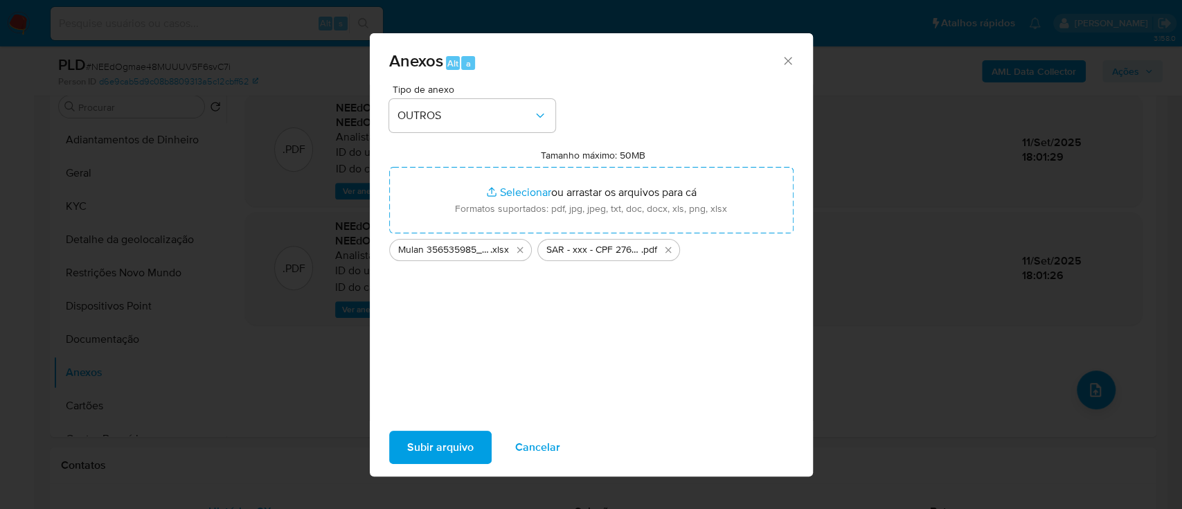
click at [452, 443] on span "Subir arquivo" at bounding box center [440, 447] width 66 height 30
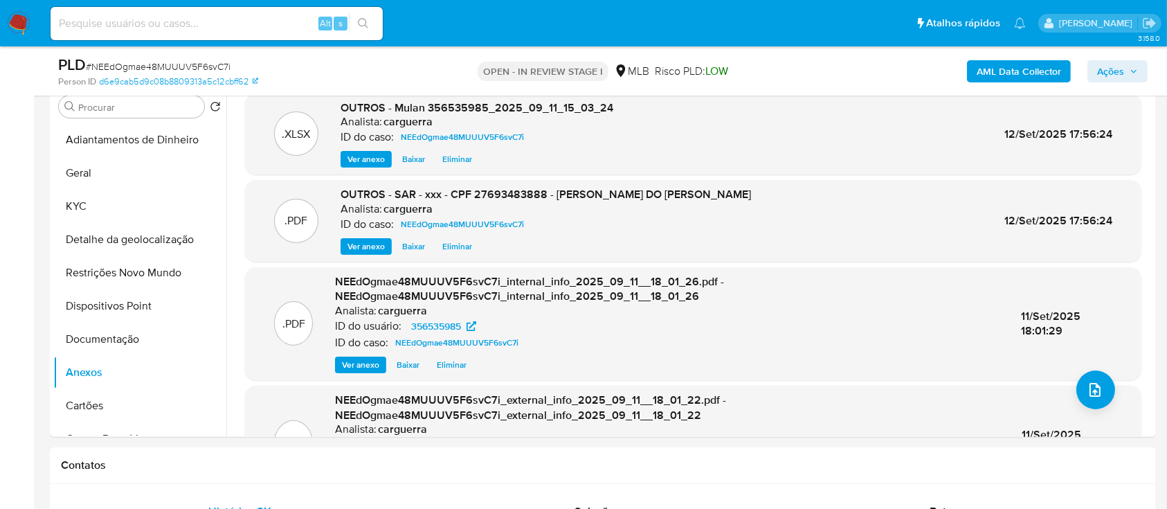
click at [1097, 62] on span "Ações" at bounding box center [1110, 71] width 27 height 22
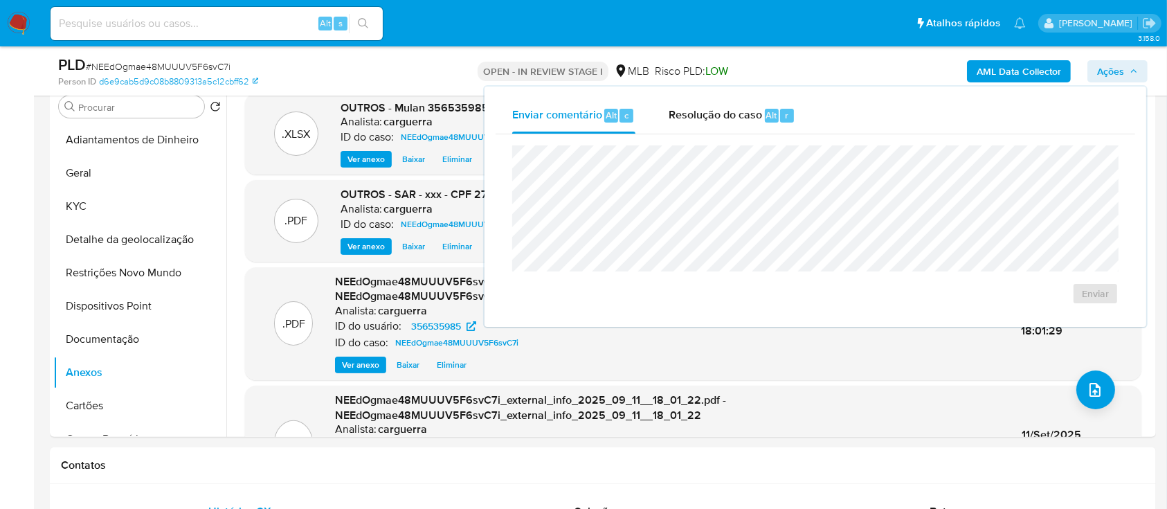
drag, startPoint x: 697, startPoint y: 109, endPoint x: 692, endPoint y: 134, distance: 24.7
click at [697, 110] on span "Resolução do caso" at bounding box center [715, 115] width 93 height 16
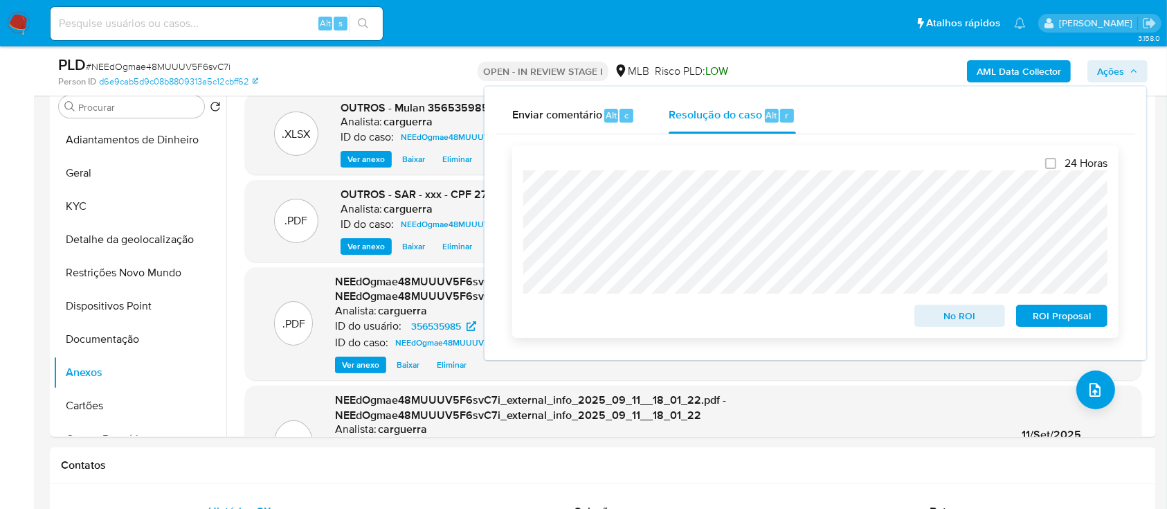
click at [1063, 318] on span "ROI Proposal" at bounding box center [1062, 315] width 72 height 19
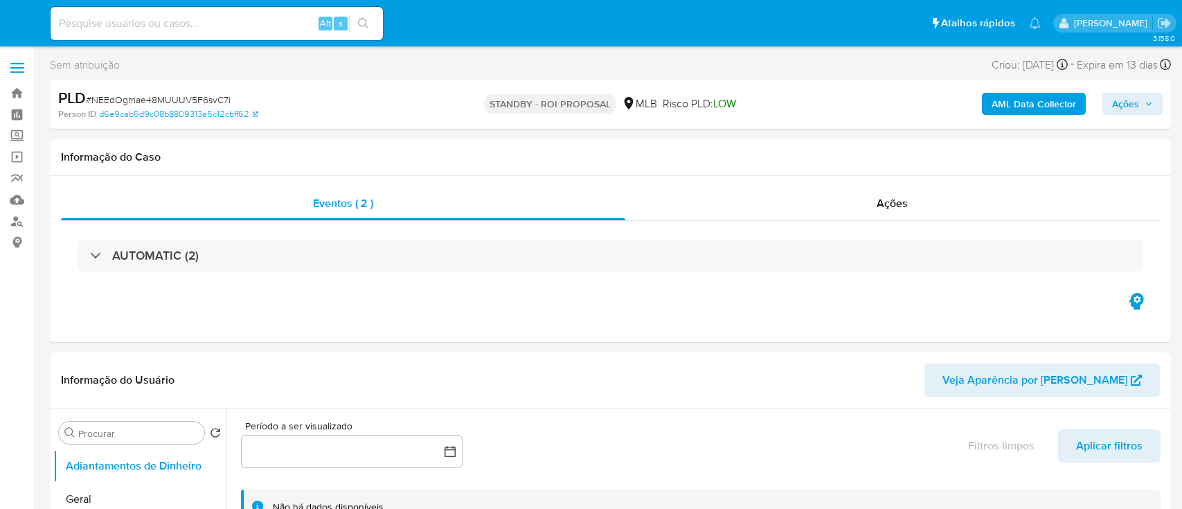
select select "10"
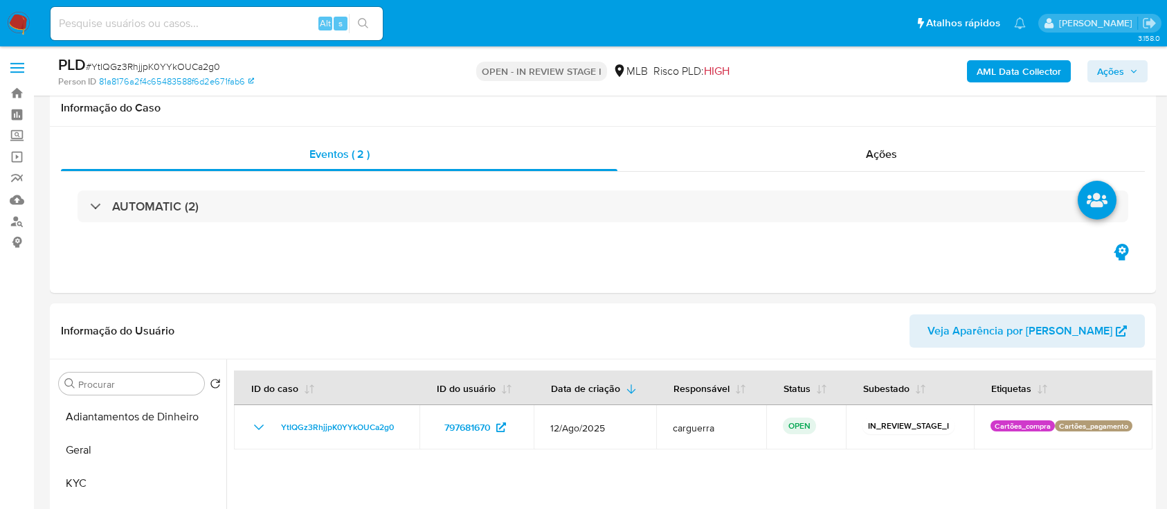
select select "10"
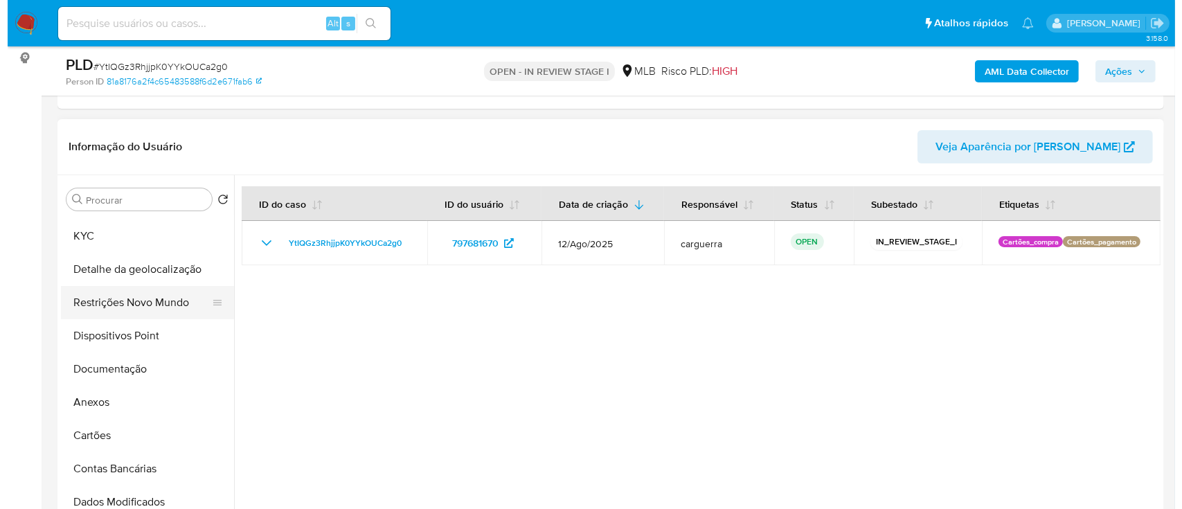
scroll to position [92, 0]
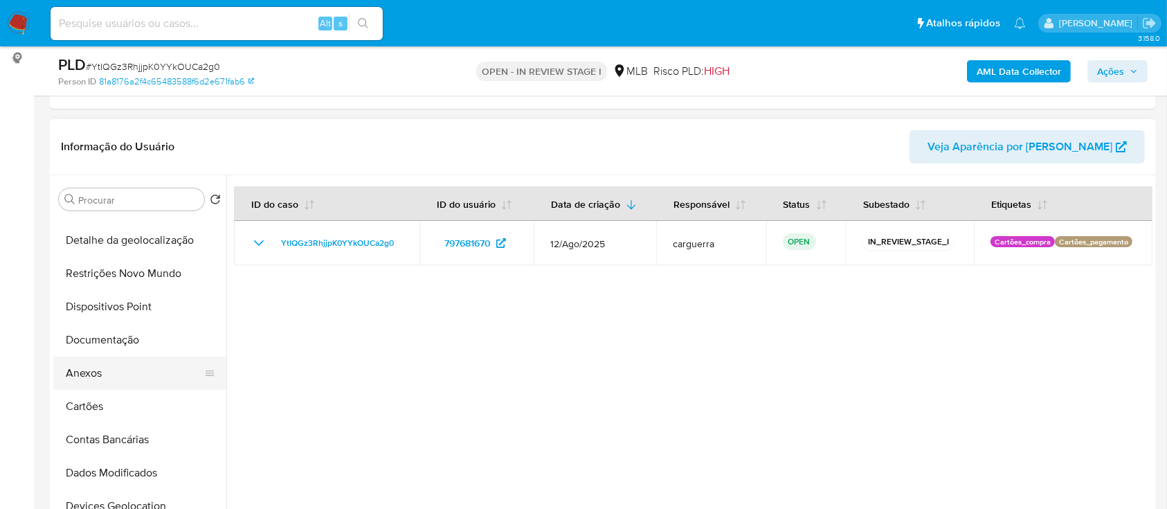
click at [111, 367] on button "Anexos" at bounding box center [134, 372] width 162 height 33
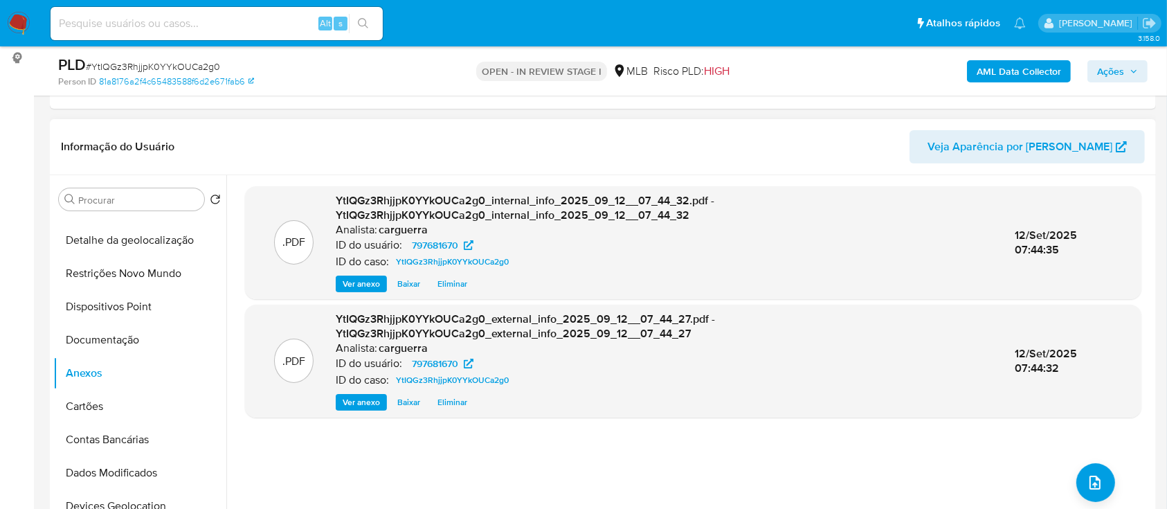
click at [1080, 461] on div ".PDF YtIQGz3RhjjpK0YYkOUCa2g0_internal_info_2025_09_12__07_44_32.pdf - YtIQGz3R…" at bounding box center [693, 352] width 896 height 332
click at [1096, 485] on icon "upload-file" at bounding box center [1095, 482] width 17 height 17
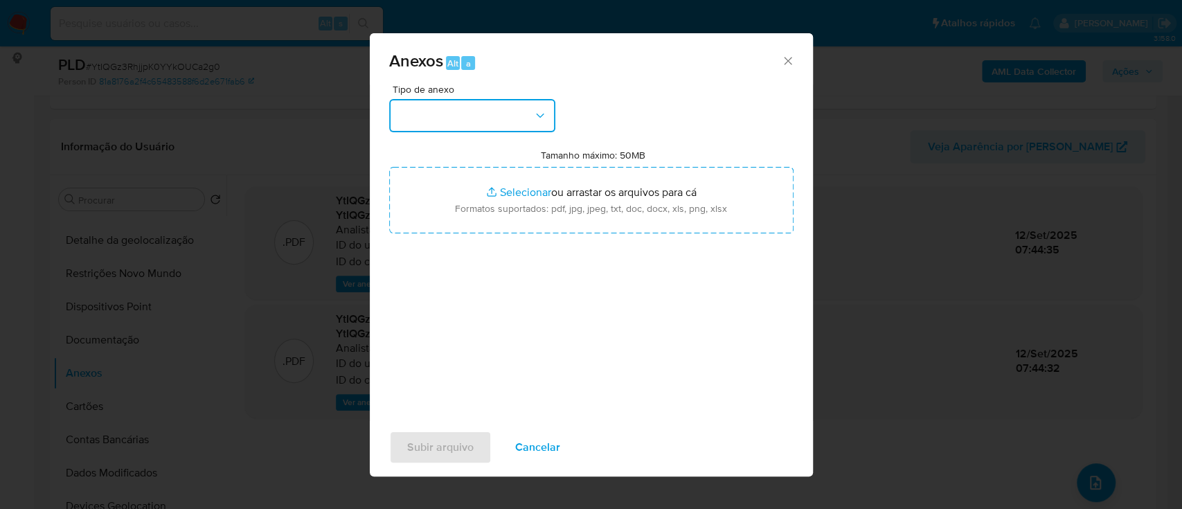
click at [419, 114] on button "button" at bounding box center [472, 115] width 166 height 33
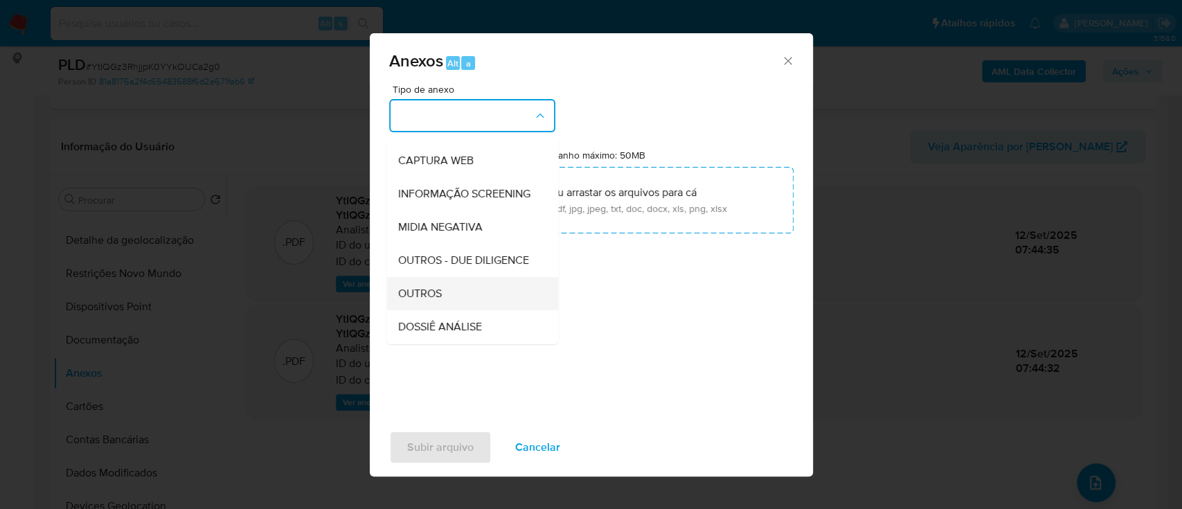
click at [425, 300] on span "OUTROS" at bounding box center [419, 294] width 44 height 14
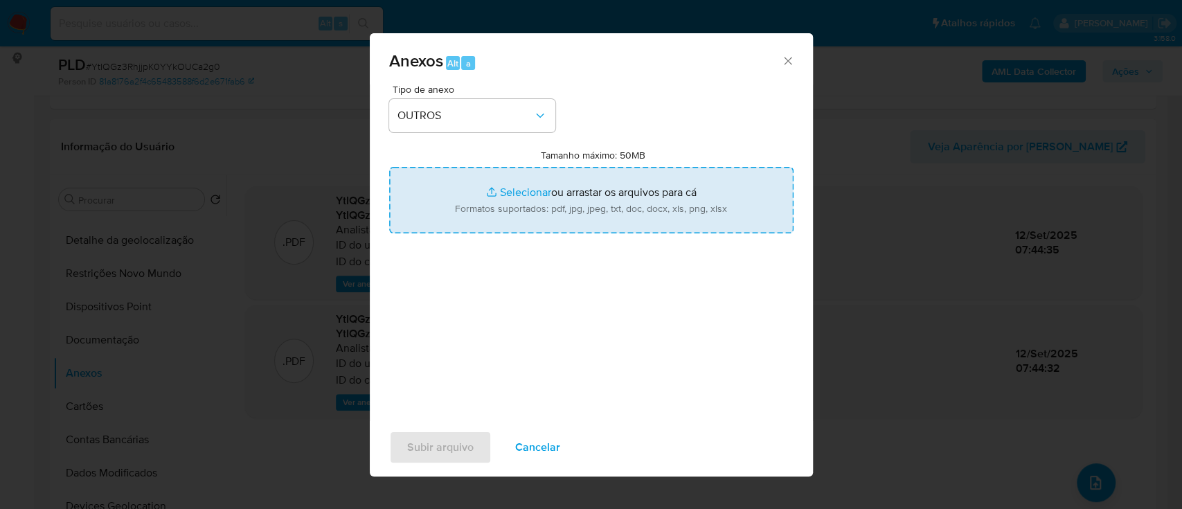
click at [512, 189] on input "Tamanho máximo: 50MB Selecionar arquivos" at bounding box center [591, 200] width 404 height 66
type input "C:\fakepath\Mulan 797681670_2025_09_11_15_05_06 (1).xlsx"
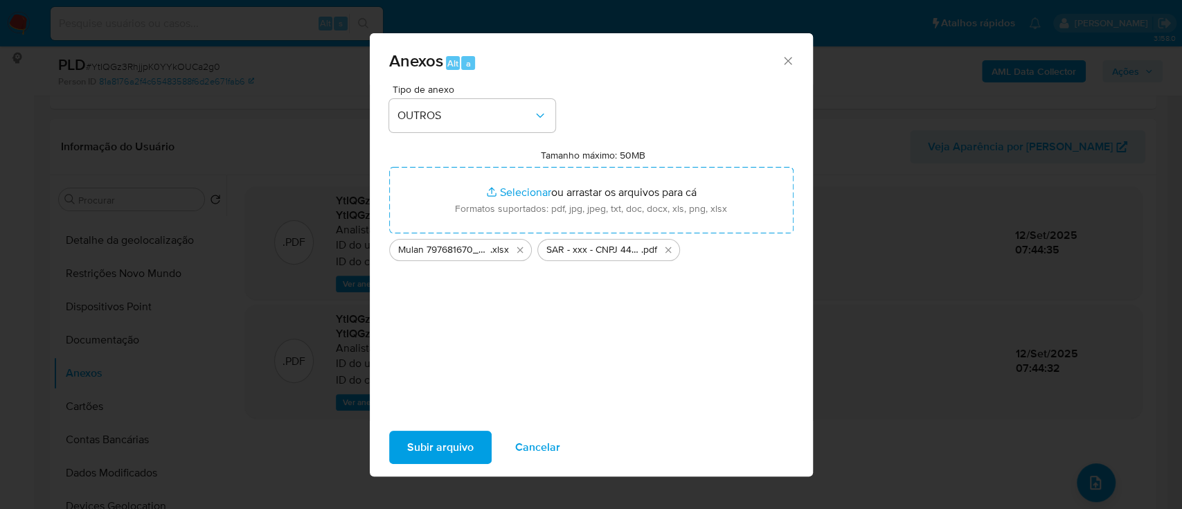
click at [426, 451] on span "Subir arquivo" at bounding box center [440, 447] width 66 height 30
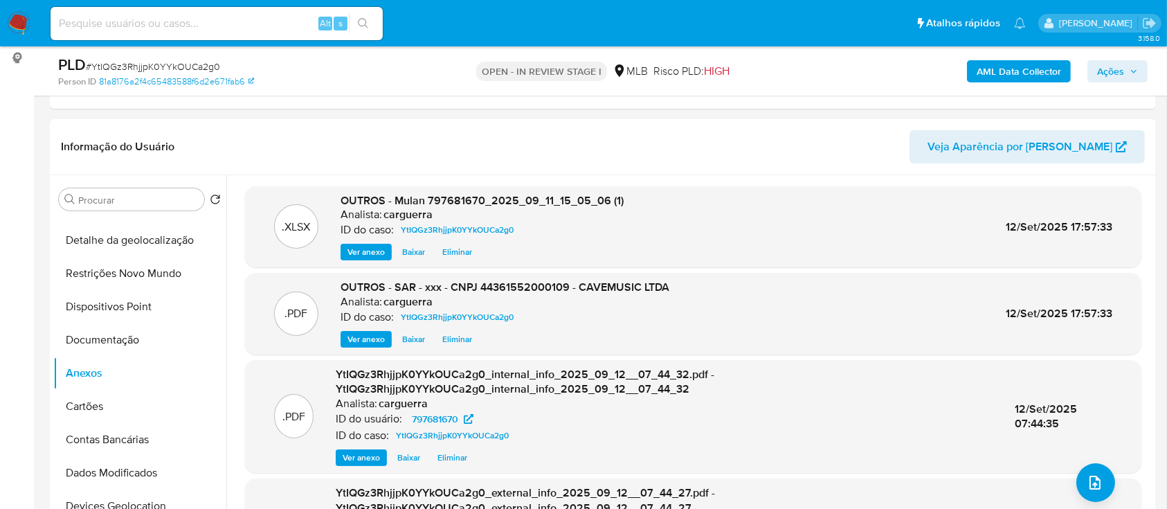
click at [1102, 64] on span "Ações" at bounding box center [1110, 71] width 27 height 22
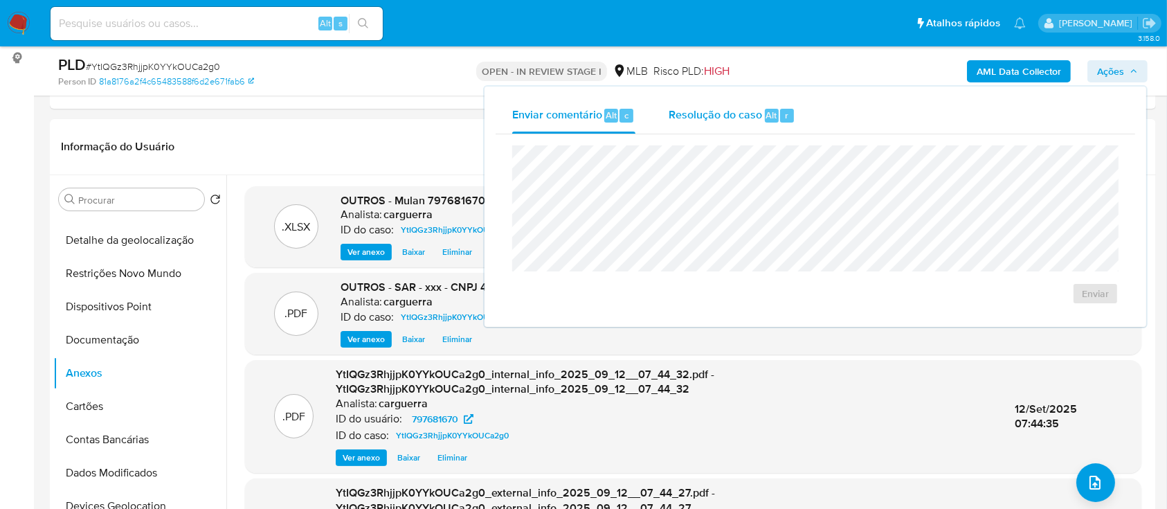
click at [689, 119] on span "Resolução do caso" at bounding box center [715, 115] width 93 height 16
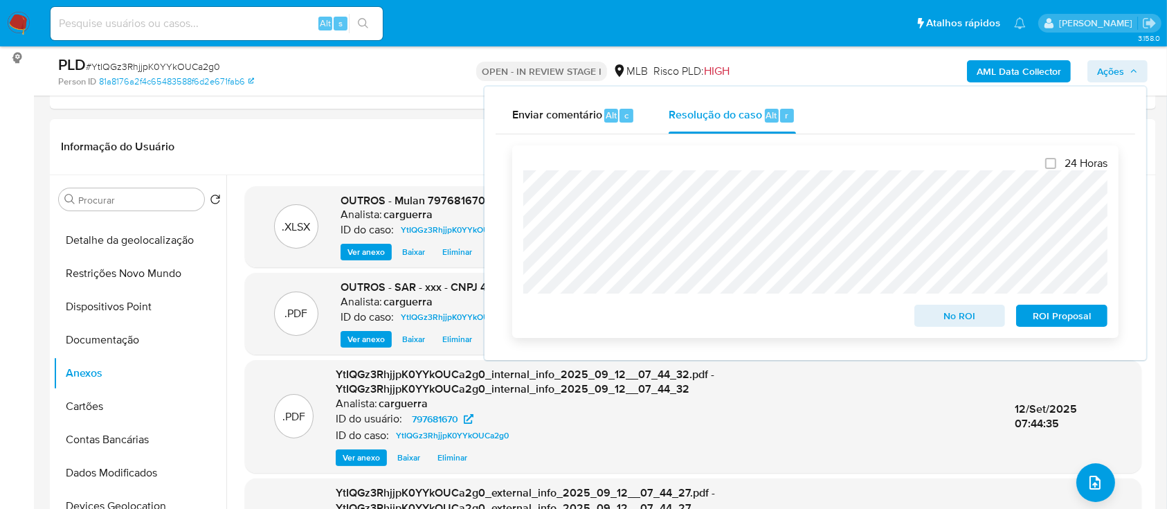
click at [952, 317] on span "No ROI" at bounding box center [960, 315] width 72 height 19
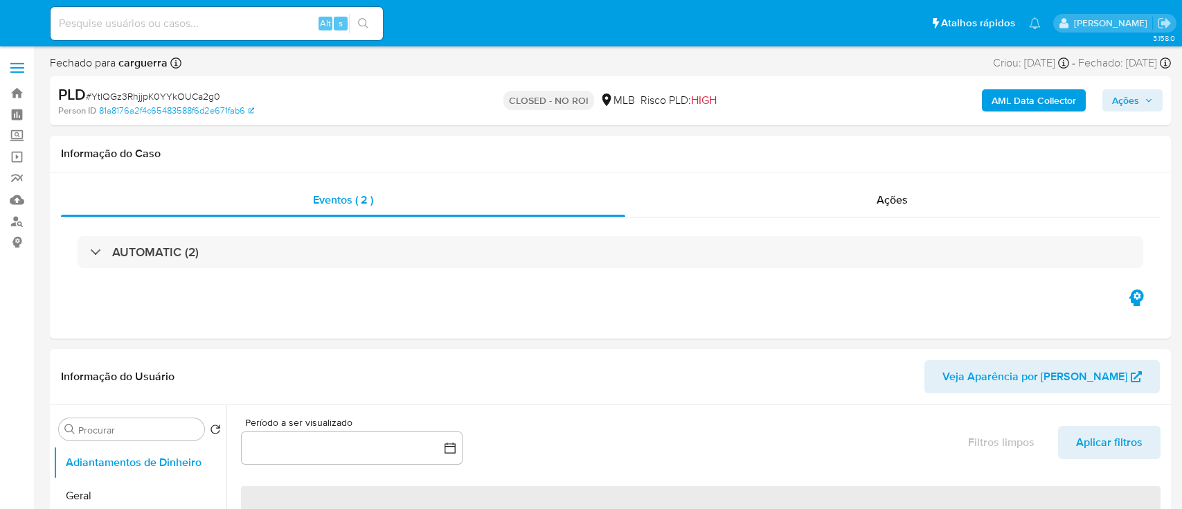
select select "10"
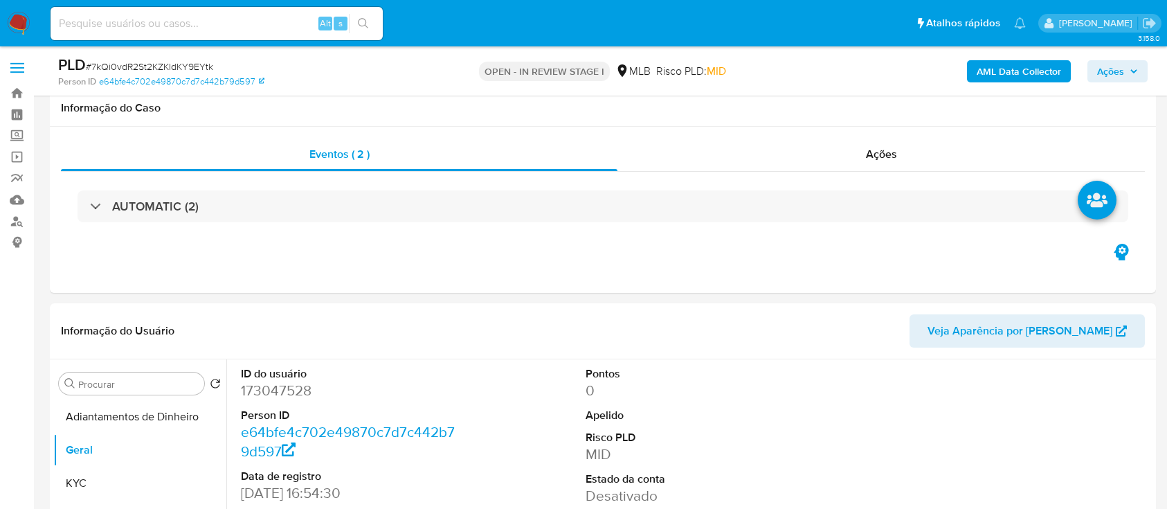
select select "10"
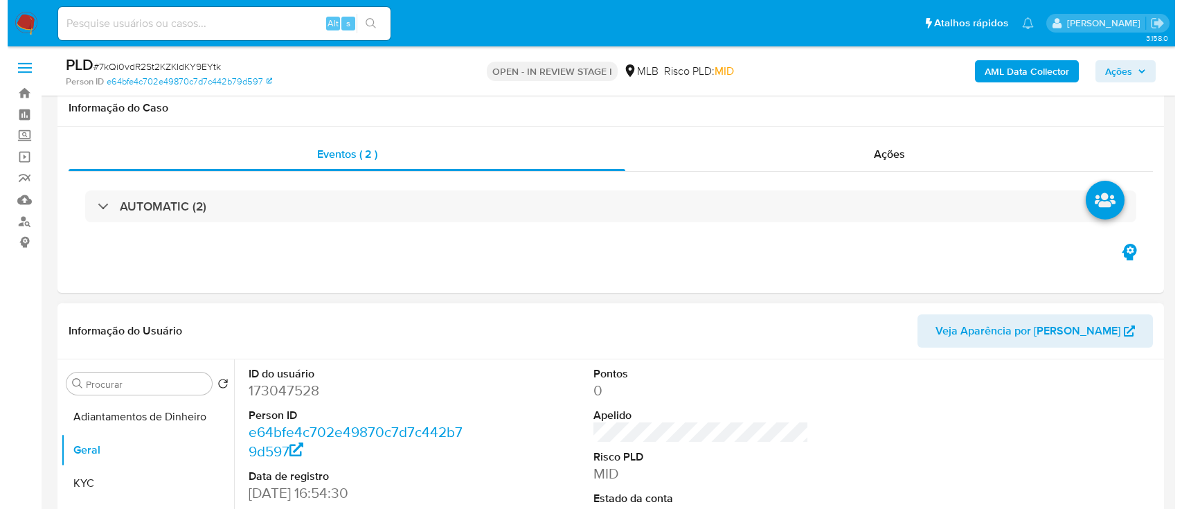
scroll to position [184, 0]
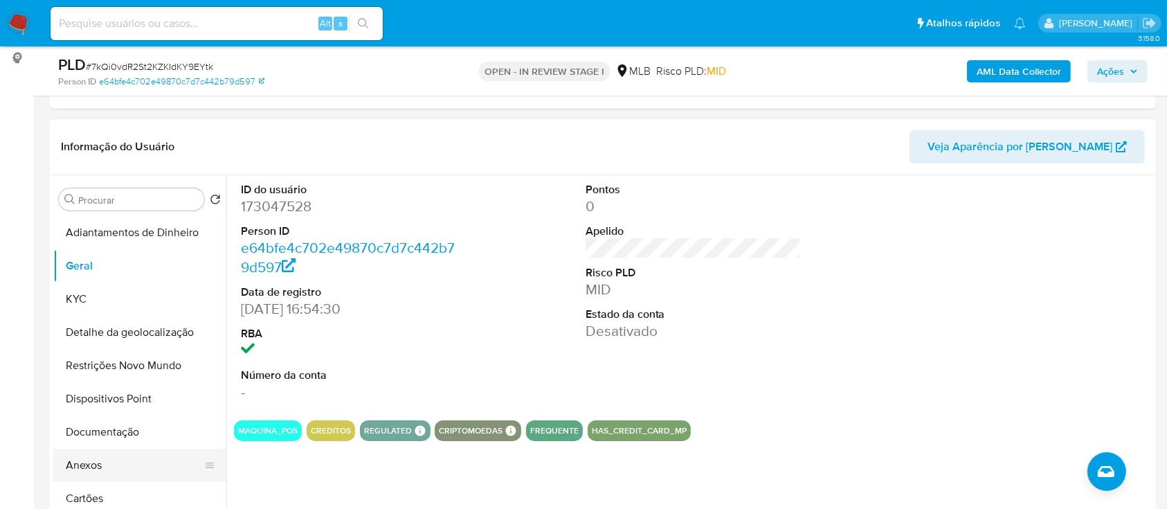
click at [79, 464] on button "Anexos" at bounding box center [134, 465] width 162 height 33
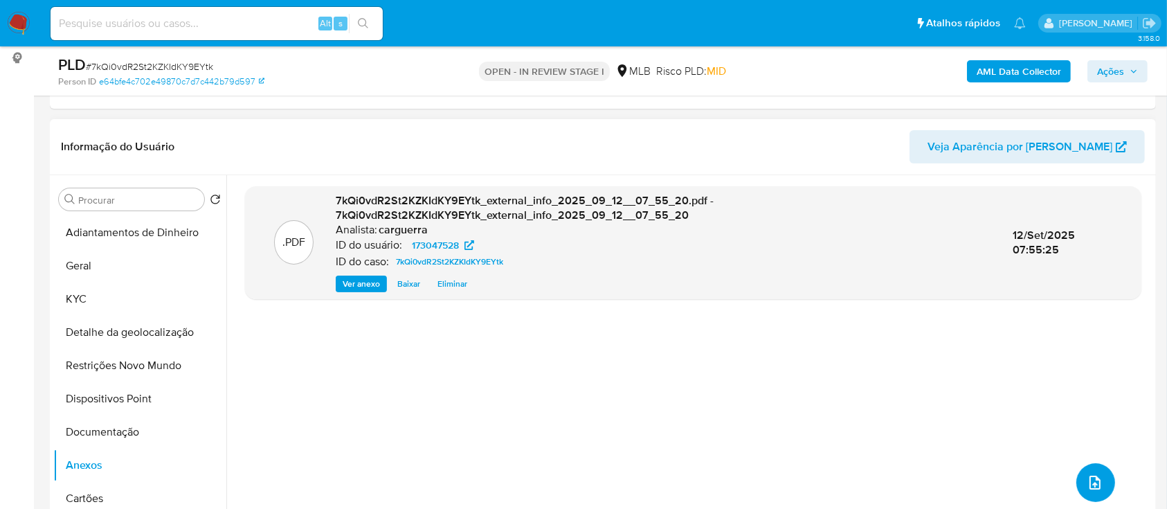
click at [1085, 470] on button "upload-file" at bounding box center [1095, 482] width 39 height 39
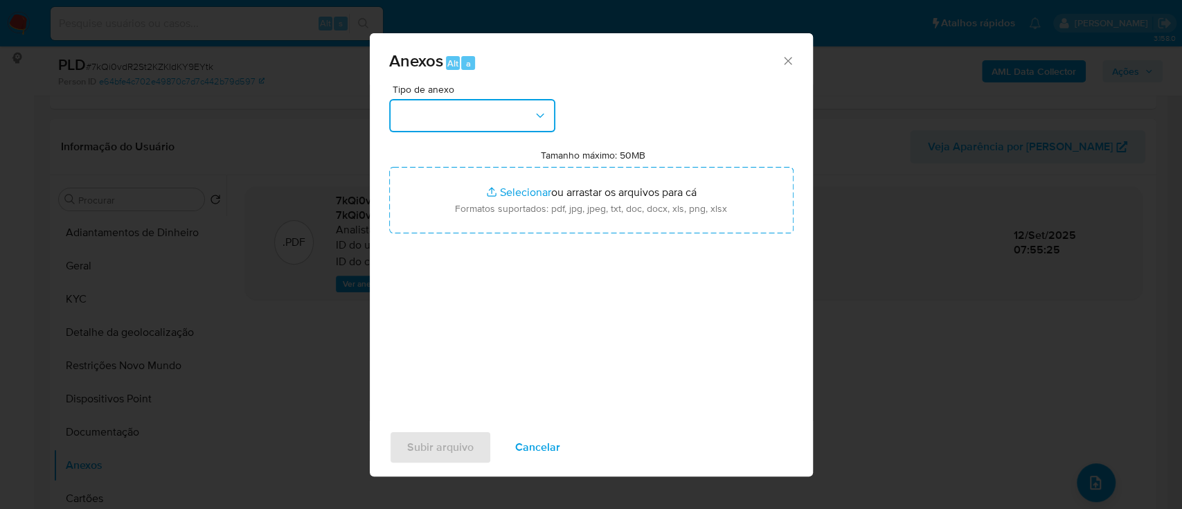
click at [487, 111] on button "button" at bounding box center [472, 115] width 166 height 33
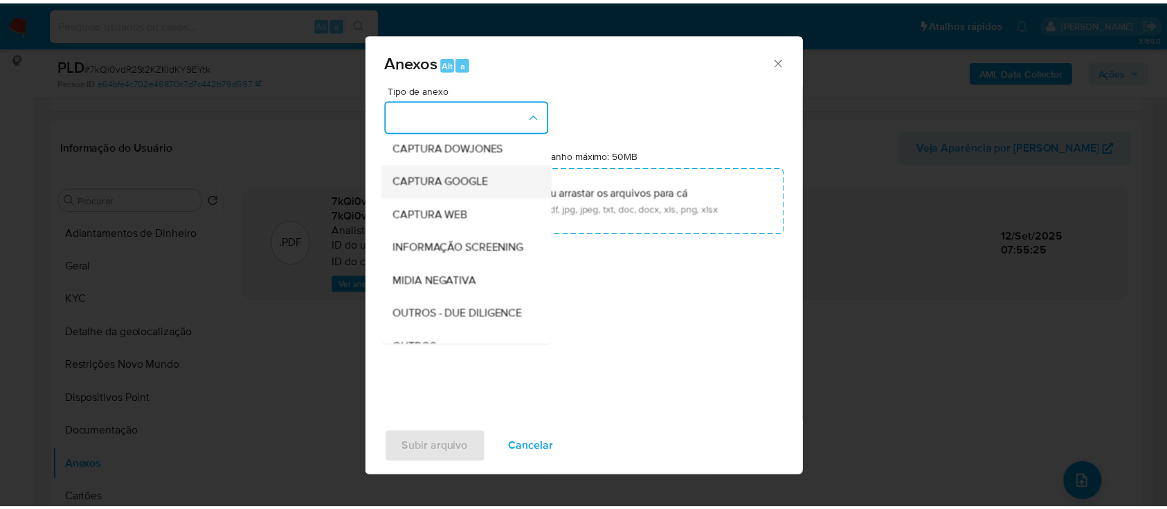
scroll to position [92, 0]
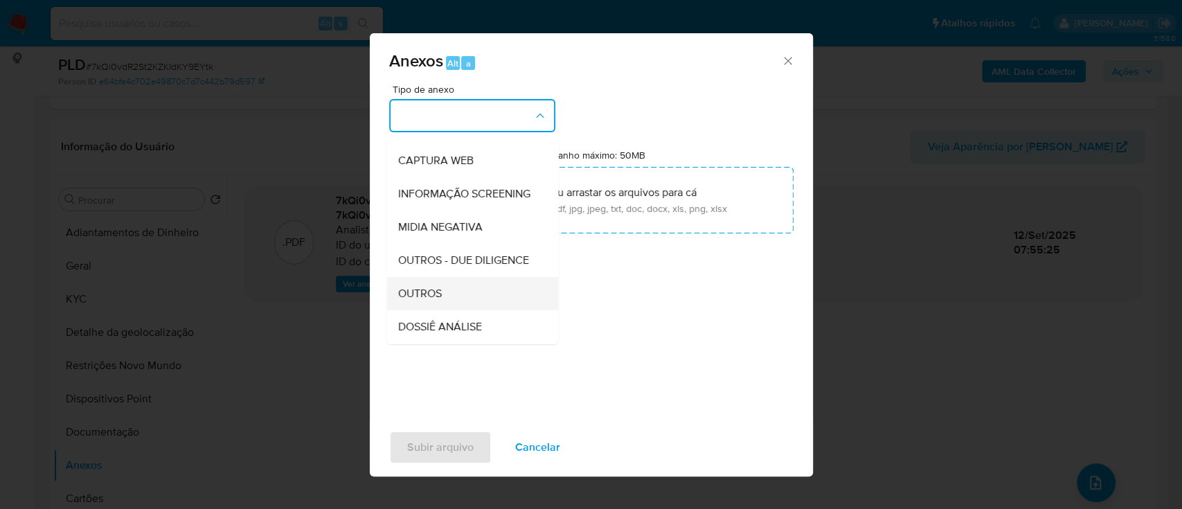
click at [444, 310] on div "OUTROS" at bounding box center [467, 293] width 141 height 33
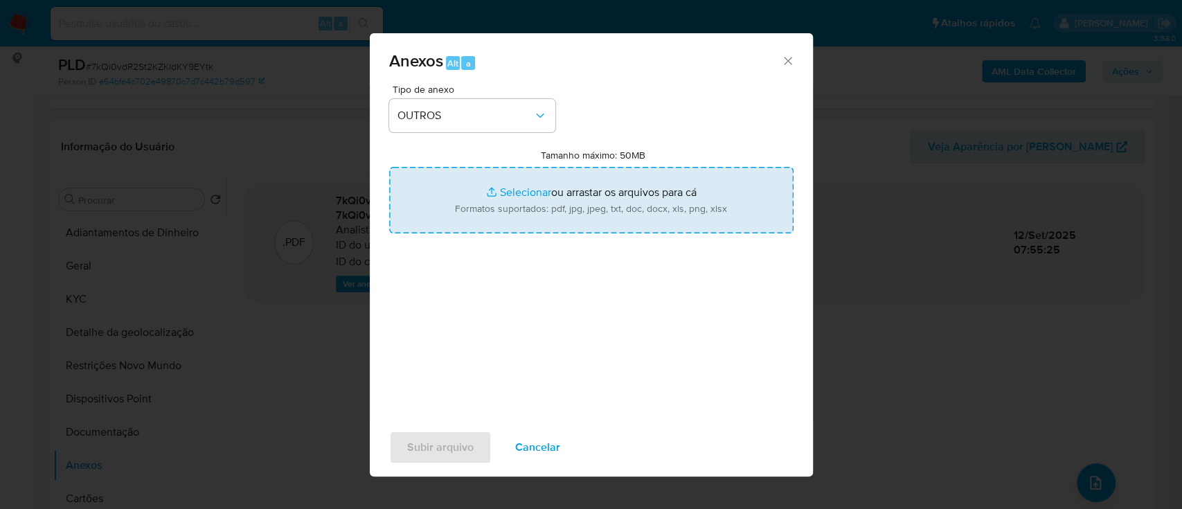
click at [528, 204] on input "Tamanho máximo: 50MB Selecionar arquivos" at bounding box center [591, 200] width 404 height 66
click at [520, 187] on input "Tamanho máximo: 50MB Selecionar arquivos" at bounding box center [591, 200] width 404 height 66
type input "C:\fakepath\Mulan 173047528_2025_09_11_15_04_27.xlsx"
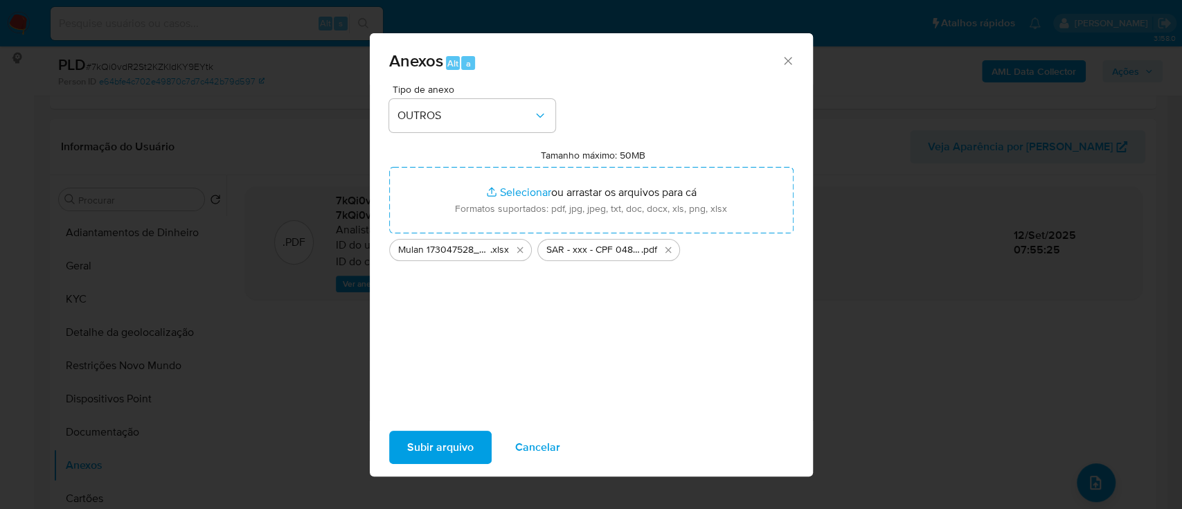
click at [437, 447] on span "Subir arquivo" at bounding box center [440, 447] width 66 height 30
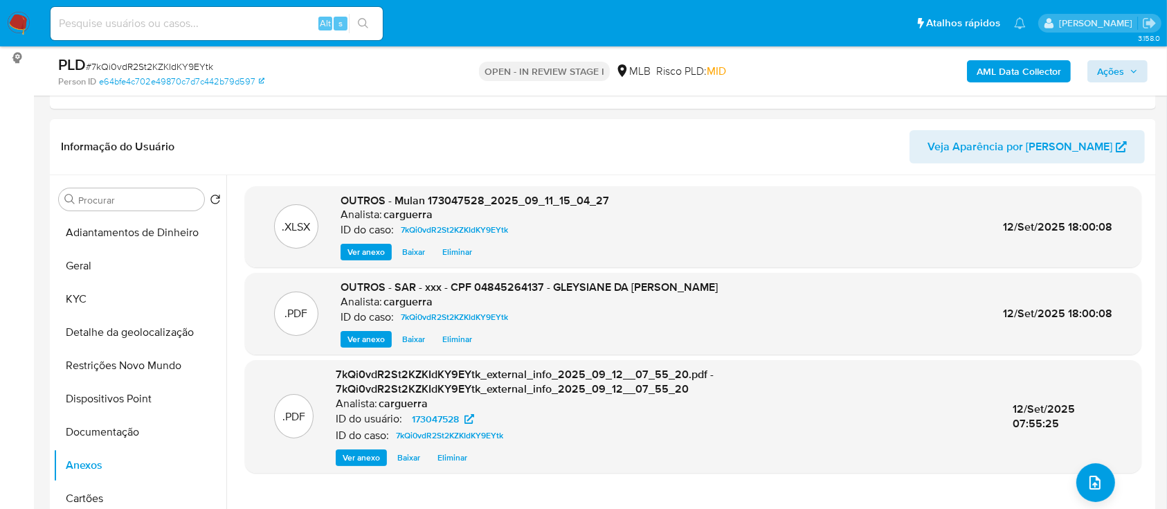
drag, startPoint x: 1126, startPoint y: 58, endPoint x: 1123, endPoint y: 66, distance: 8.8
click at [1126, 58] on div "AML Data Collector Ações" at bounding box center [967, 71] width 359 height 33
click at [1106, 69] on span "Ações" at bounding box center [1110, 71] width 27 height 22
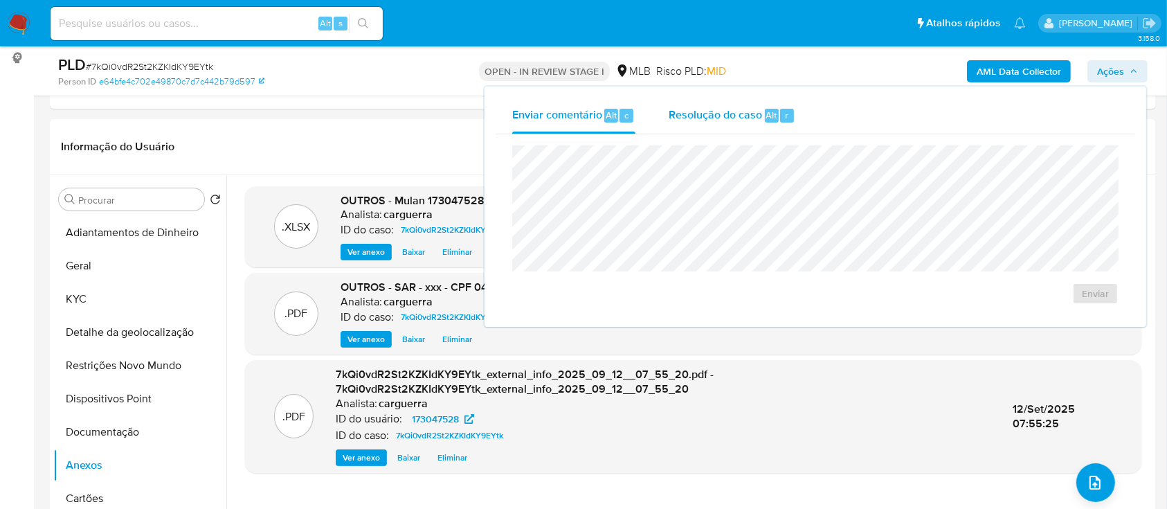
click at [709, 117] on span "Resolução do caso" at bounding box center [715, 115] width 93 height 16
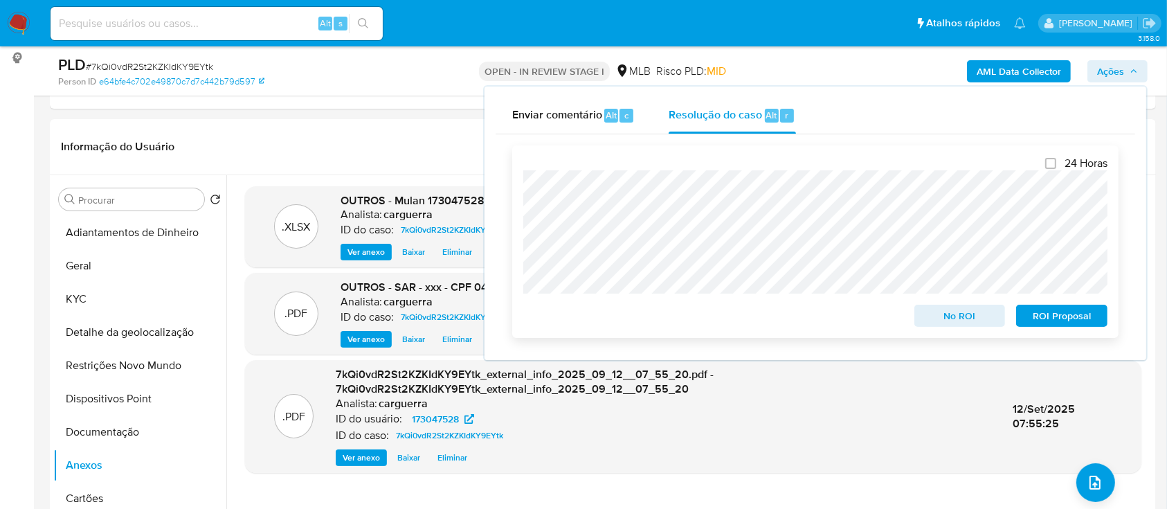
click at [1047, 320] on span "ROI Proposal" at bounding box center [1062, 315] width 72 height 19
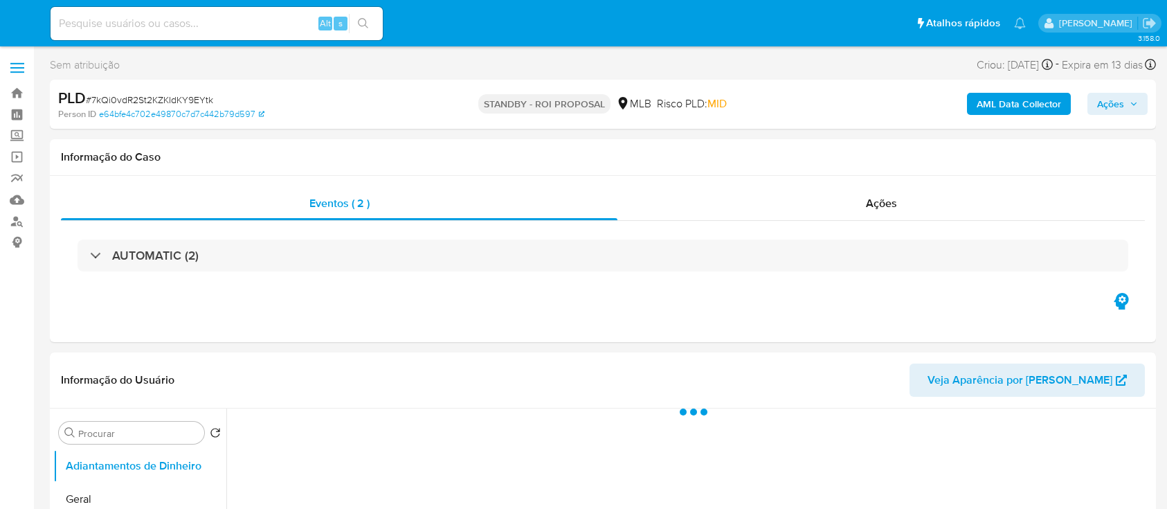
select select "10"
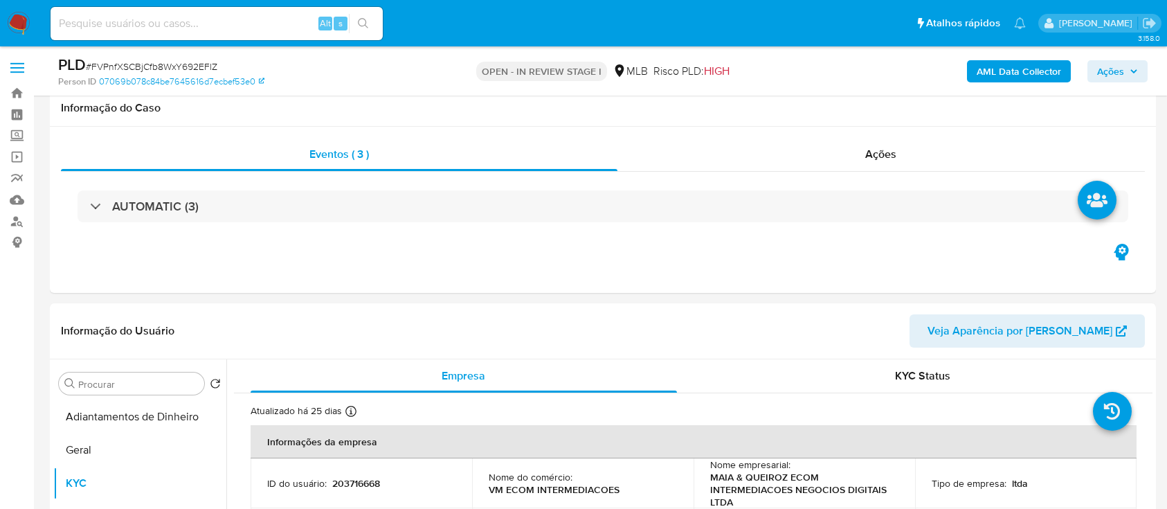
select select "10"
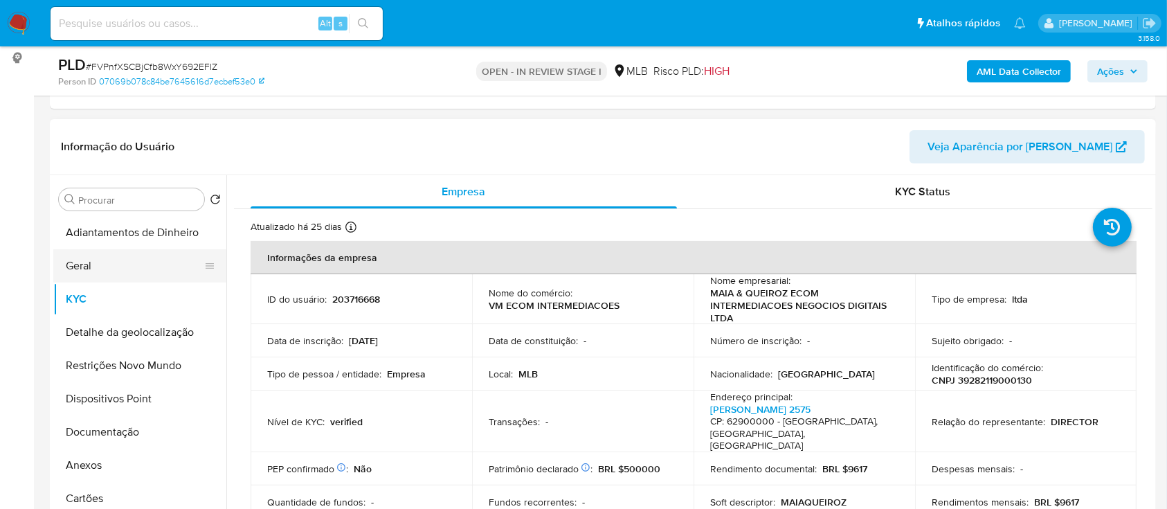
click at [109, 265] on button "Geral" at bounding box center [134, 265] width 162 height 33
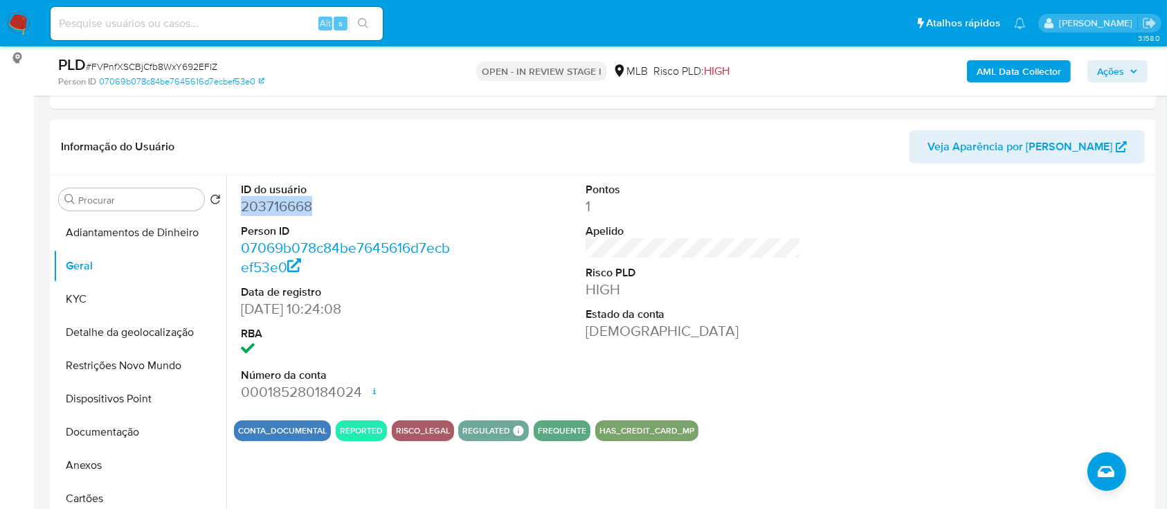
drag, startPoint x: 338, startPoint y: 206, endPoint x: 253, endPoint y: 219, distance: 86.1
click at [242, 213] on dd "203716668" at bounding box center [349, 206] width 216 height 19
copy dd "203716668"
click at [456, 352] on div "ID do usuário 203716668 Person ID 07069b078c84be7645616d7ecbef53e0 Data de regi…" at bounding box center [349, 292] width 230 height 234
click at [83, 458] on button "Anexos" at bounding box center [134, 465] width 162 height 33
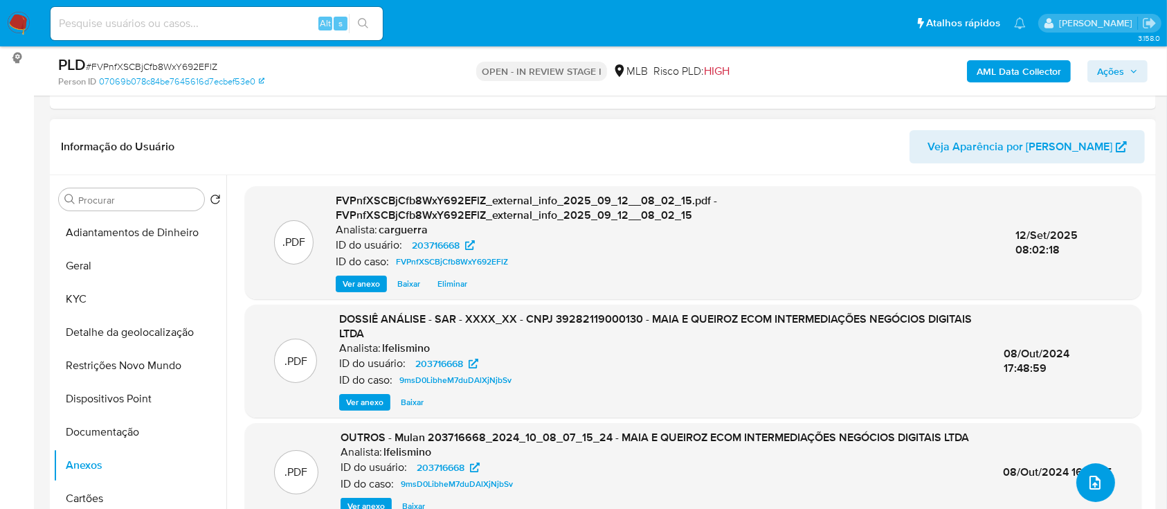
click at [1091, 490] on button "upload-file" at bounding box center [1095, 482] width 39 height 39
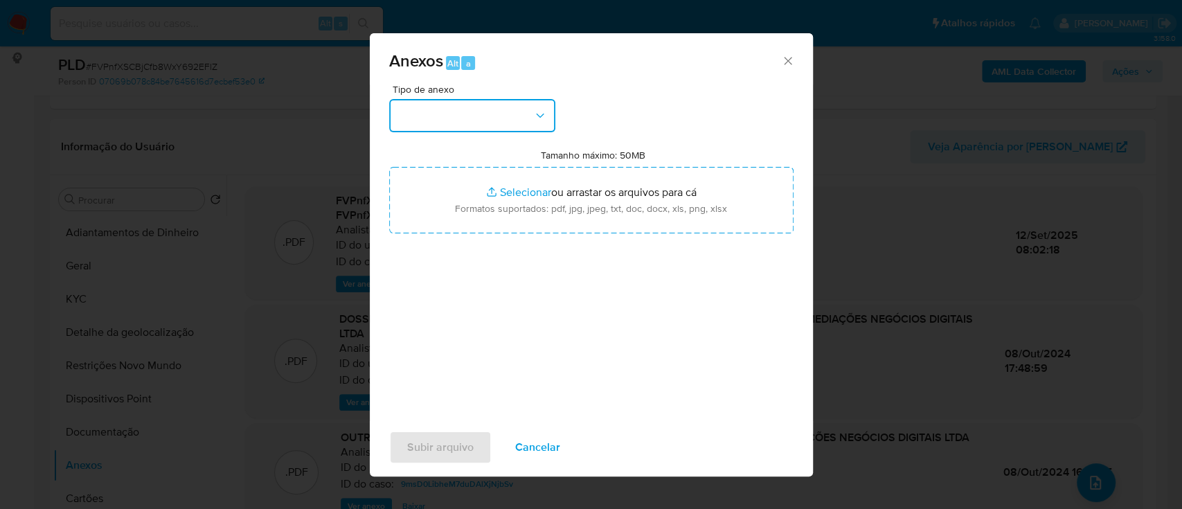
click at [505, 125] on button "button" at bounding box center [472, 115] width 166 height 33
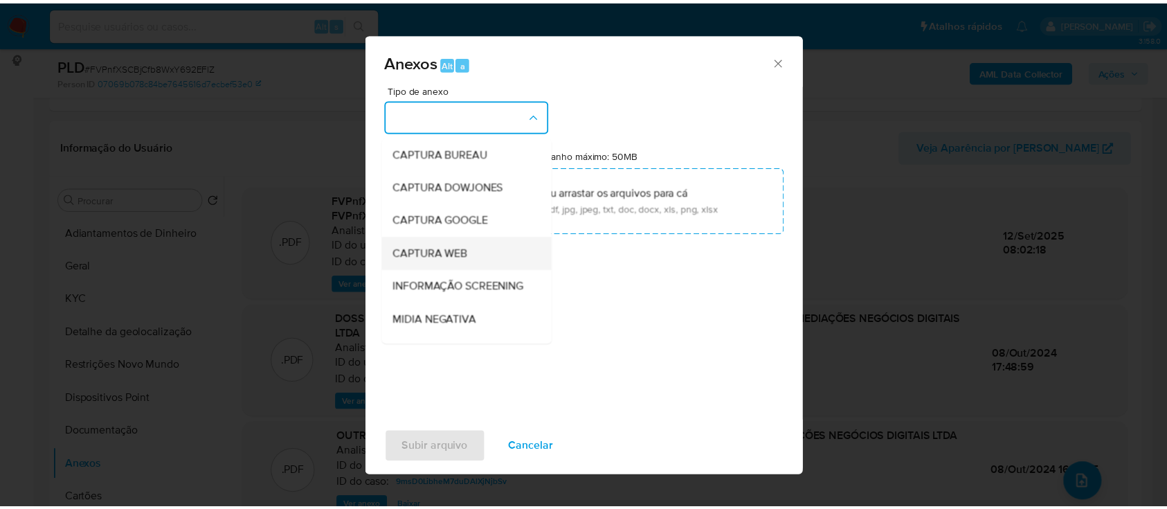
scroll to position [92, 0]
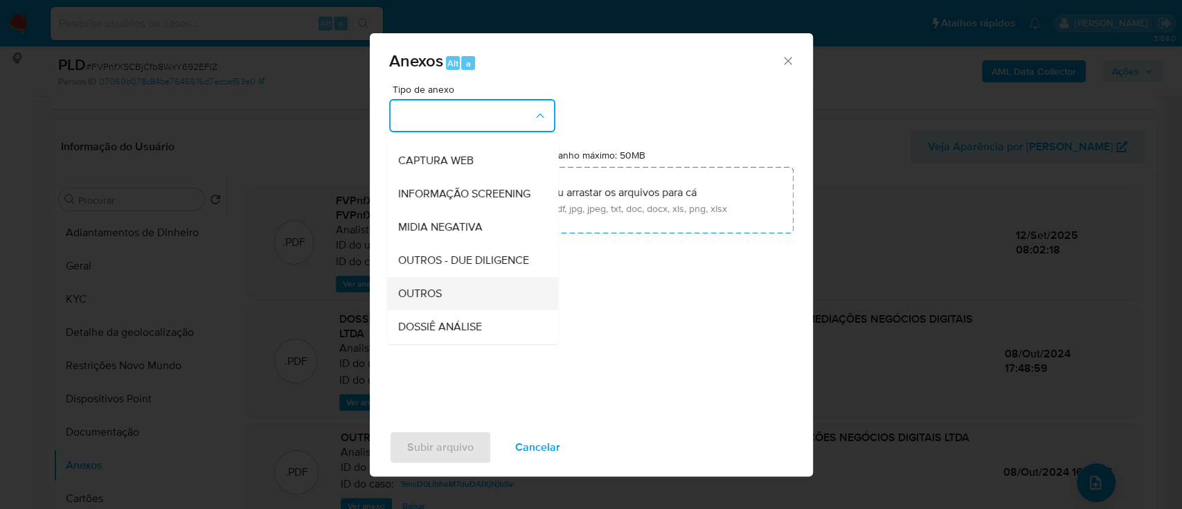
click at [431, 300] on span "OUTROS" at bounding box center [419, 294] width 44 height 14
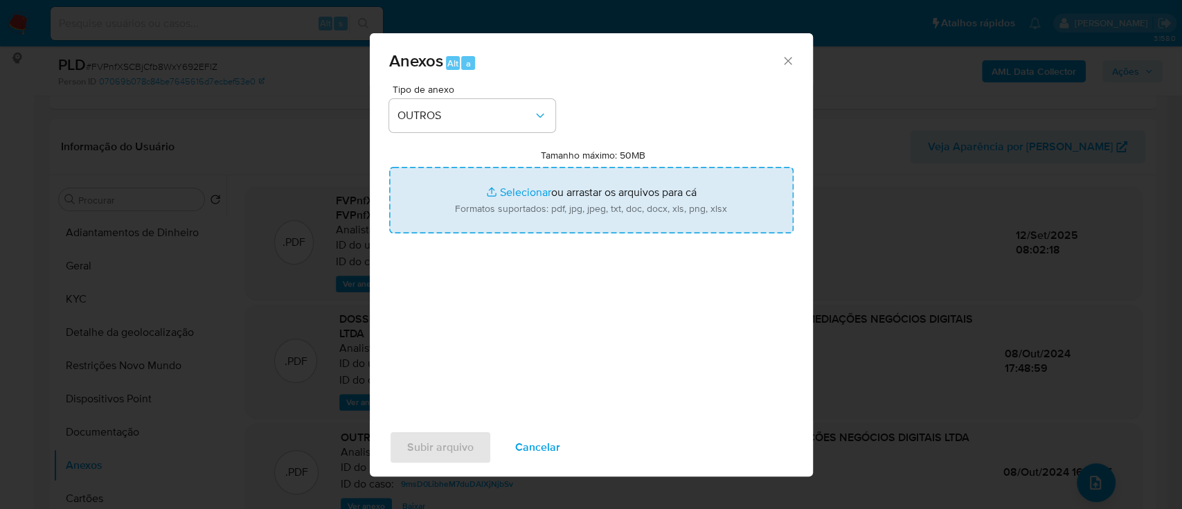
click at [521, 197] on input "Tamanho máximo: 50MB Selecionar arquivos" at bounding box center [591, 200] width 404 height 66
type input "C:\fakepath\2º SAR - xxx - CNPJ 39282119000130 - MAIA & QUEIROZ ECOM INTERMEDIA…"
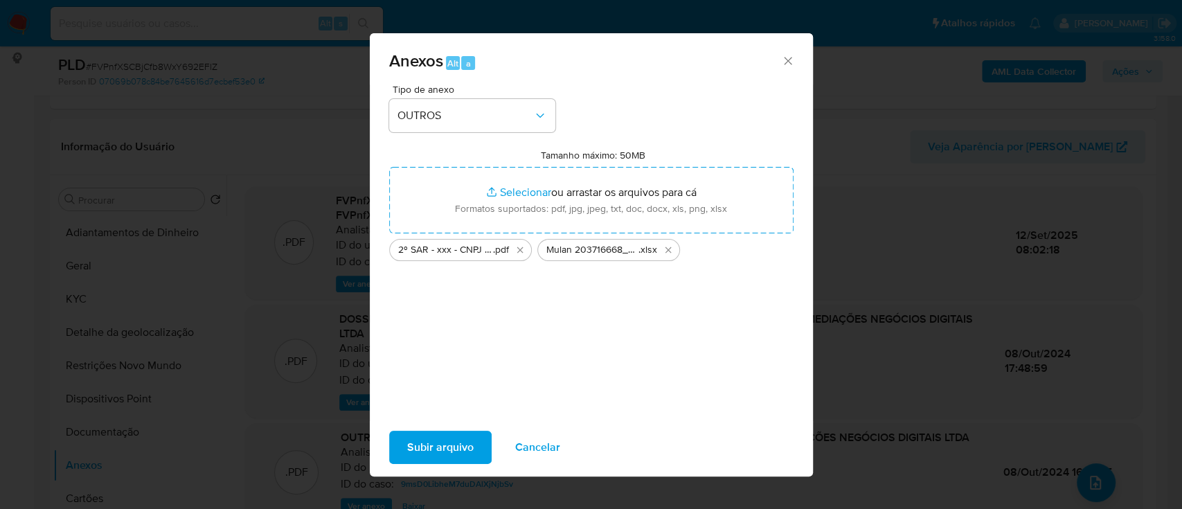
click at [444, 447] on span "Subir arquivo" at bounding box center [440, 447] width 66 height 30
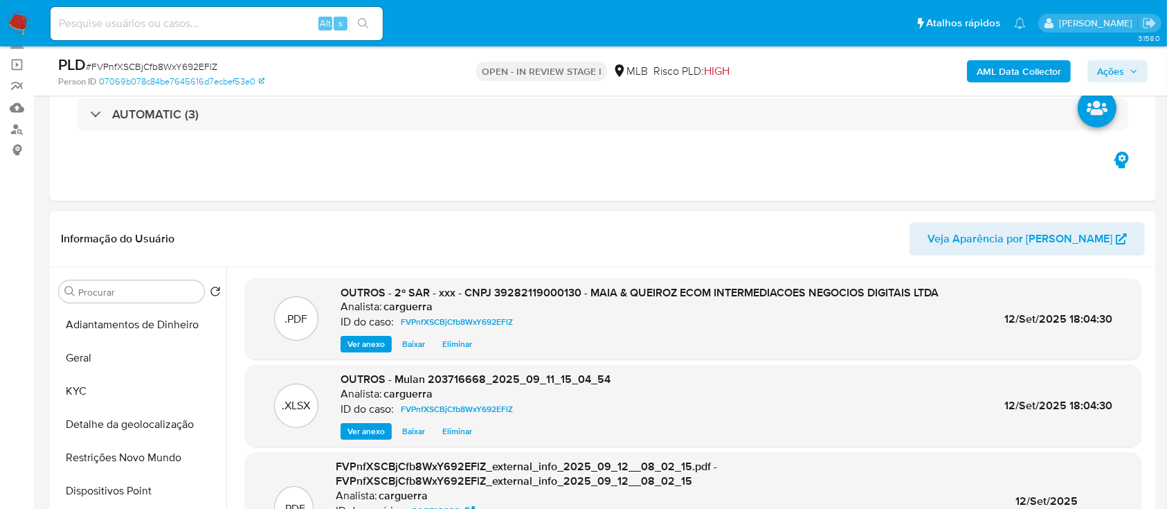
click at [1104, 69] on span "Ações" at bounding box center [1110, 71] width 27 height 22
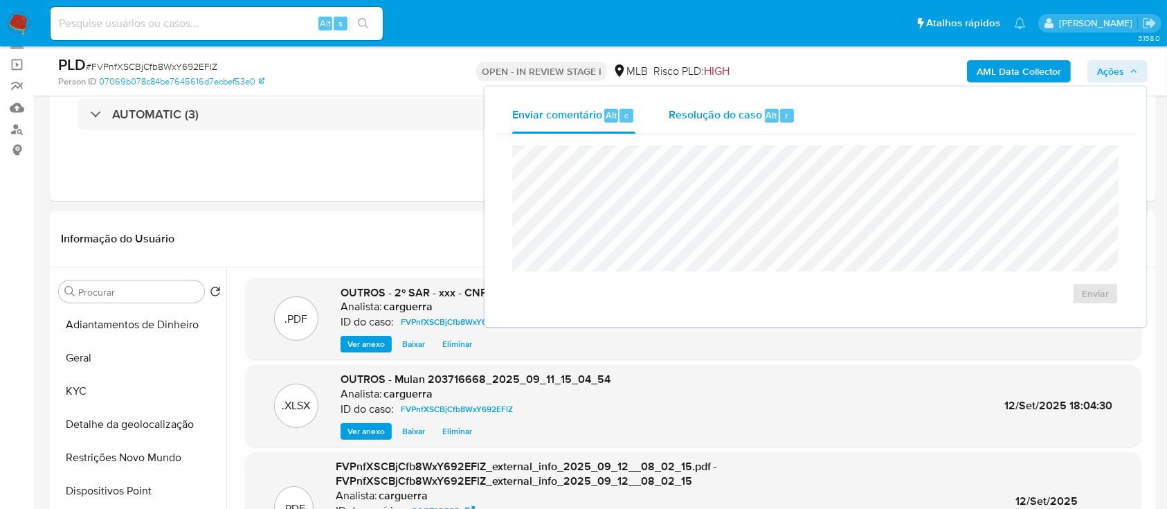
click at [678, 126] on div "Resolução do caso Alt r" at bounding box center [732, 116] width 127 height 36
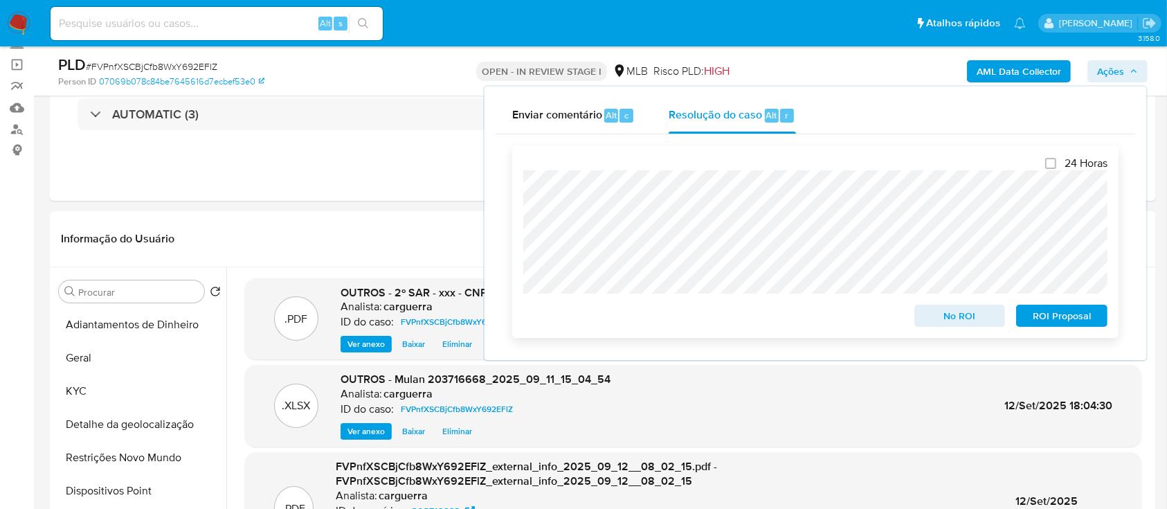
click at [1073, 323] on span "ROI Proposal" at bounding box center [1062, 315] width 72 height 19
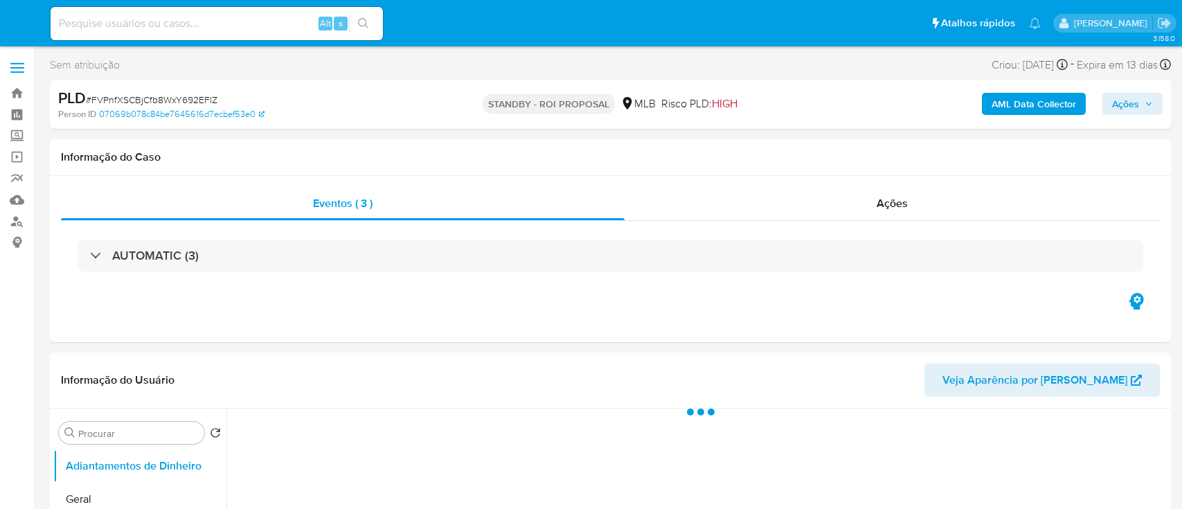
select select "10"
